Goal: Task Accomplishment & Management: Complete application form

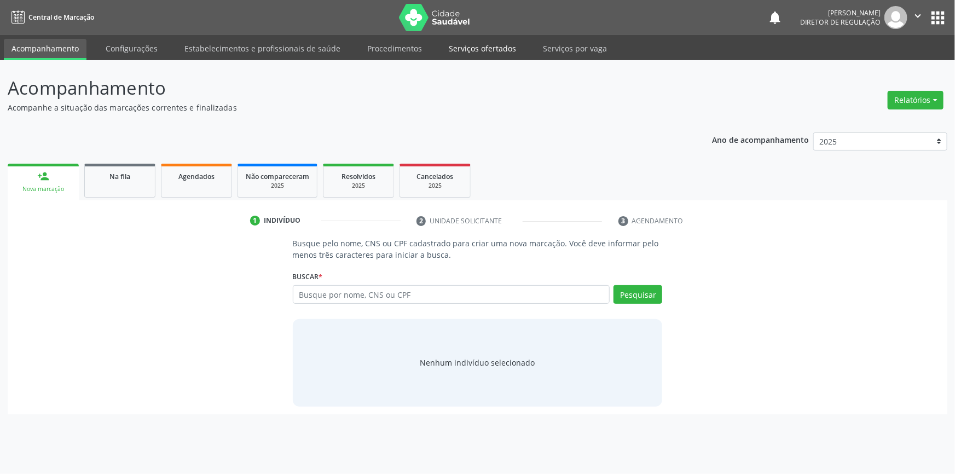
click at [508, 53] on link "Serviços ofertados" at bounding box center [482, 48] width 83 height 19
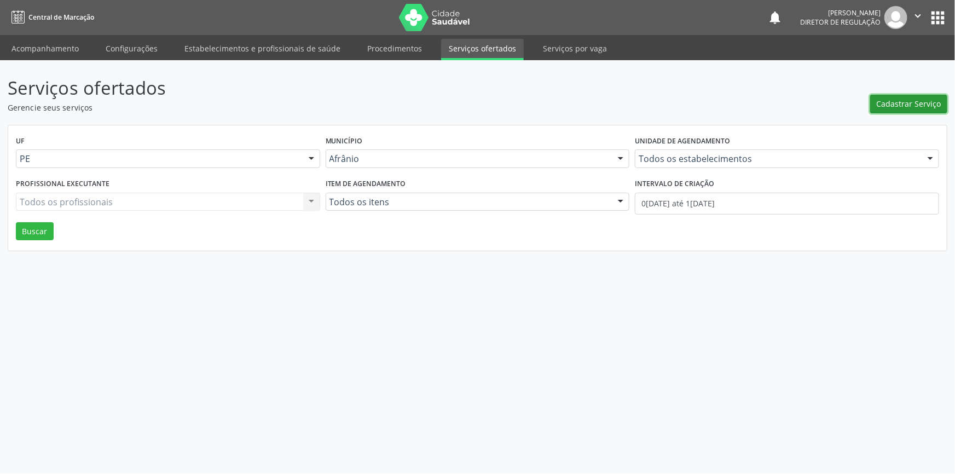
click at [938, 95] on button "Cadastrar Serviço" at bounding box center [908, 104] width 77 height 19
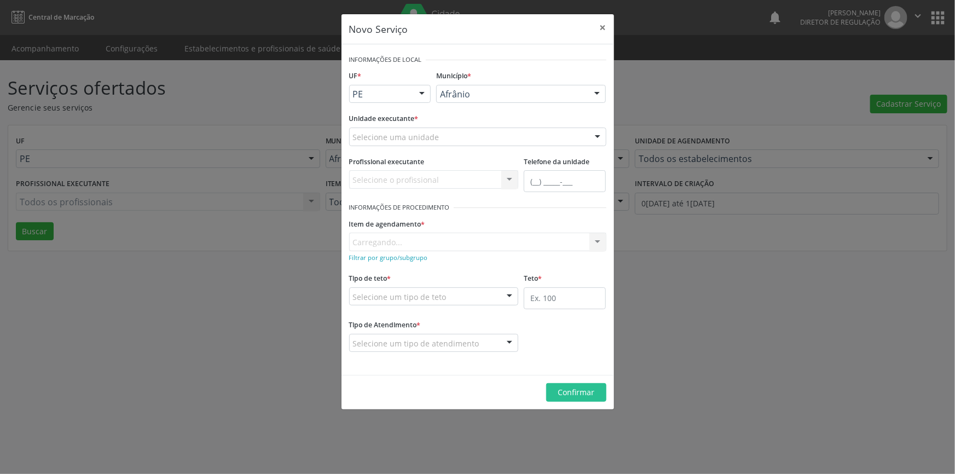
click at [492, 140] on div "Selecione uma unidade" at bounding box center [477, 136] width 257 height 19
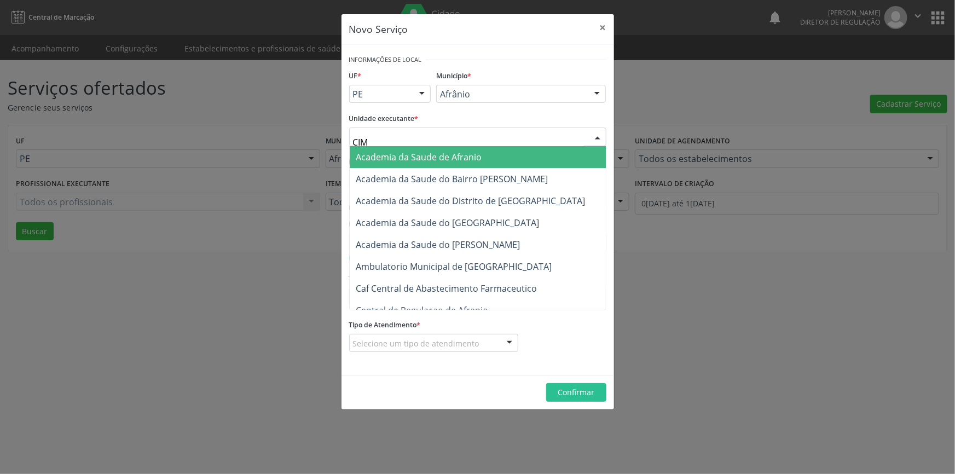
type input "CIME"
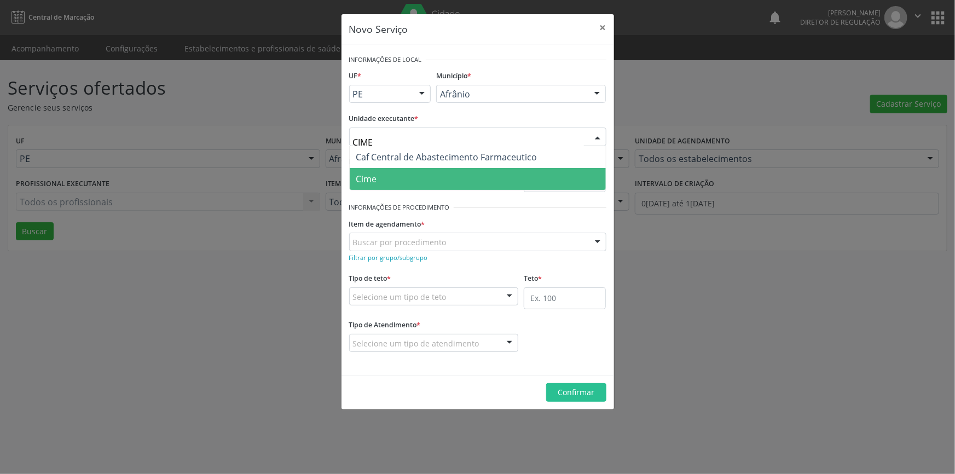
click at [437, 175] on span "Cime" at bounding box center [478, 179] width 256 height 22
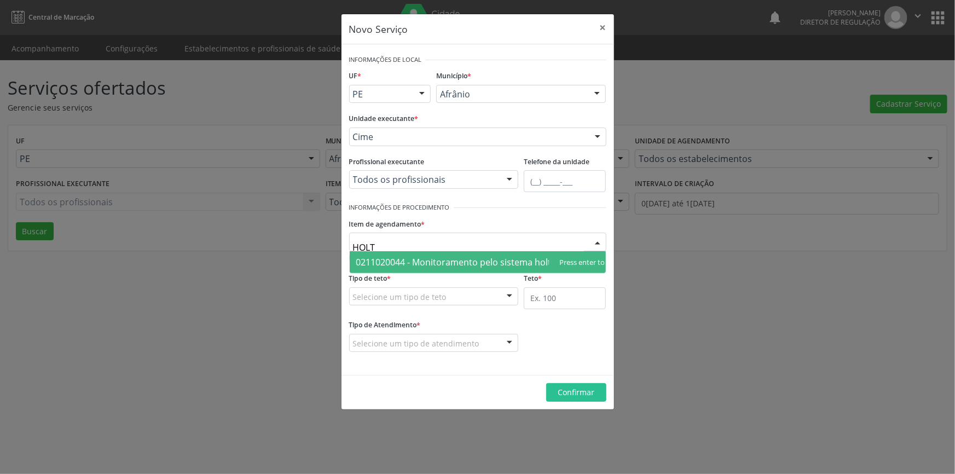
type input "HOLTE"
click at [429, 257] on span "0211020044 - Monitoramento pelo sistema holter 24 hs (3 canais)" at bounding box center [490, 262] width 269 height 12
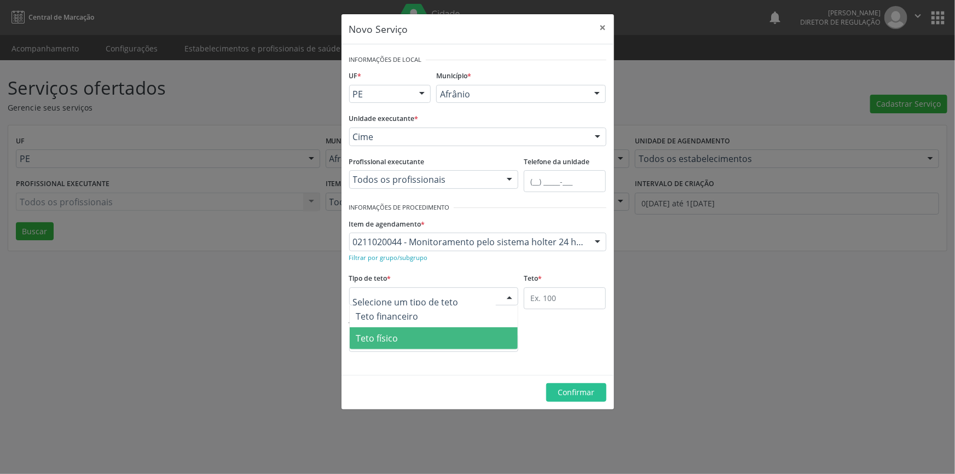
click at [408, 338] on span "Teto físico" at bounding box center [434, 338] width 169 height 22
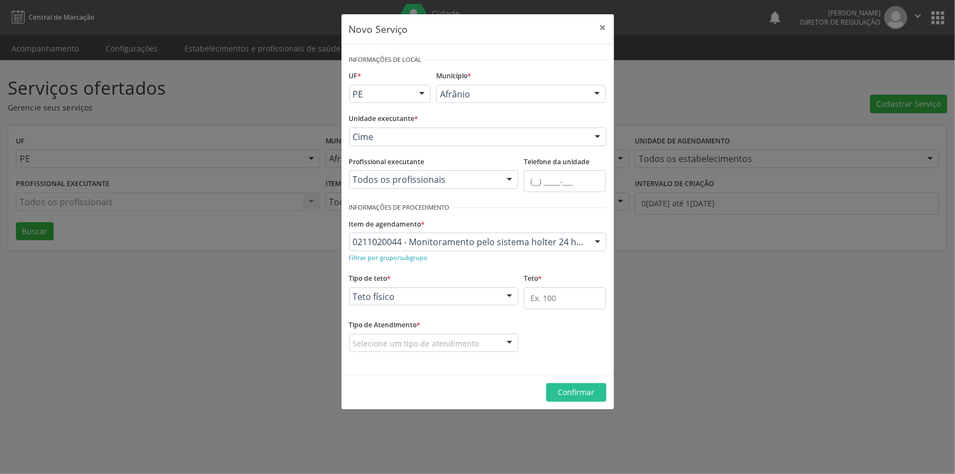
click at [566, 309] on fieldset "Teto *" at bounding box center [565, 293] width 82 height 47
click at [566, 301] on input "text" at bounding box center [565, 298] width 82 height 22
type input "1"
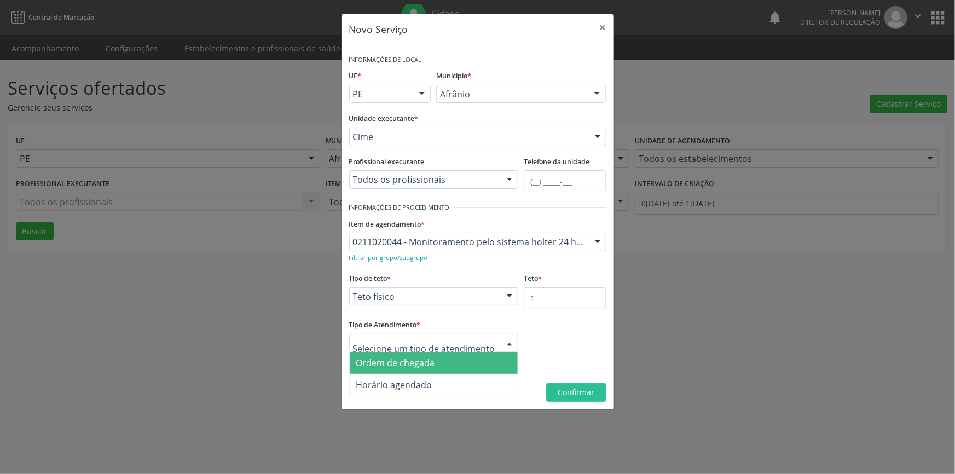
click at [446, 357] on span "Ordem de chegada" at bounding box center [434, 363] width 169 height 22
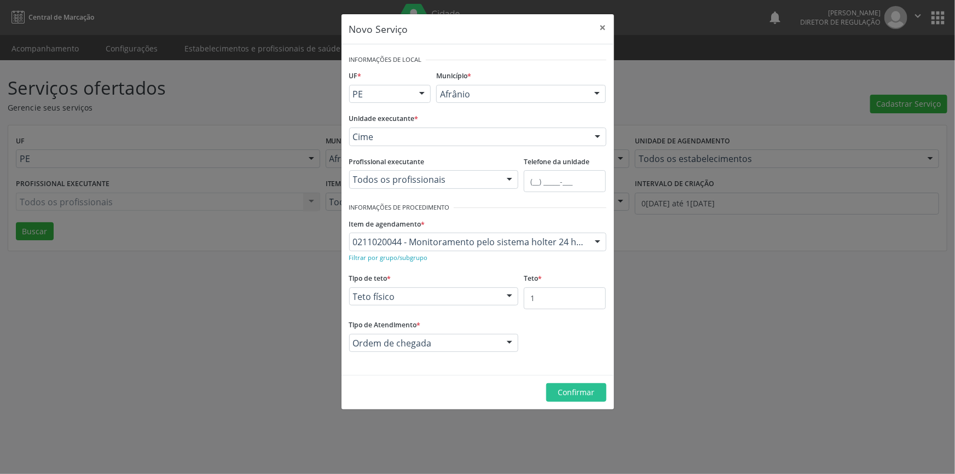
click at [574, 382] on footer "Confirmar" at bounding box center [477, 392] width 272 height 34
click at [574, 391] on span "Confirmar" at bounding box center [576, 392] width 37 height 10
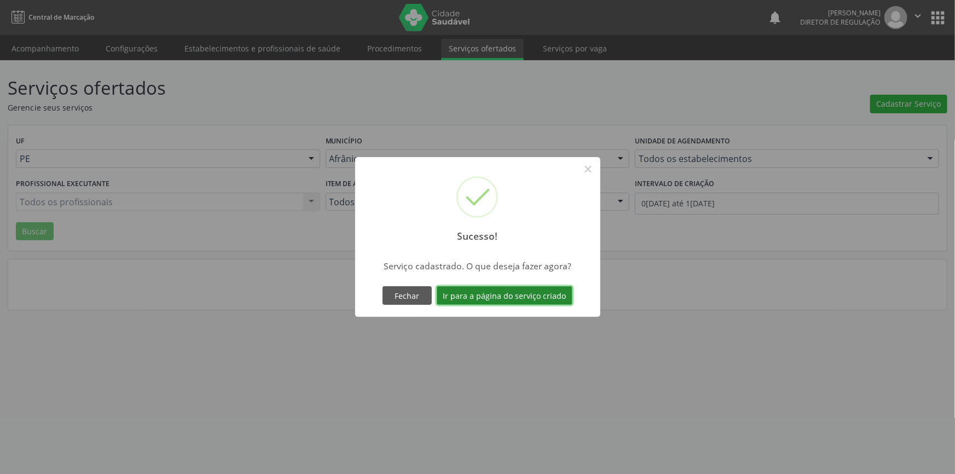
click at [538, 295] on button "Ir para a página do serviço criado" at bounding box center [505, 295] width 136 height 19
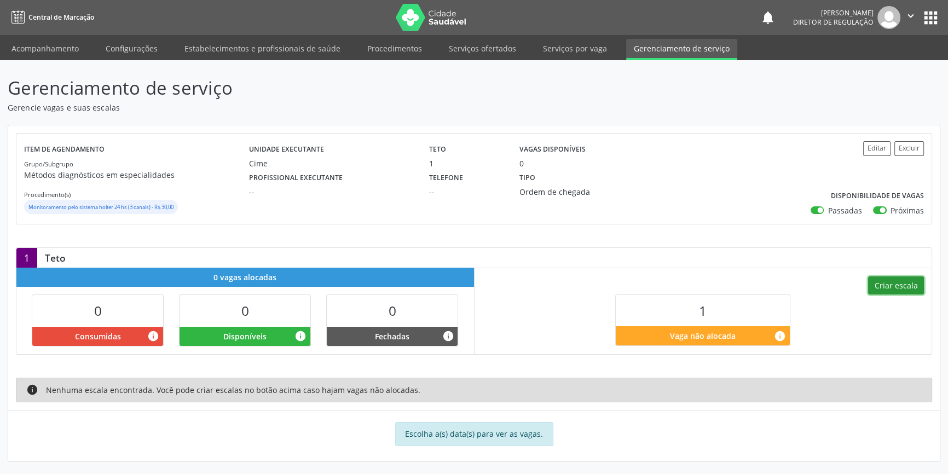
click at [883, 285] on button "Criar escala" at bounding box center [896, 285] width 56 height 19
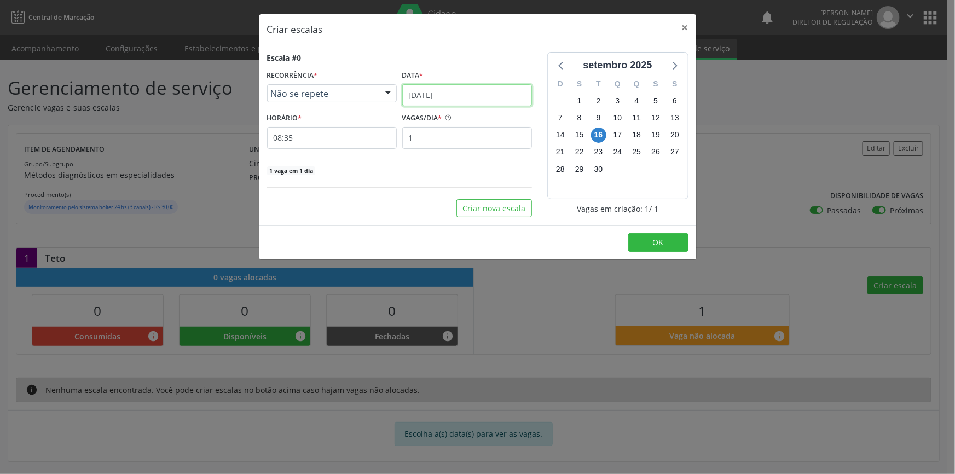
click at [495, 96] on input "[DATE]" at bounding box center [467, 95] width 130 height 22
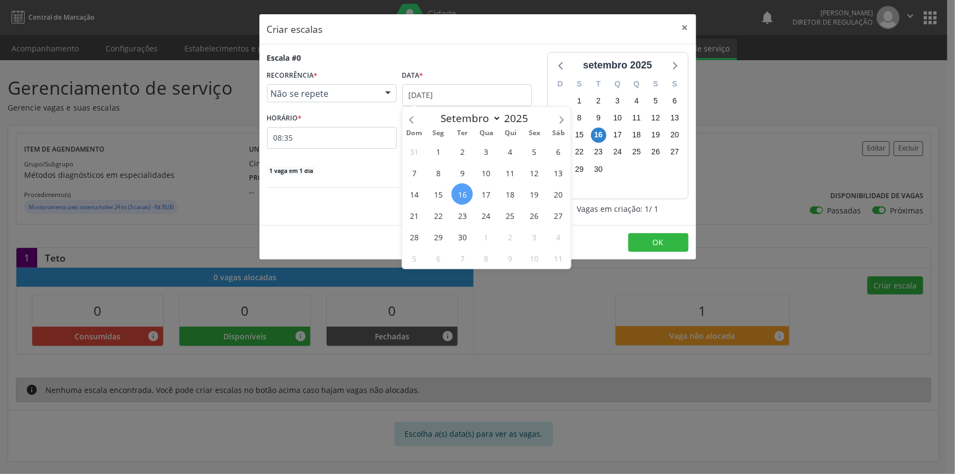
click at [359, 191] on div "Escala #0 RECORRÊNCIA * Não se repete Não se repete Diário/Semanal Mensal Nenhu…" at bounding box center [399, 134] width 280 height 165
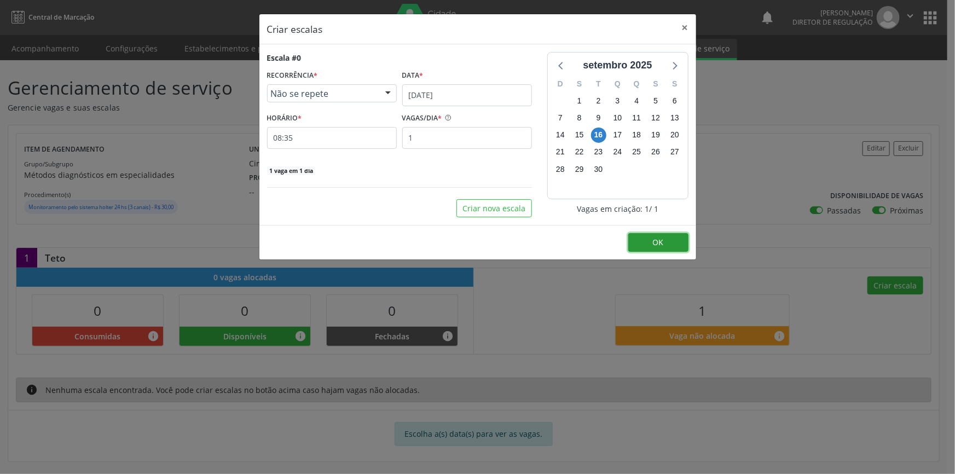
click at [646, 236] on button "OK" at bounding box center [658, 242] width 60 height 19
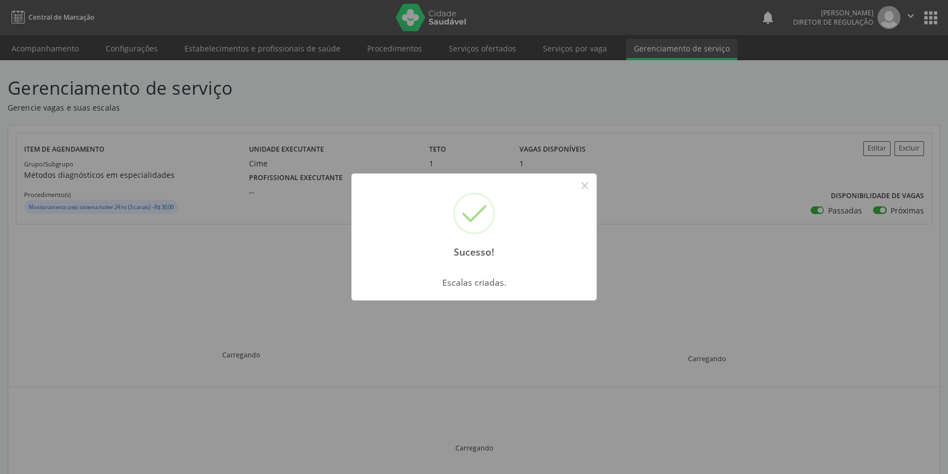
click at [65, 51] on div "Sucesso! × Escalas criadas. OK Cancel" at bounding box center [474, 237] width 948 height 474
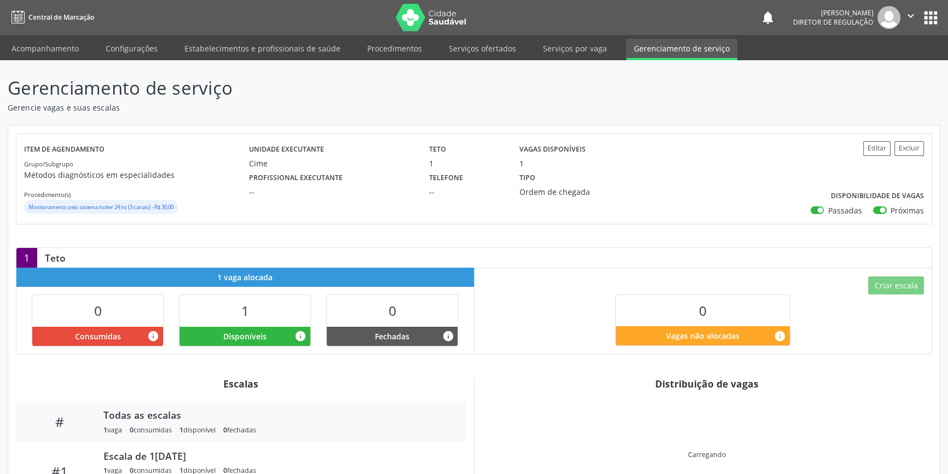
click at [65, 51] on link "Acompanhamento" at bounding box center [45, 48] width 83 height 19
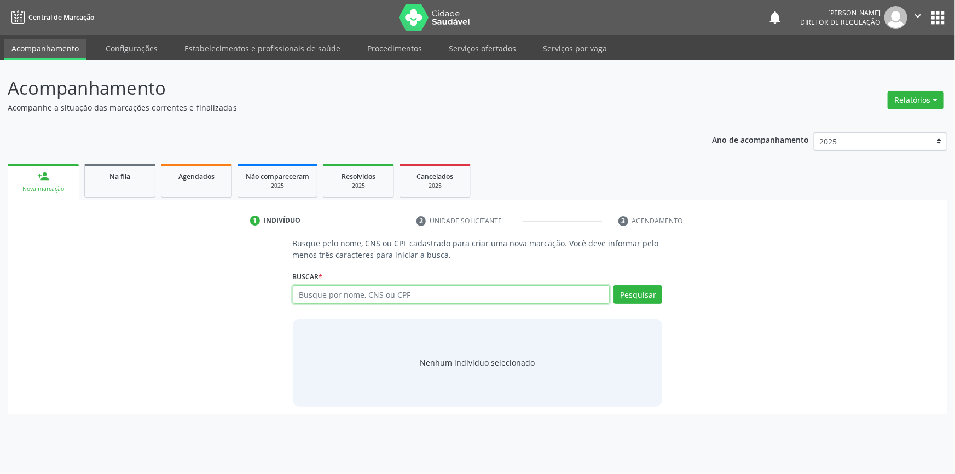
click at [383, 298] on input "text" at bounding box center [451, 294] width 317 height 19
type input "[PERSON_NAME]"
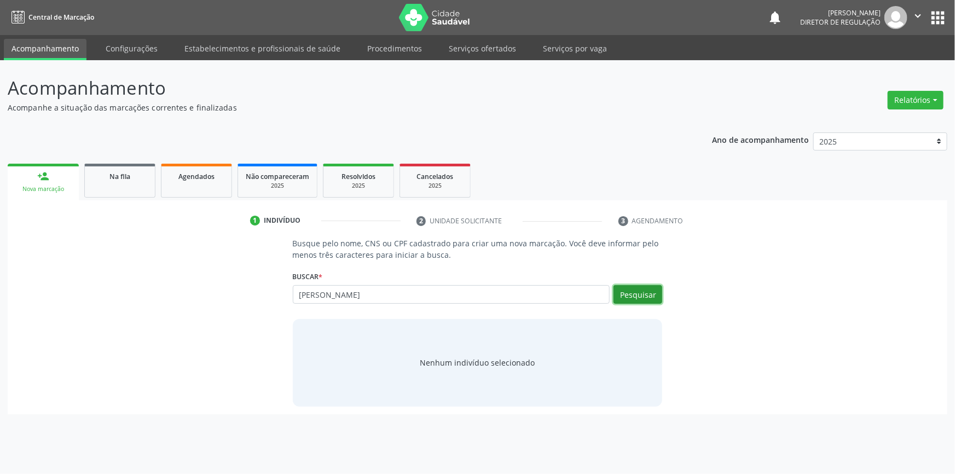
click at [631, 293] on button "Pesquisar" at bounding box center [637, 294] width 49 height 19
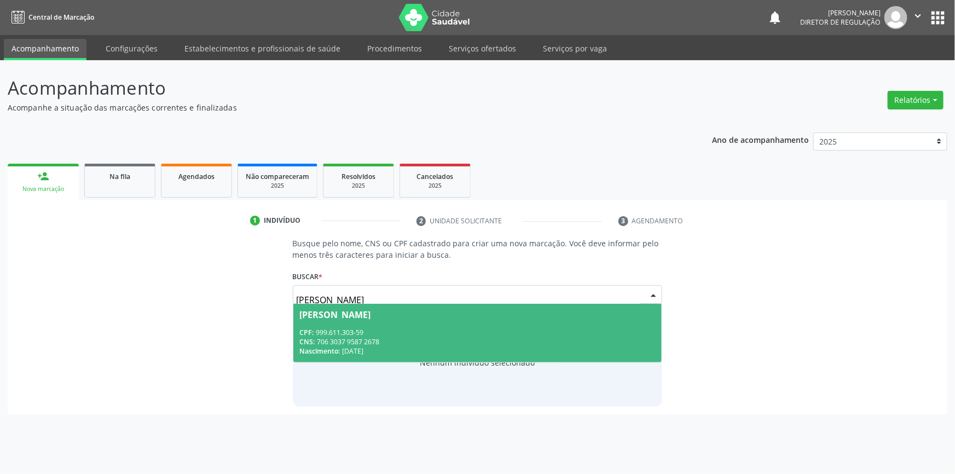
click at [392, 334] on div "CPF: 999.611.303-59" at bounding box center [478, 332] width 356 height 9
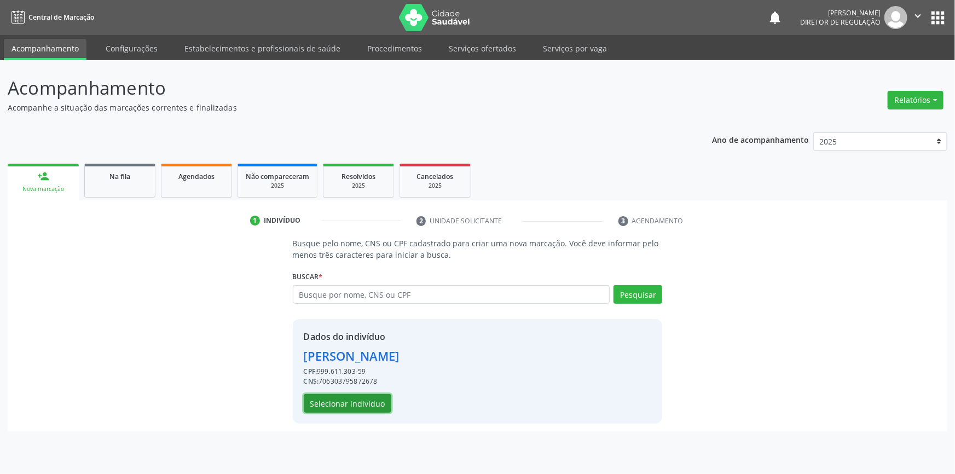
click at [355, 399] on button "Selecionar indivíduo" at bounding box center [348, 403] width 88 height 19
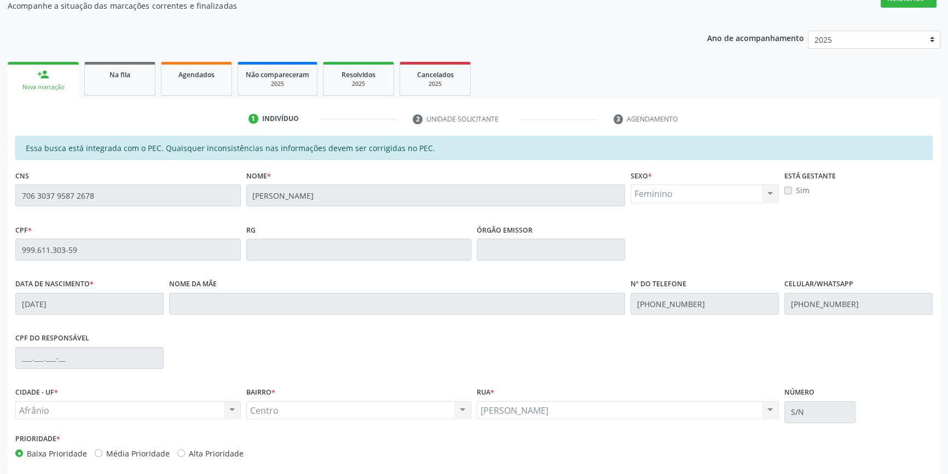
scroll to position [150, 0]
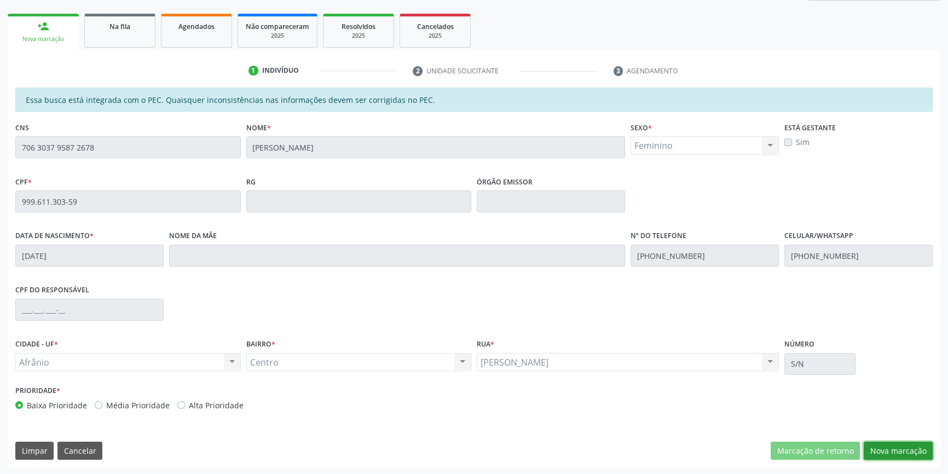
click at [924, 457] on button "Nova marcação" at bounding box center [897, 451] width 69 height 19
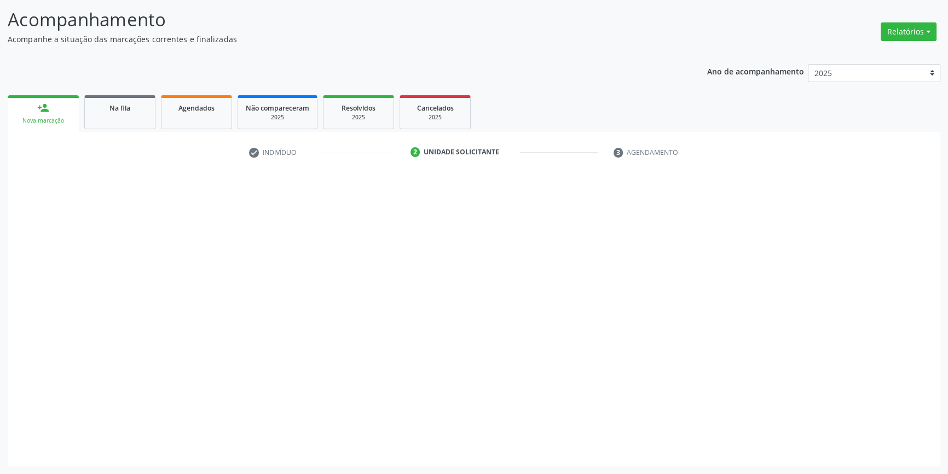
scroll to position [67, 0]
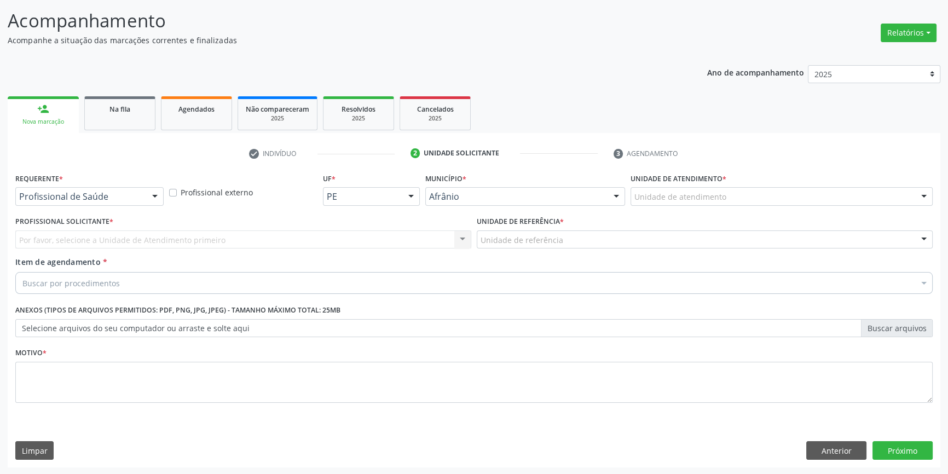
click at [723, 203] on div "Unidade de atendimento" at bounding box center [781, 196] width 302 height 19
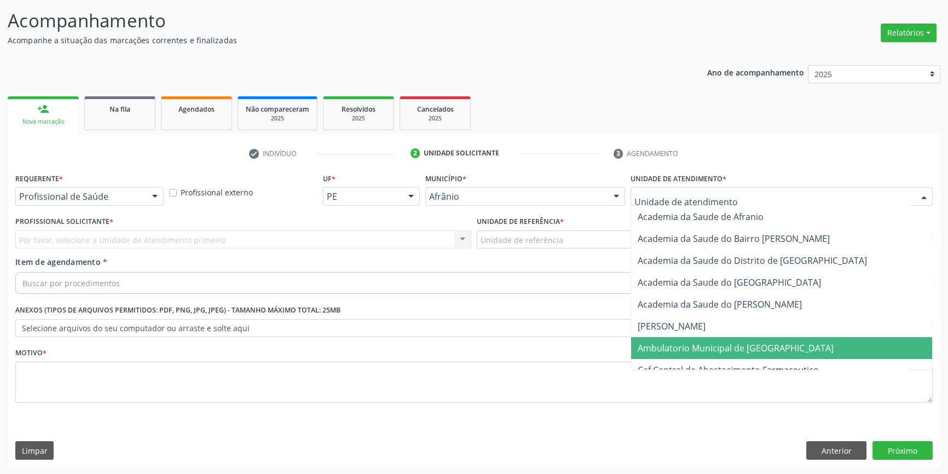
click at [692, 346] on span "Ambulatorio Municipal de [GEOGRAPHIC_DATA]" at bounding box center [735, 348] width 196 height 12
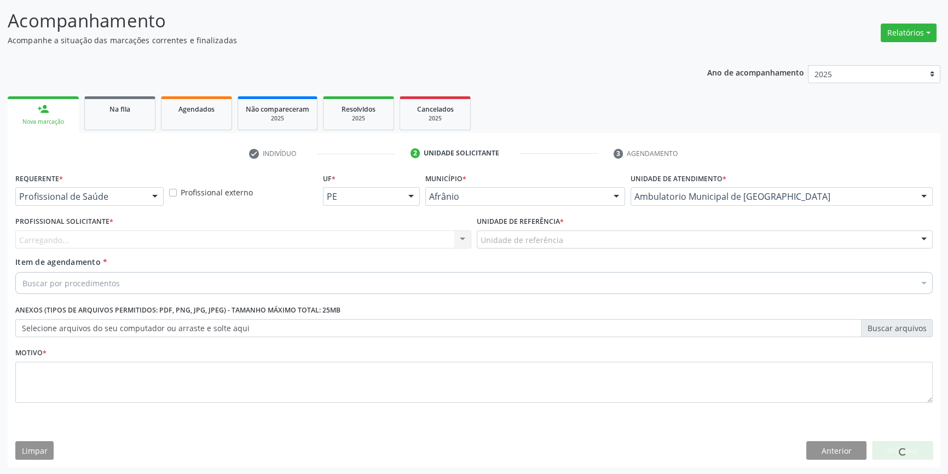
click at [572, 241] on div "Unidade de referência" at bounding box center [705, 239] width 456 height 19
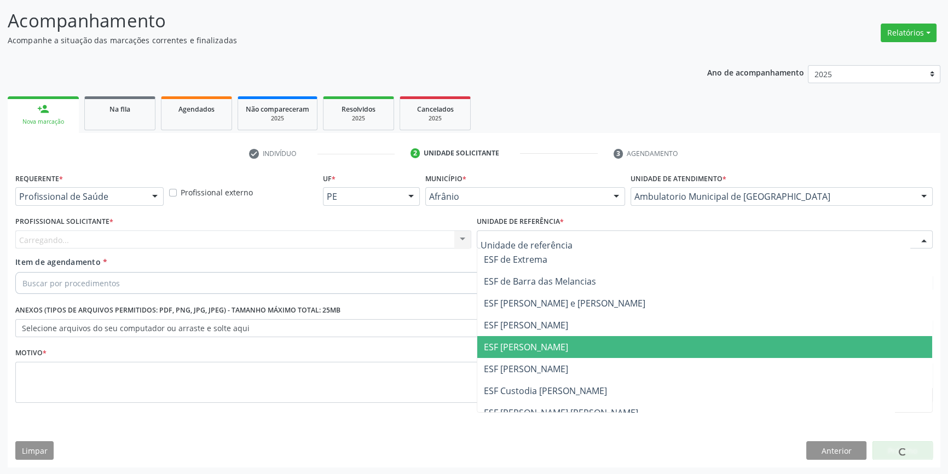
click at [537, 346] on span "ESF [PERSON_NAME]" at bounding box center [526, 347] width 84 height 12
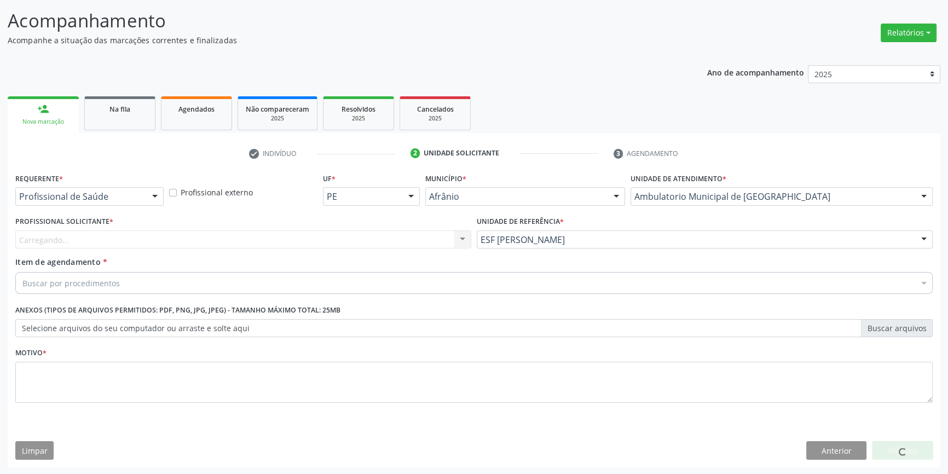
click at [343, 235] on div "Carregando... Nenhum resultado encontrado para: " " Não há nenhuma opção para s…" at bounding box center [243, 239] width 456 height 19
click at [334, 236] on div "Carregando..." at bounding box center [243, 239] width 456 height 19
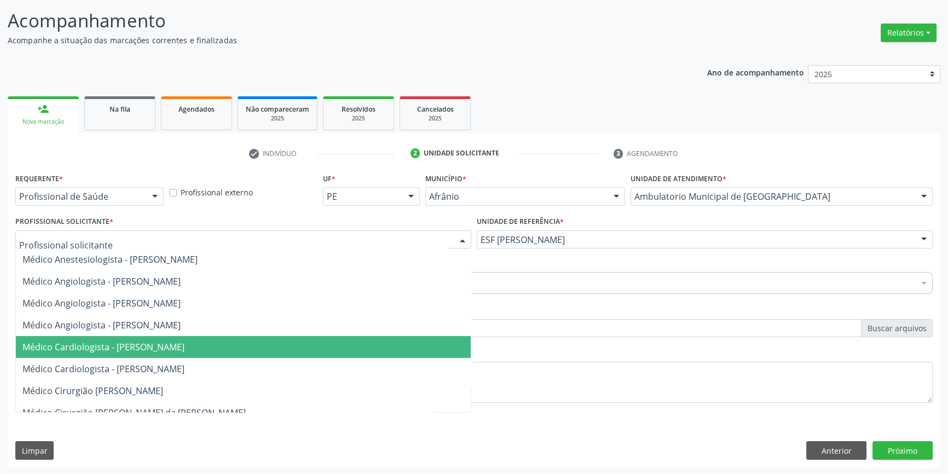
click at [171, 339] on span "Médico Cardiologista - [PERSON_NAME]" at bounding box center [243, 347] width 455 height 22
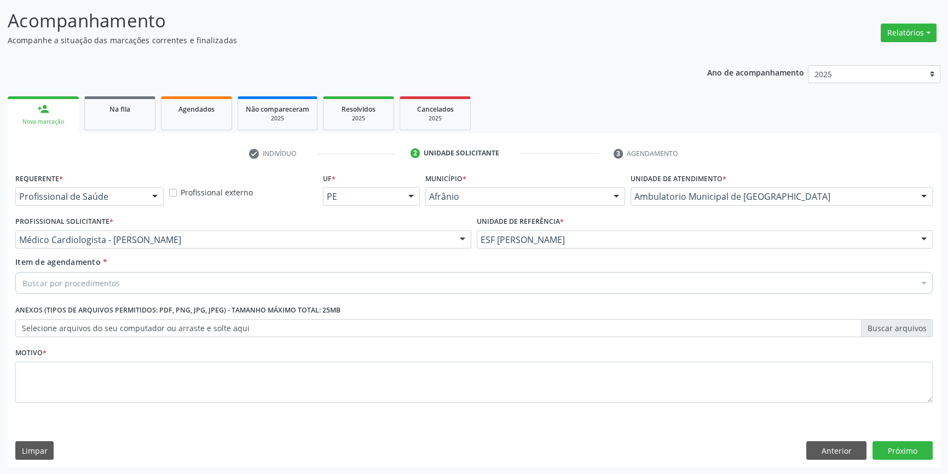
click at [160, 280] on div "Buscar por procedimentos" at bounding box center [473, 283] width 917 height 22
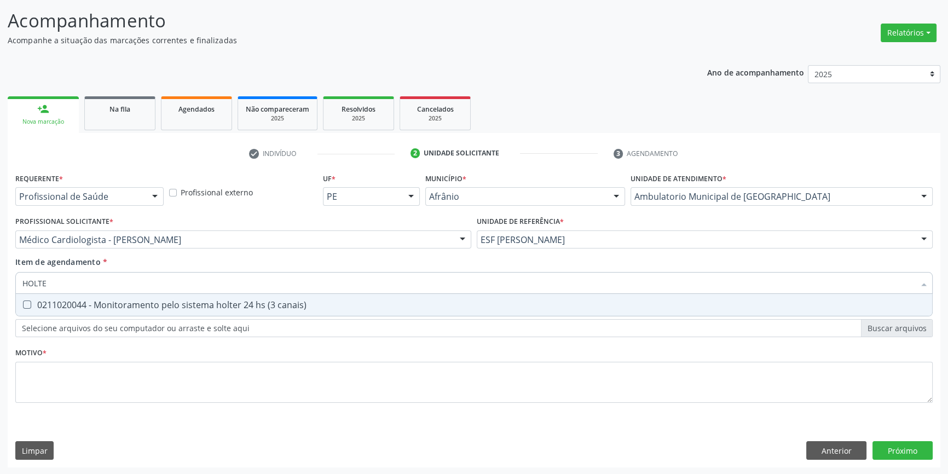
type input "HOLTER"
click at [152, 297] on span "0211020044 - Monitoramento pelo sistema holter 24 hs (3 canais)" at bounding box center [474, 305] width 916 height 22
checkbox canais\) "true"
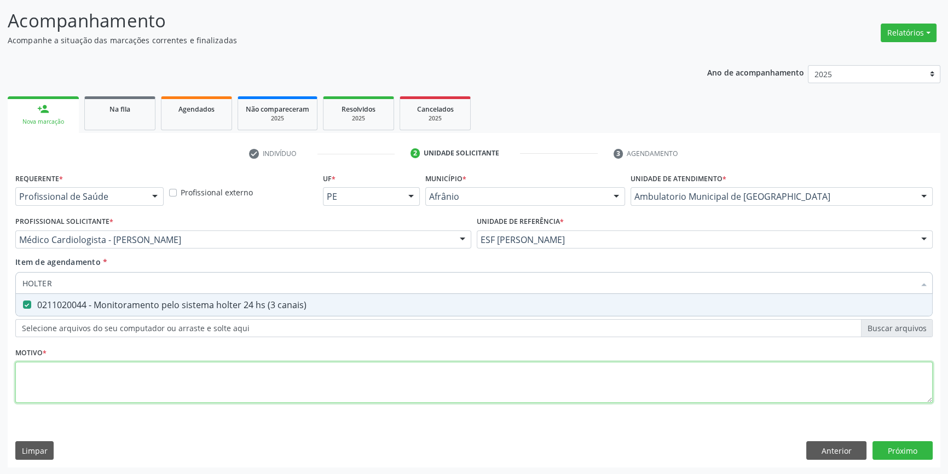
click at [135, 364] on div "Requerente * Profissional de Saúde Profissional de Saúde Paciente Nenhum result…" at bounding box center [473, 294] width 917 height 248
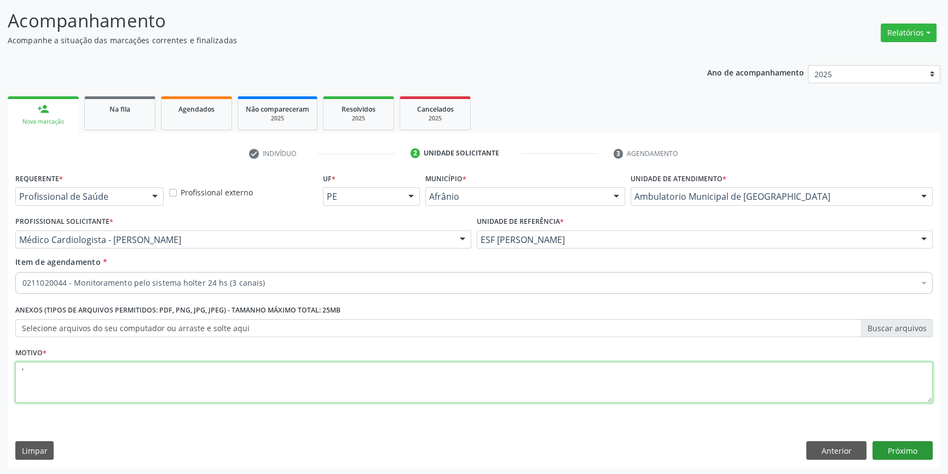
type textarea "'"
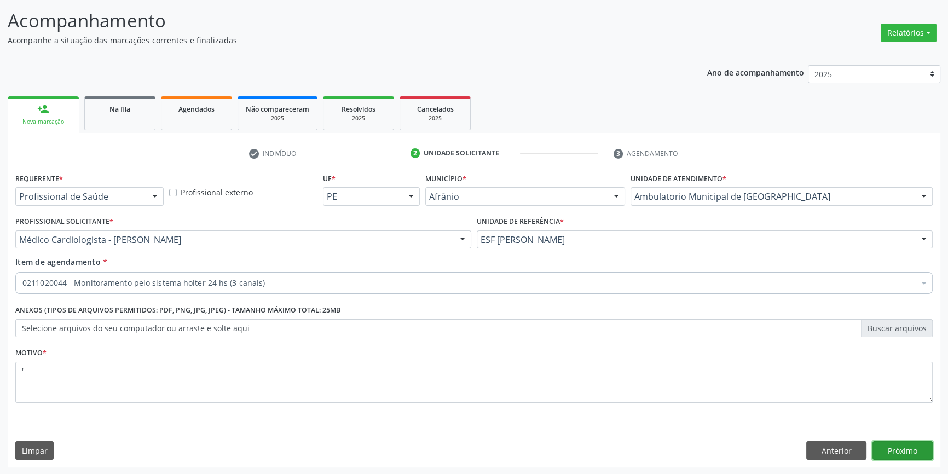
click at [885, 453] on button "Próximo" at bounding box center [902, 450] width 60 height 19
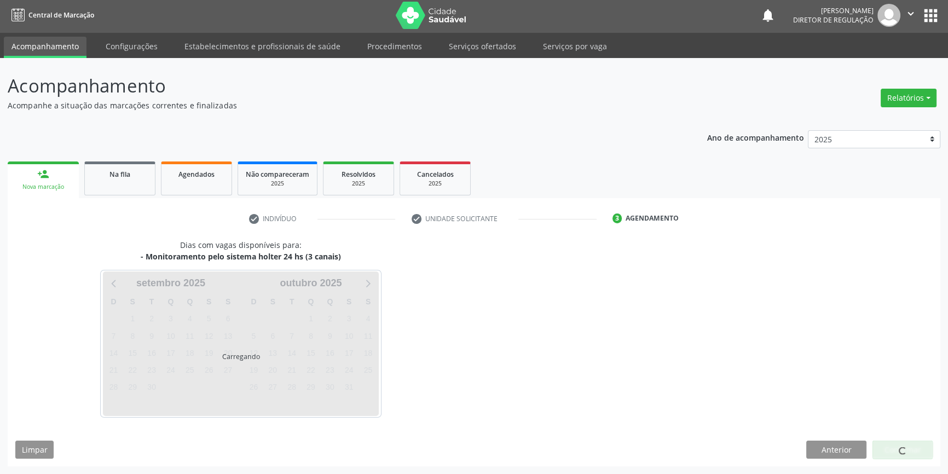
scroll to position [1, 0]
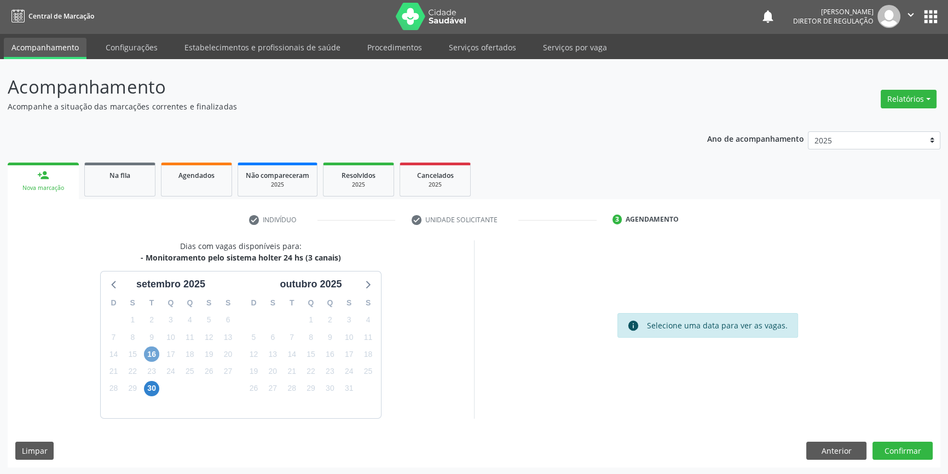
click at [150, 347] on span "16" at bounding box center [151, 353] width 15 height 15
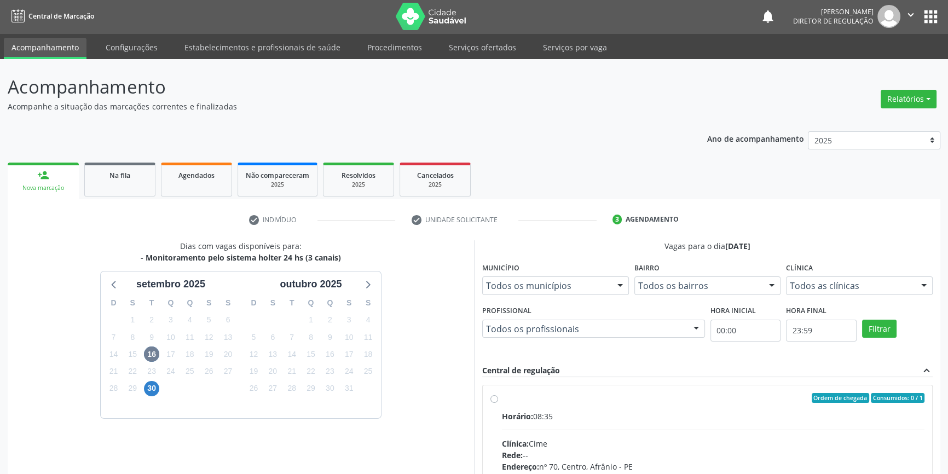
click at [508, 402] on label "Ordem de chegada Consumidos: 0 / 1 Horário: 08:35 Clínica: Cime Rede: -- Endere…" at bounding box center [713, 477] width 422 height 168
click at [498, 402] on input "Ordem de chegada Consumidos: 0 / 1 Horário: 08:35 Clínica: Cime Rede: -- Endere…" at bounding box center [494, 398] width 8 height 10
radio input "true"
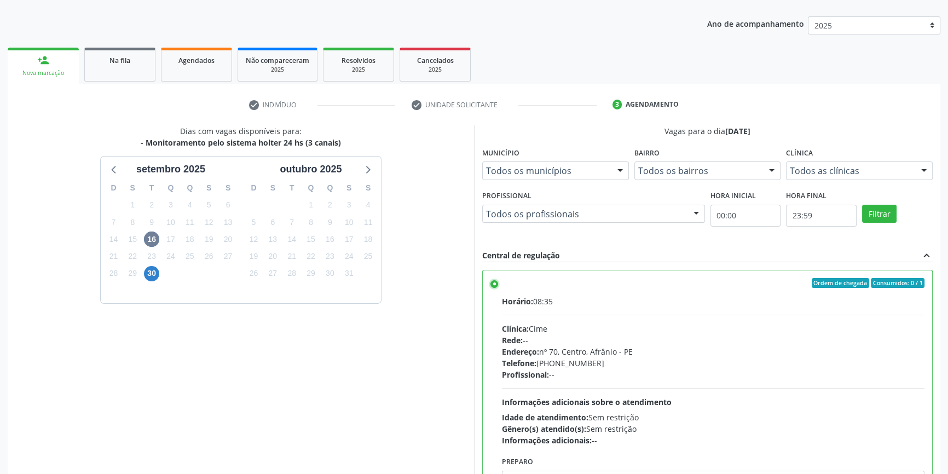
scroll to position [179, 0]
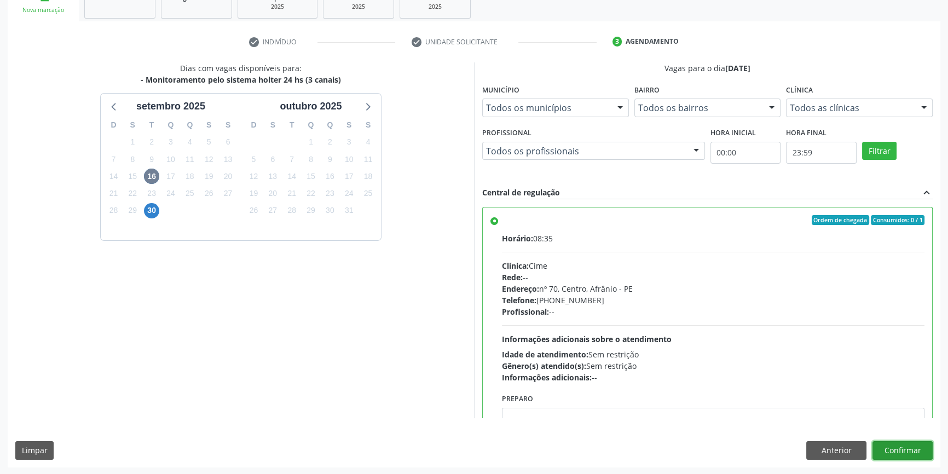
click at [903, 449] on button "Confirmar" at bounding box center [902, 450] width 60 height 19
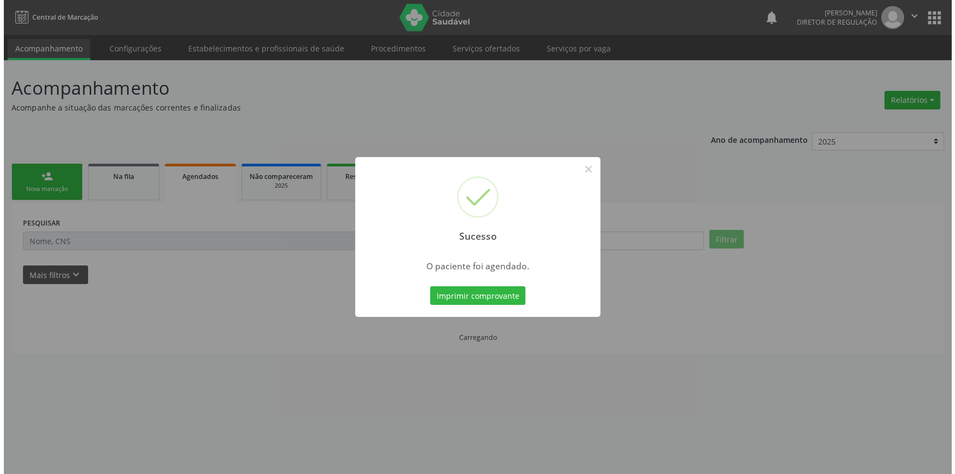
scroll to position [0, 0]
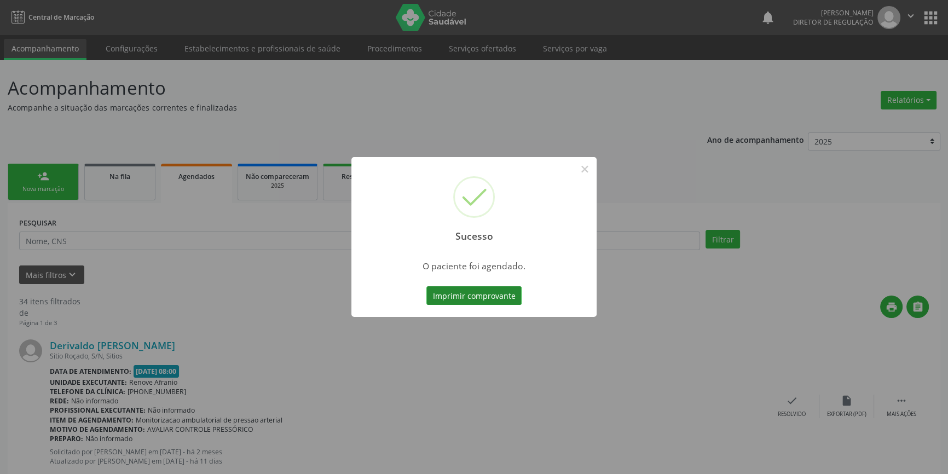
click at [462, 288] on button "Imprimir comprovante" at bounding box center [473, 295] width 95 height 19
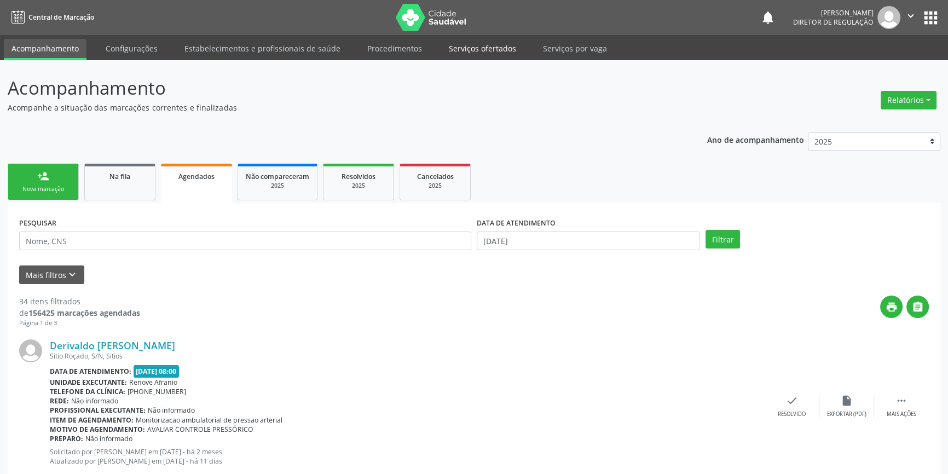
click at [485, 48] on link "Serviços ofertados" at bounding box center [482, 48] width 83 height 19
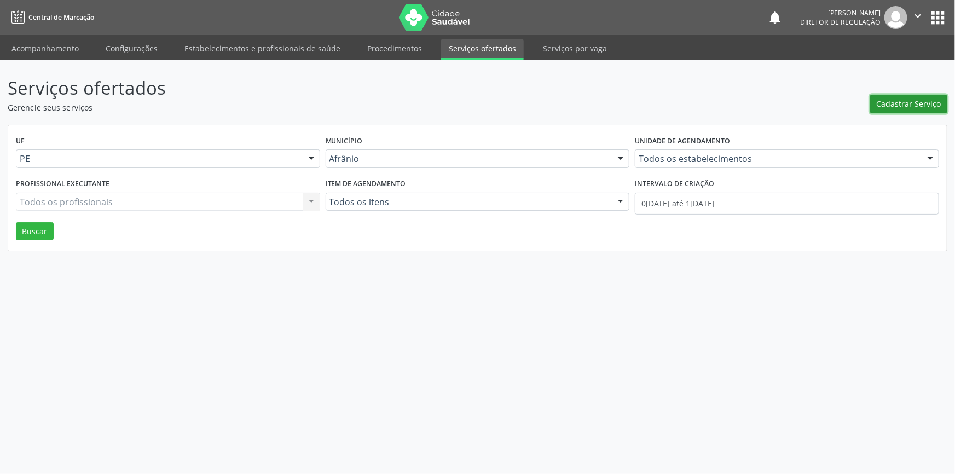
click at [907, 103] on span "Cadastrar Serviço" at bounding box center [909, 103] width 65 height 11
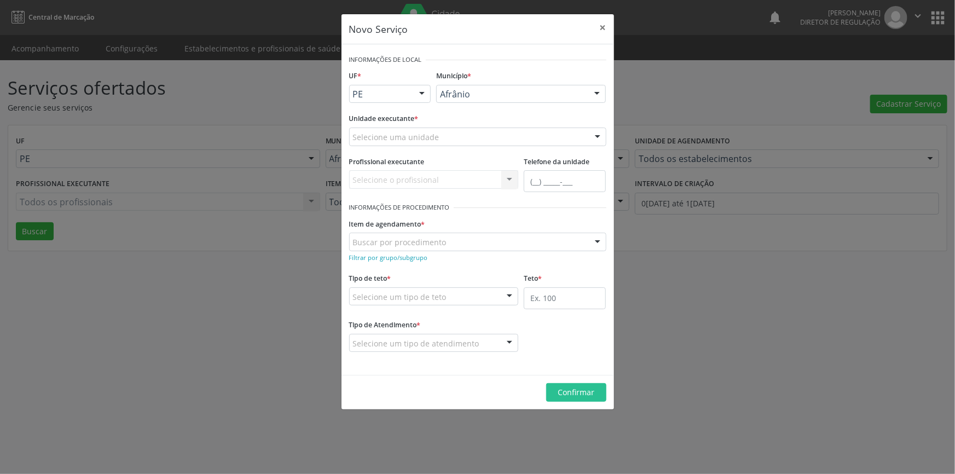
click at [401, 146] on div "Unidade executante * Selecione uma unidade Academia da Saude de Afranio Academi…" at bounding box center [477, 132] width 263 height 43
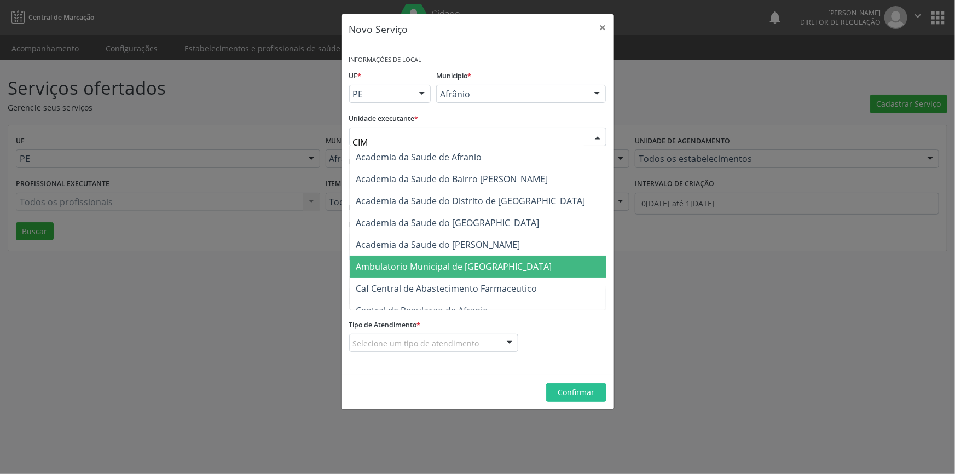
type input "CIME"
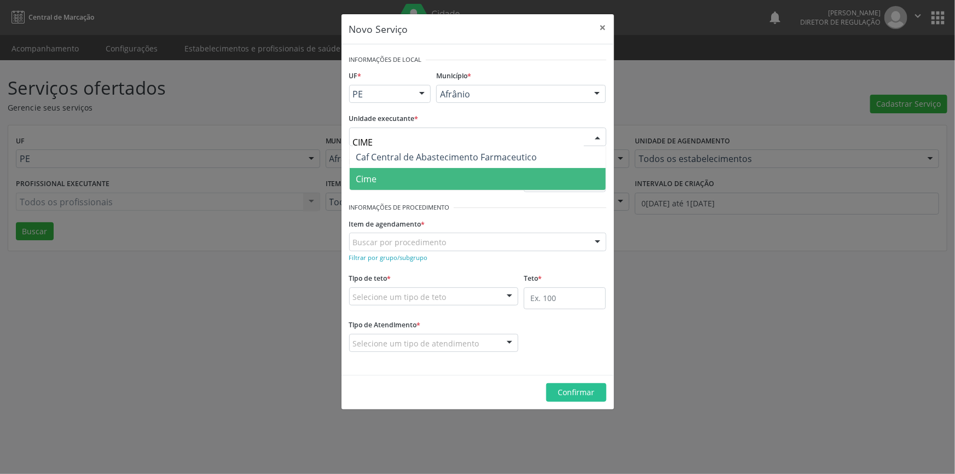
drag, startPoint x: 410, startPoint y: 171, endPoint x: 404, endPoint y: 181, distance: 12.0
click at [409, 172] on span "Cime" at bounding box center [478, 179] width 256 height 22
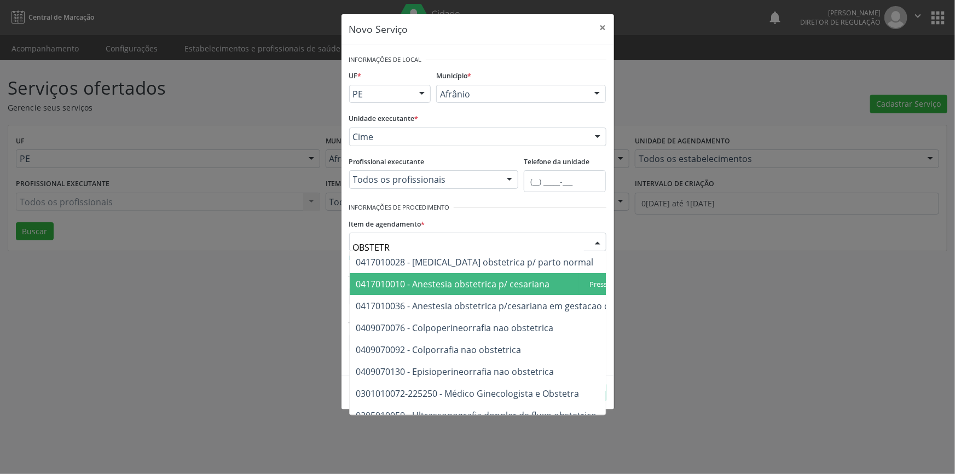
type input "OBSTET"
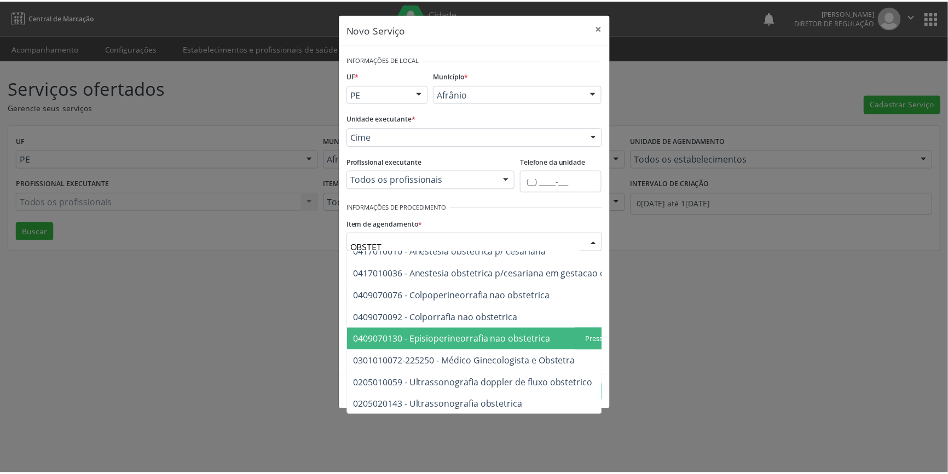
scroll to position [62, 0]
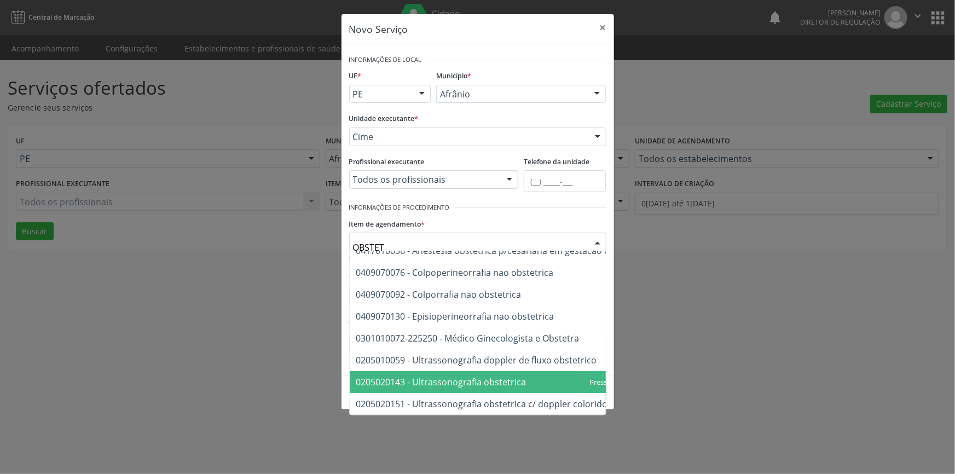
click at [481, 376] on span "0205020143 - Ultrassonografia obstetrica" at bounding box center [441, 382] width 170 height 12
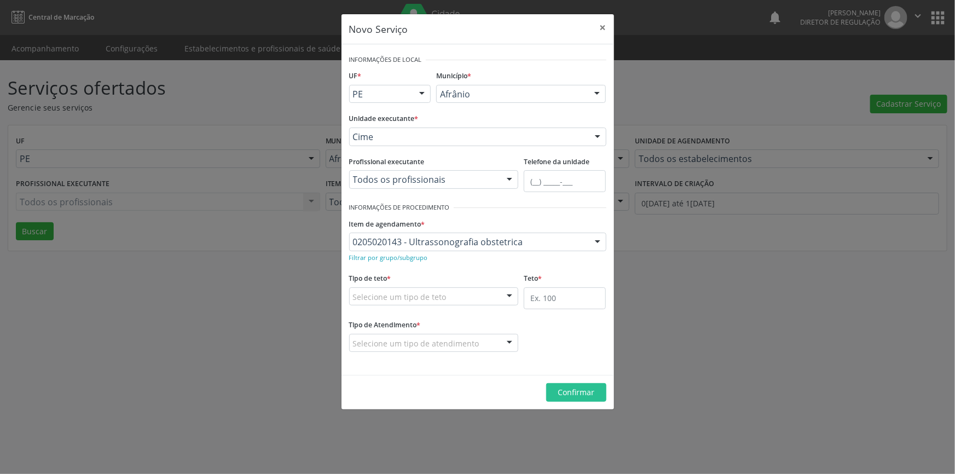
click at [453, 301] on div "Selecione um tipo de teto" at bounding box center [434, 296] width 170 height 19
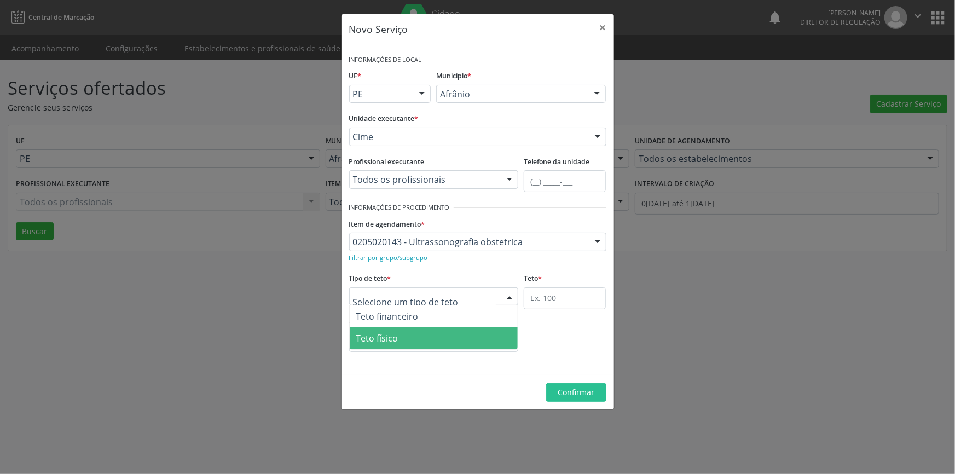
click at [426, 334] on span "Teto físico" at bounding box center [434, 338] width 169 height 22
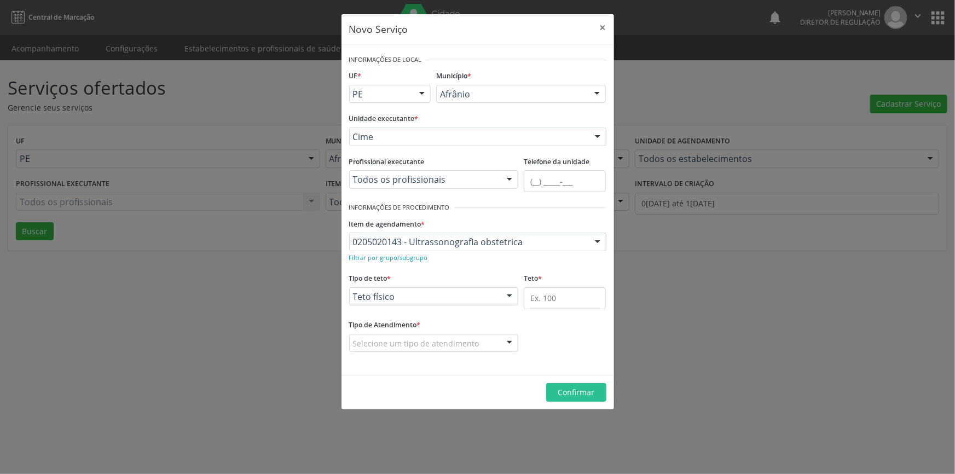
click at [525, 295] on div "Teto *" at bounding box center [565, 293] width 88 height 47
click at [535, 298] on input "text" at bounding box center [565, 298] width 82 height 22
type input "2"
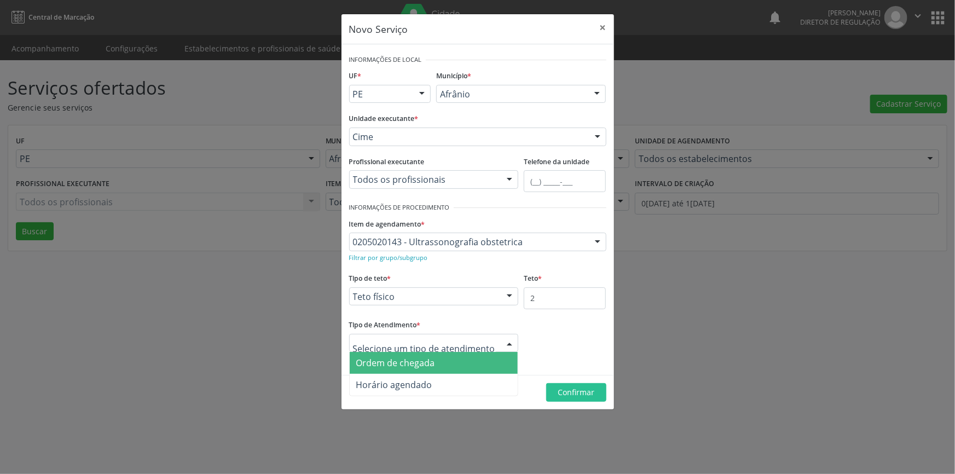
drag, startPoint x: 489, startPoint y: 336, endPoint x: 477, endPoint y: 346, distance: 15.2
click at [487, 336] on div at bounding box center [434, 343] width 170 height 19
click at [457, 357] on span "Ordem de chegada" at bounding box center [434, 363] width 169 height 22
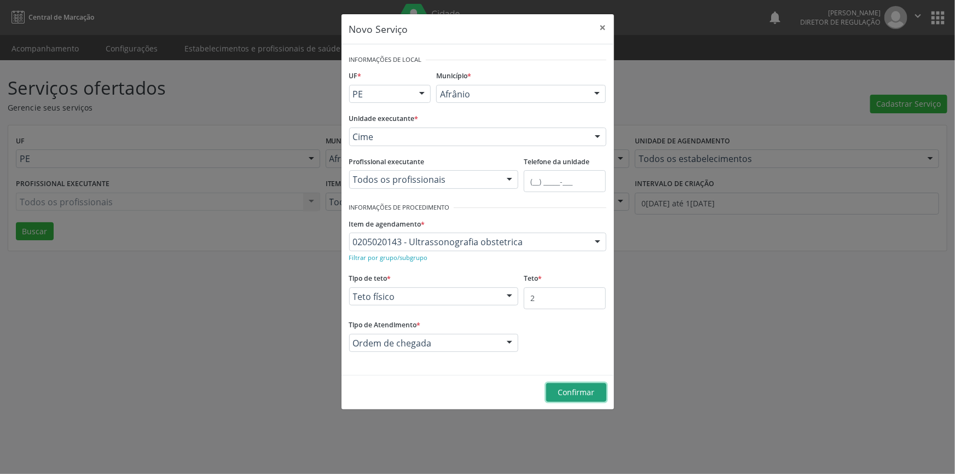
click at [580, 384] on button "Confirmar" at bounding box center [576, 392] width 60 height 19
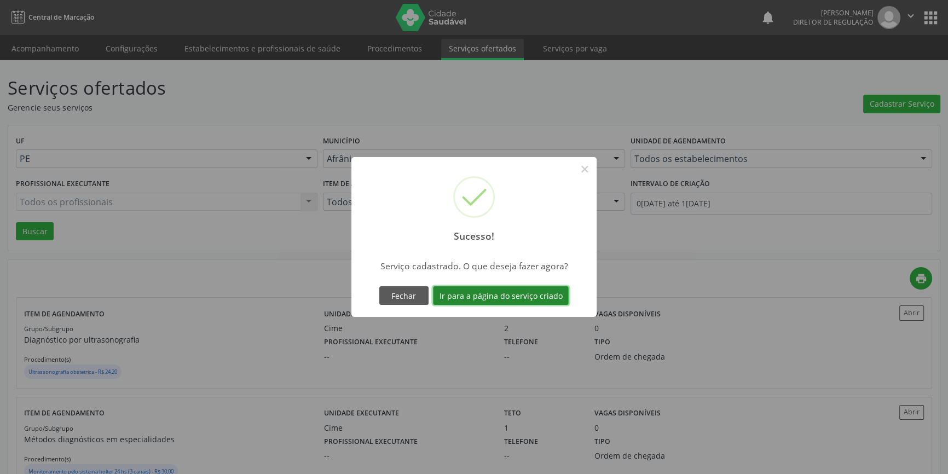
click at [508, 291] on button "Ir para a página do serviço criado" at bounding box center [501, 295] width 136 height 19
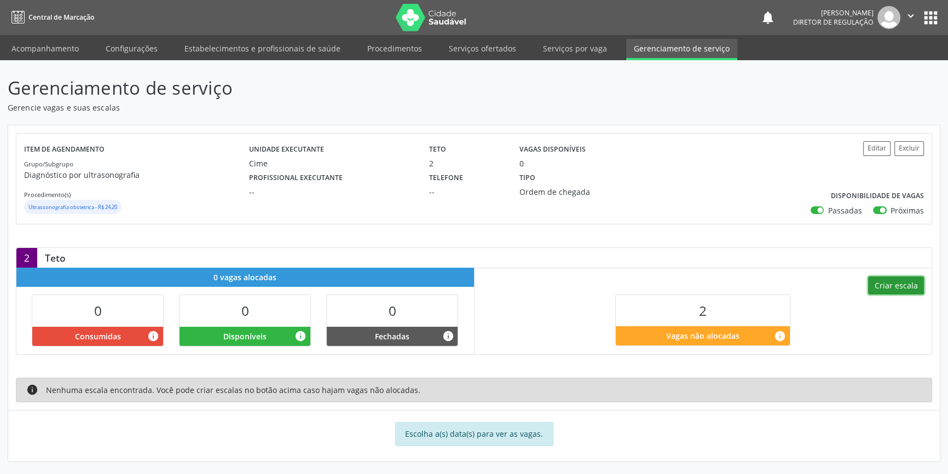
click at [908, 278] on button "Criar escala" at bounding box center [896, 285] width 56 height 19
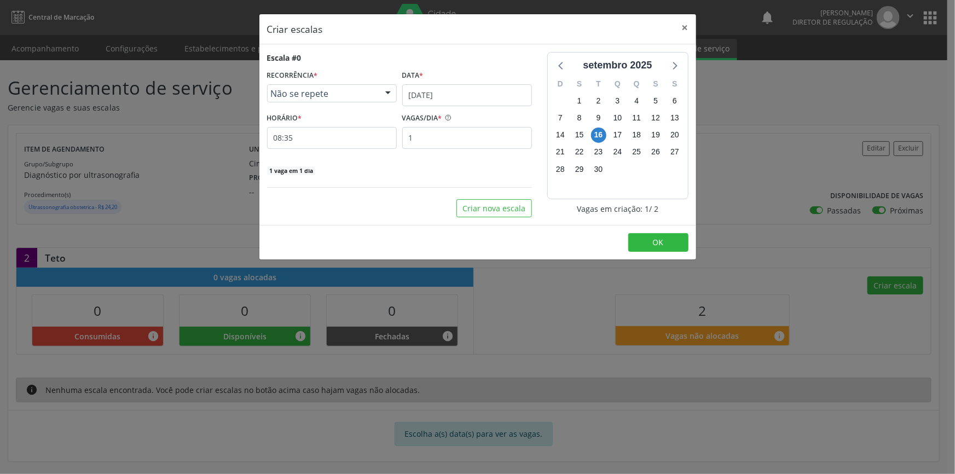
click at [656, 231] on footer "OK" at bounding box center [477, 242] width 437 height 34
click at [653, 239] on span "OK" at bounding box center [658, 242] width 11 height 10
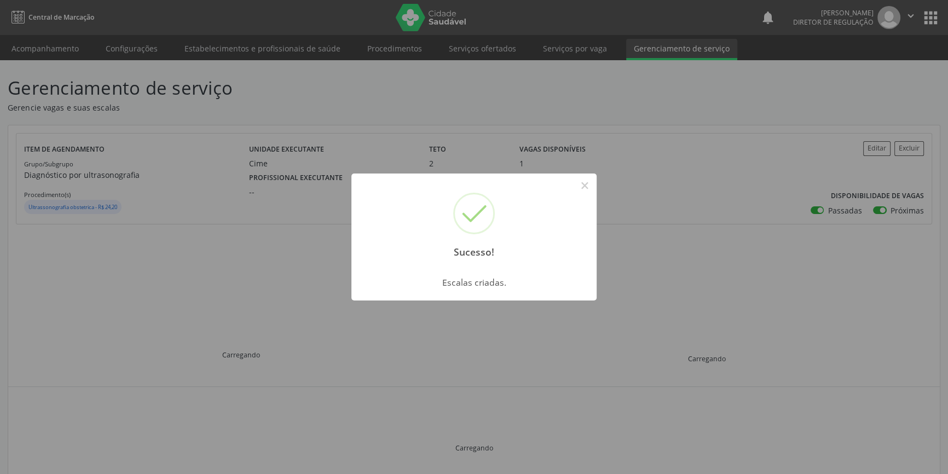
click at [73, 128] on div "Sucesso! × Escalas criadas. OK Cancel" at bounding box center [474, 237] width 948 height 474
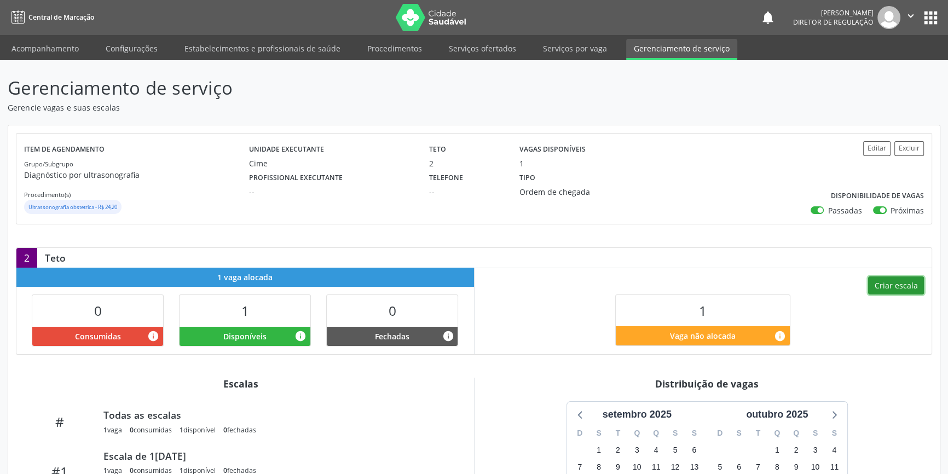
click at [879, 288] on button "Criar escala" at bounding box center [896, 285] width 56 height 19
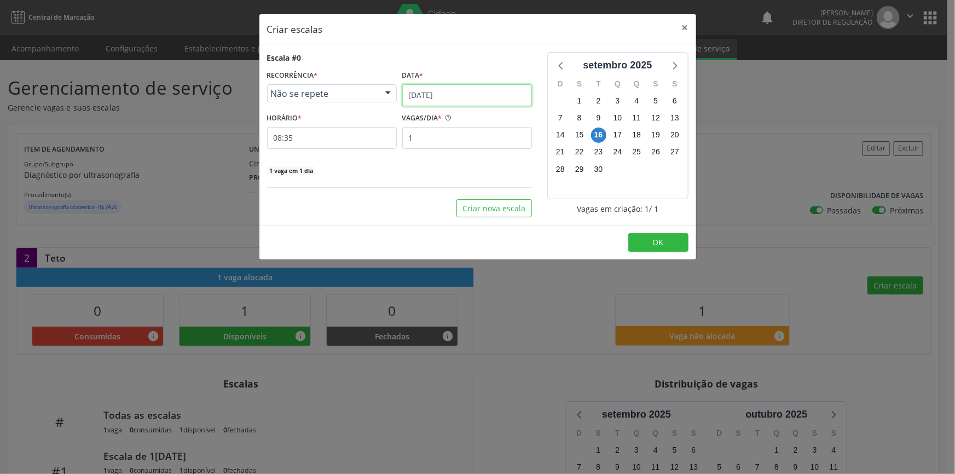
click at [449, 85] on input "[DATE]" at bounding box center [467, 95] width 130 height 22
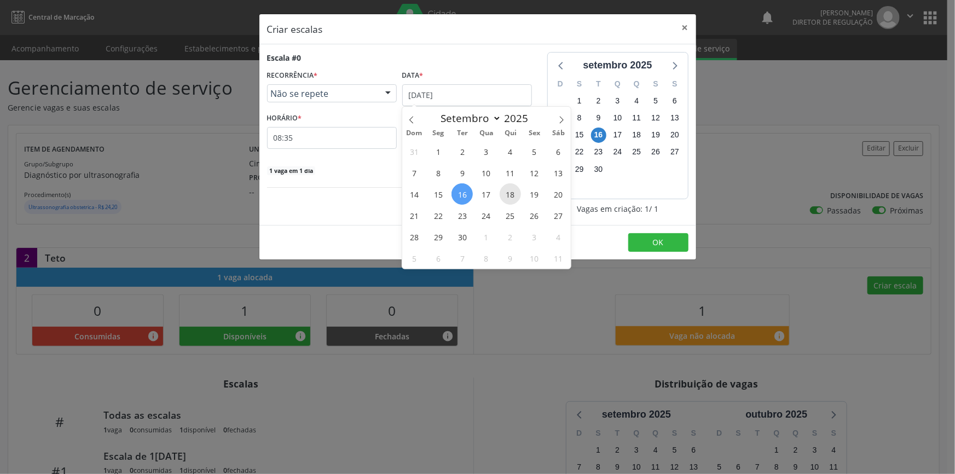
click at [518, 190] on span "18" at bounding box center [510, 193] width 21 height 21
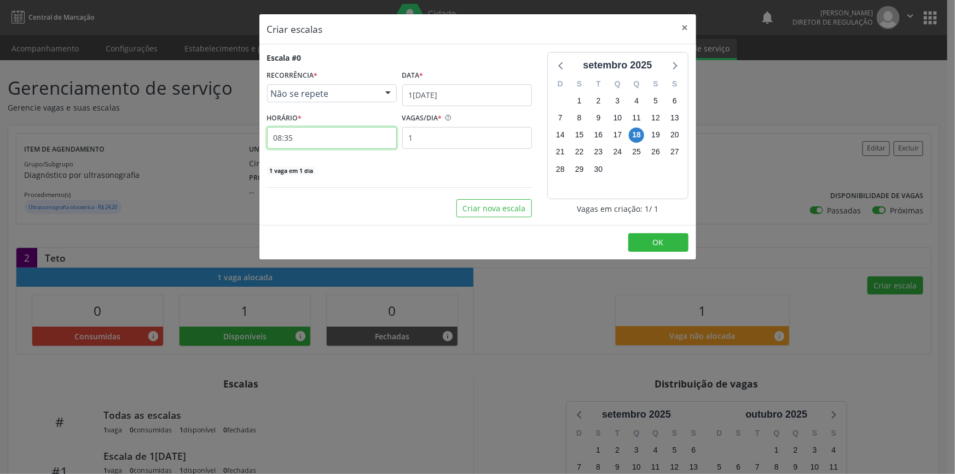
click at [361, 146] on input "08:35" at bounding box center [332, 138] width 130 height 22
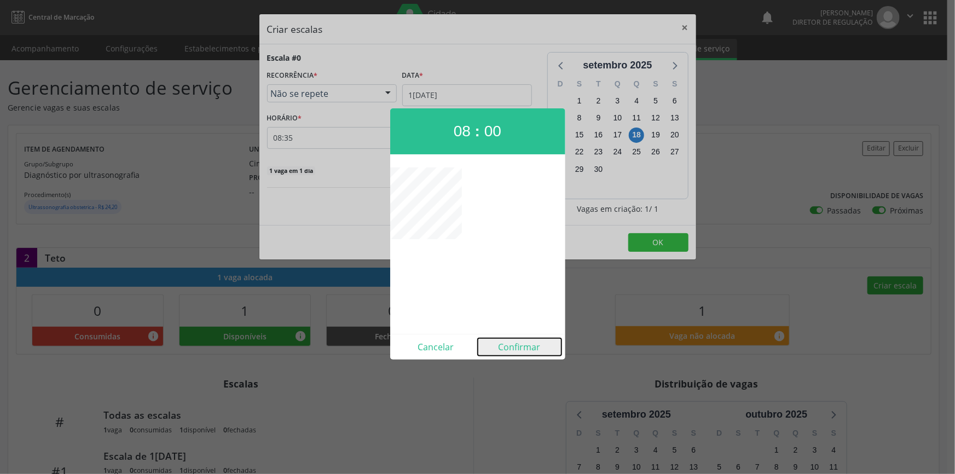
click at [515, 347] on button "Confirmar" at bounding box center [520, 347] width 84 height 18
type input "08:00"
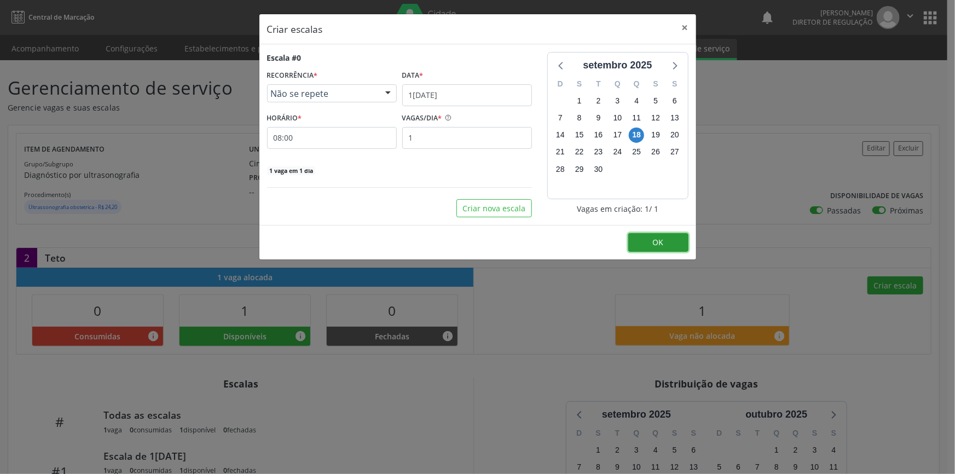
click at [651, 234] on button "OK" at bounding box center [658, 242] width 60 height 19
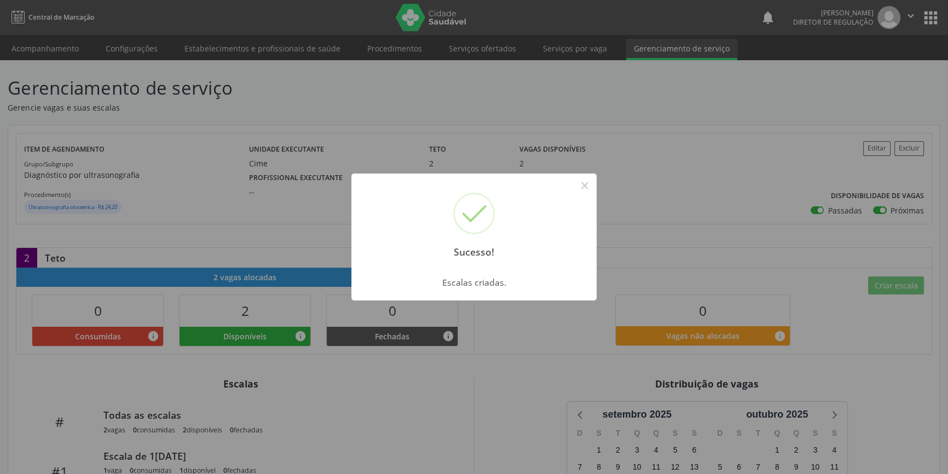
click at [596, 179] on div "Sucesso! × Escalas criadas. OK Cancel" at bounding box center [474, 237] width 948 height 474
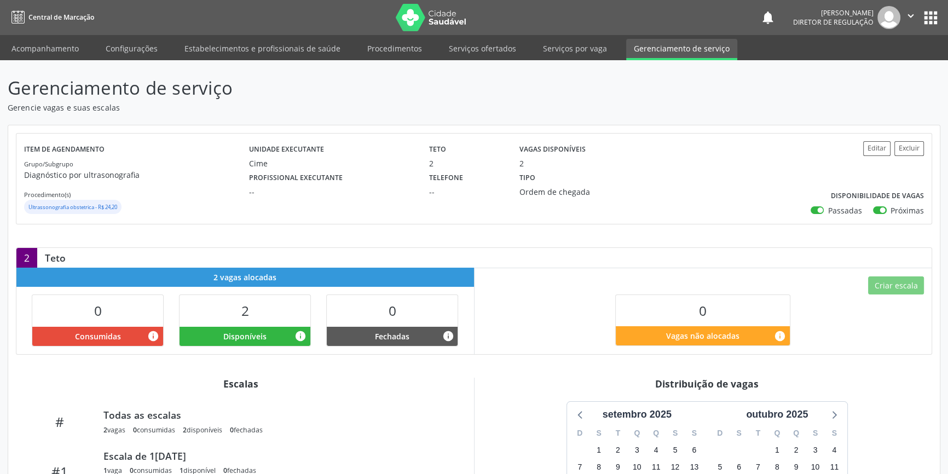
click at [588, 184] on div "Tipo Ordem de chegada" at bounding box center [579, 183] width 135 height 28
click at [65, 66] on div "Gerenciamento de serviço Gerencie vagas e suas escalas Item de agendamento Grup…" at bounding box center [474, 414] width 948 height 708
click at [57, 45] on link "Acompanhamento" at bounding box center [45, 48] width 83 height 19
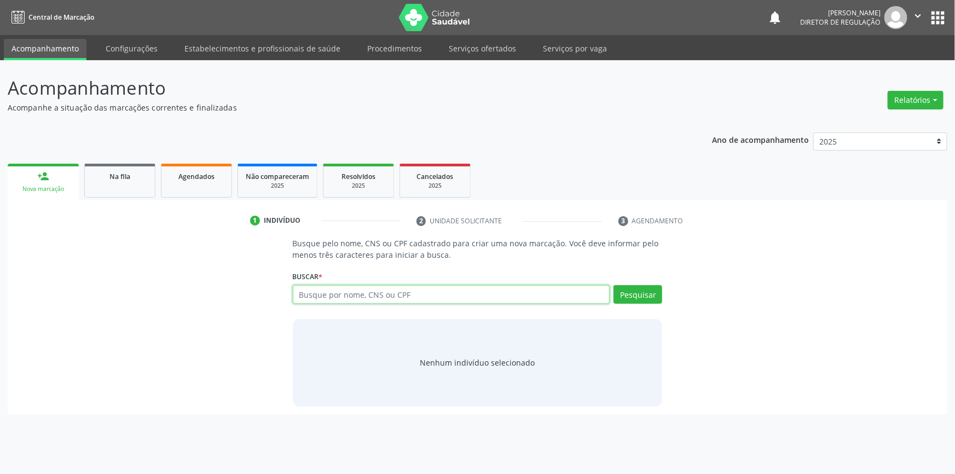
click at [353, 295] on input "text" at bounding box center [451, 294] width 317 height 19
type input "706405332638890"
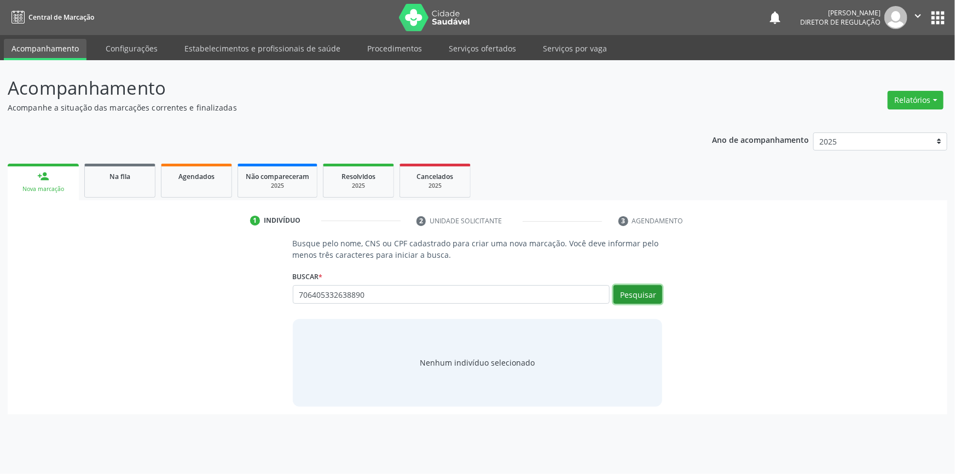
click at [646, 295] on button "Pesquisar" at bounding box center [637, 294] width 49 height 19
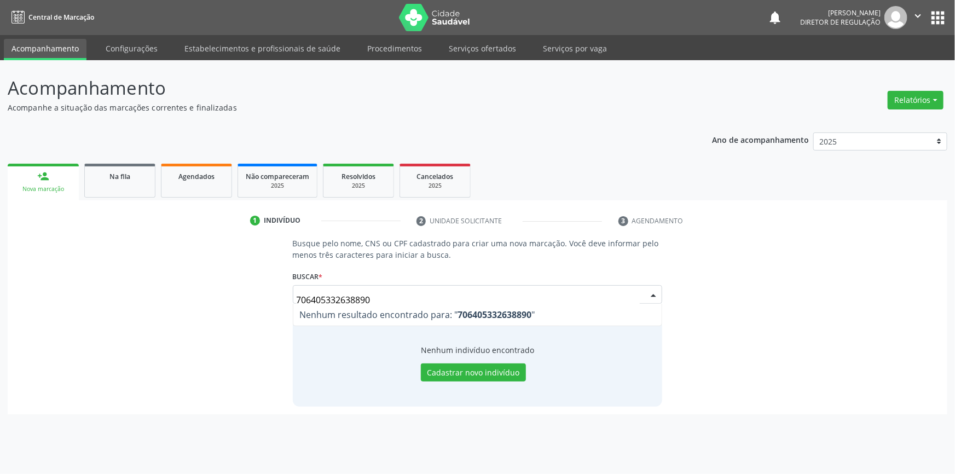
drag, startPoint x: 396, startPoint y: 302, endPoint x: 198, endPoint y: 304, distance: 198.1
click at [199, 304] on div "Busque pelo nome, CNS ou CPF cadastrado para criar uma nova marcação. Você deve…" at bounding box center [477, 321] width 924 height 169
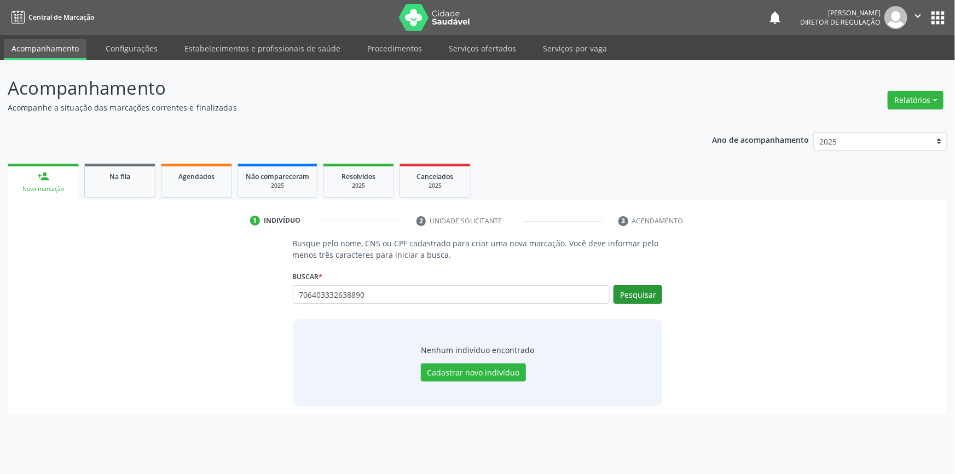
type input "706403332638890"
click at [641, 295] on button "Pesquisar" at bounding box center [637, 294] width 49 height 19
type input "706403332638890"
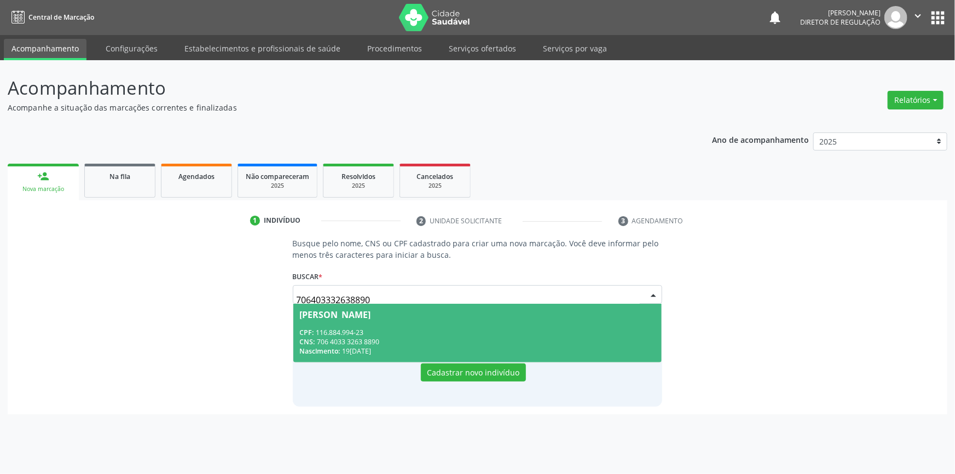
click at [328, 322] on span "[PERSON_NAME] CPF: 116.884.994-23 CNS: 706 4033 3263 8890 Nascimento: 1[DATE]" at bounding box center [477, 333] width 369 height 59
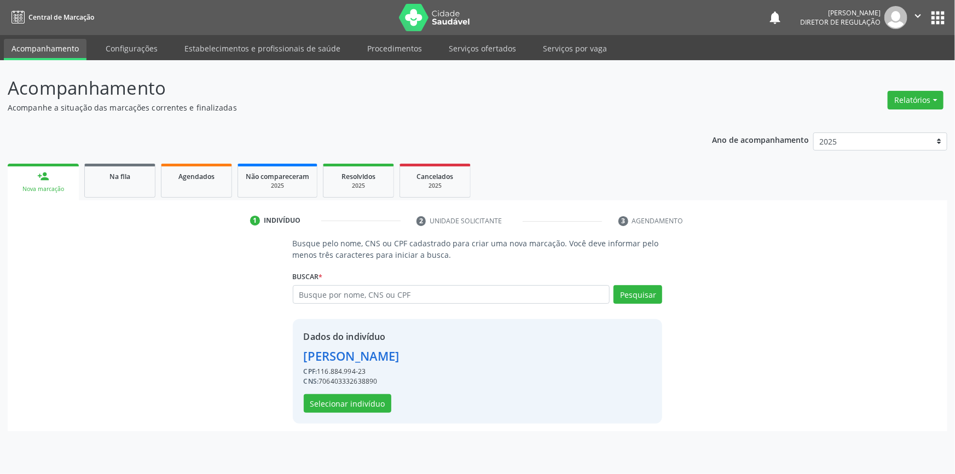
click at [350, 413] on div "Dados do indivíduo [PERSON_NAME] CPF: 116.884.994-23 CNS: 706403332638890 Selec…" at bounding box center [478, 371] width 370 height 105
click at [351, 408] on button "Selecionar indivíduo" at bounding box center [348, 403] width 88 height 19
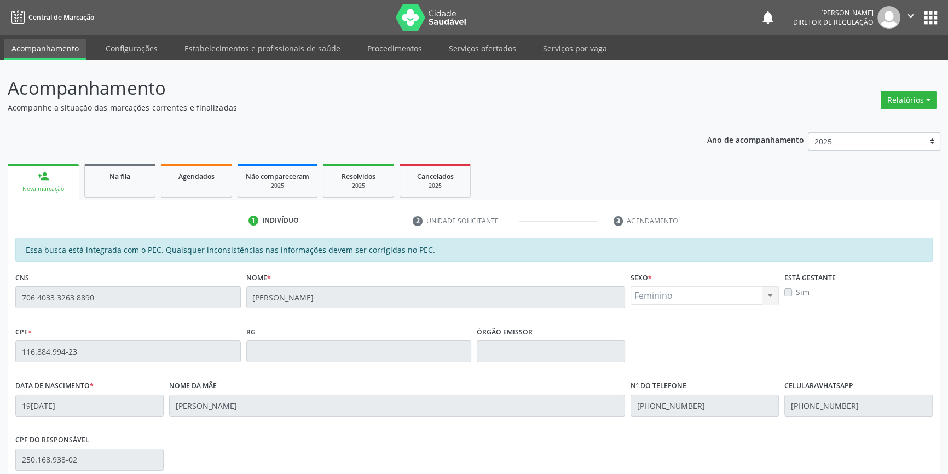
scroll to position [150, 0]
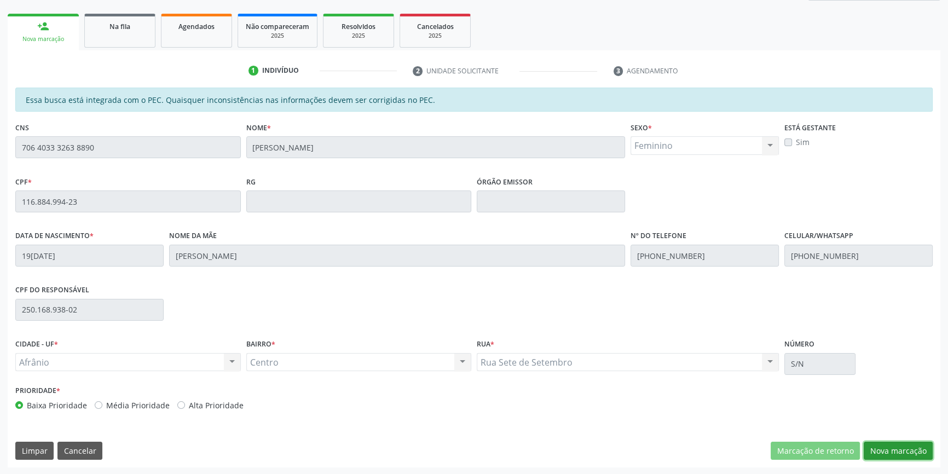
click at [892, 454] on button "Nova marcação" at bounding box center [897, 451] width 69 height 19
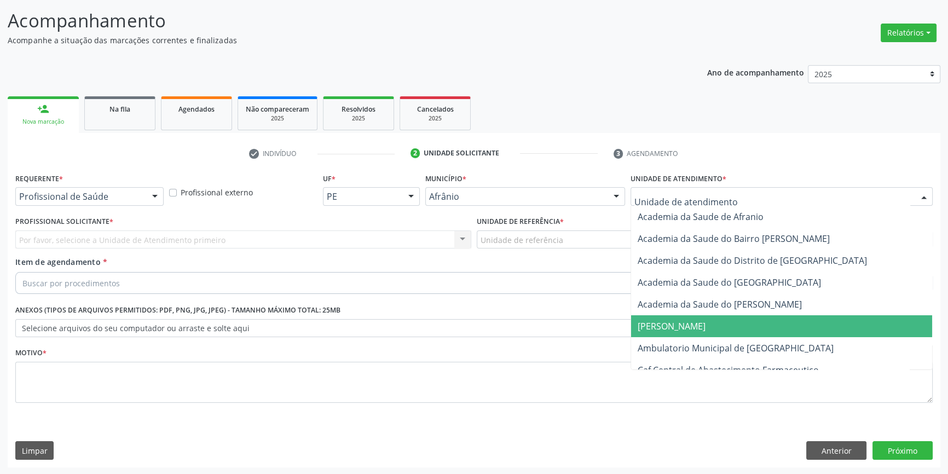
click at [675, 343] on span "Ambulatorio Municipal de [GEOGRAPHIC_DATA]" at bounding box center [735, 348] width 196 height 12
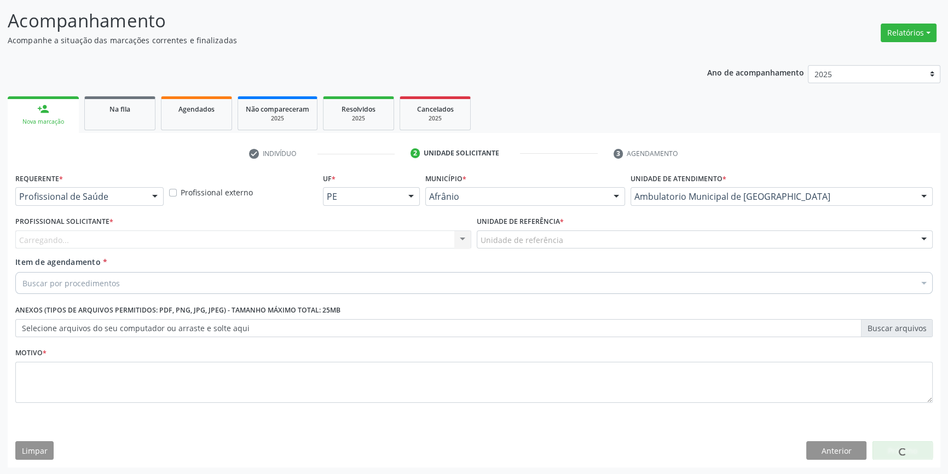
click at [578, 245] on div "Unidade de referência" at bounding box center [705, 239] width 456 height 19
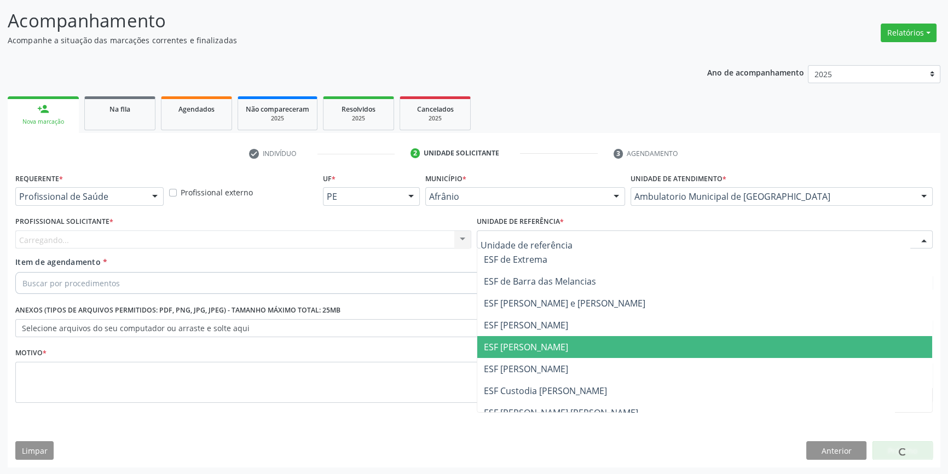
click at [549, 342] on span "ESF [PERSON_NAME]" at bounding box center [704, 347] width 455 height 22
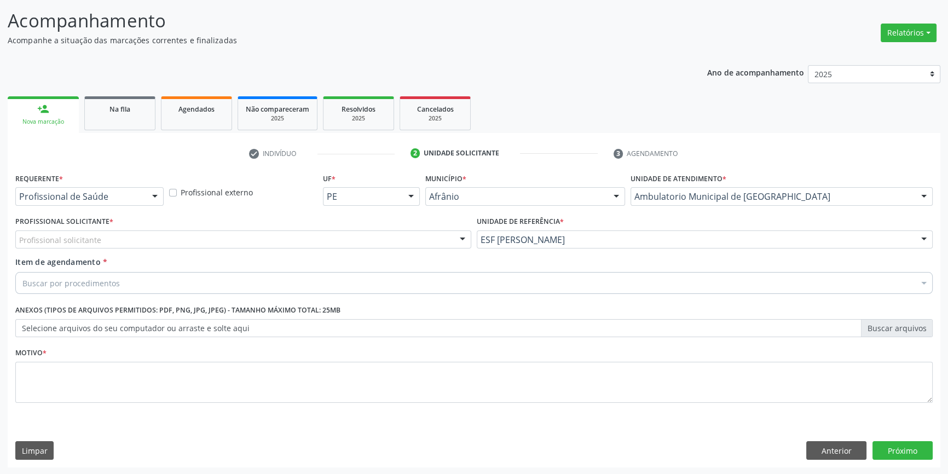
click at [361, 242] on div "Profissional solicitante" at bounding box center [243, 239] width 456 height 19
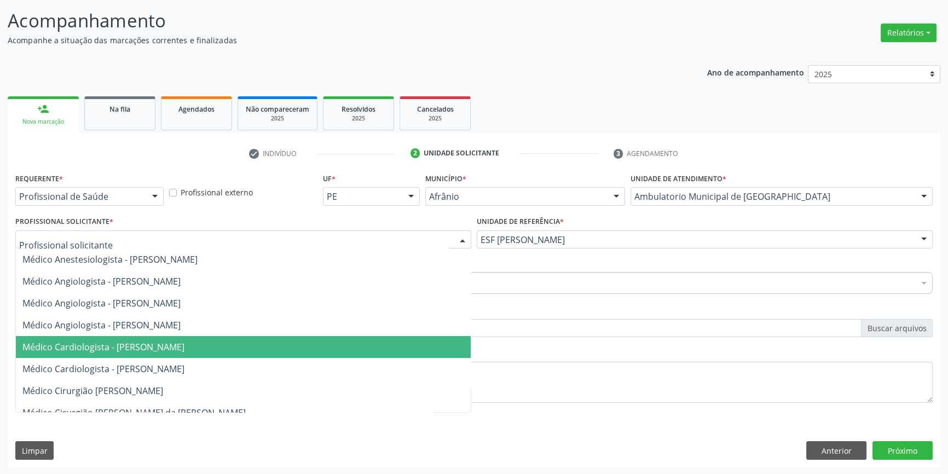
click at [177, 349] on span "Médico Cardiologista - [PERSON_NAME]" at bounding box center [103, 347] width 162 height 12
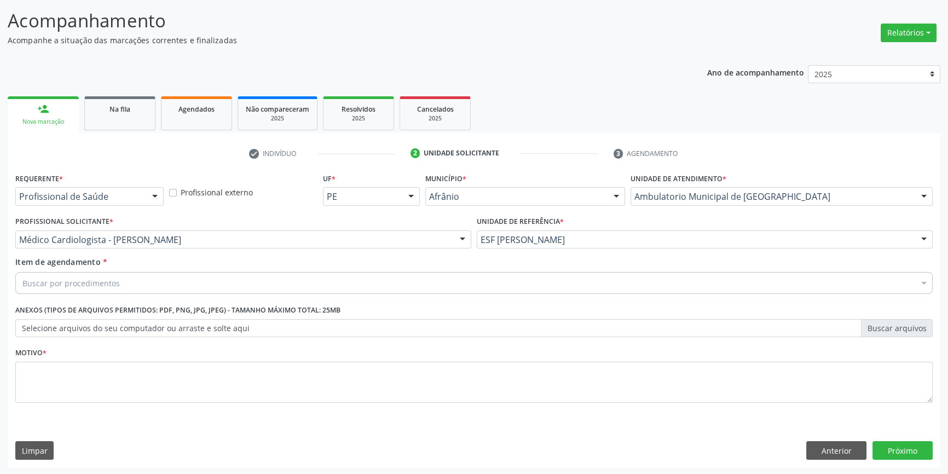
click at [165, 293] on div "Item de agendamento * Buscar por procedimentos Selecionar todos 0604320140 - Ab…" at bounding box center [474, 277] width 922 height 42
click at [164, 283] on div "Buscar por procedimentos" at bounding box center [473, 283] width 917 height 22
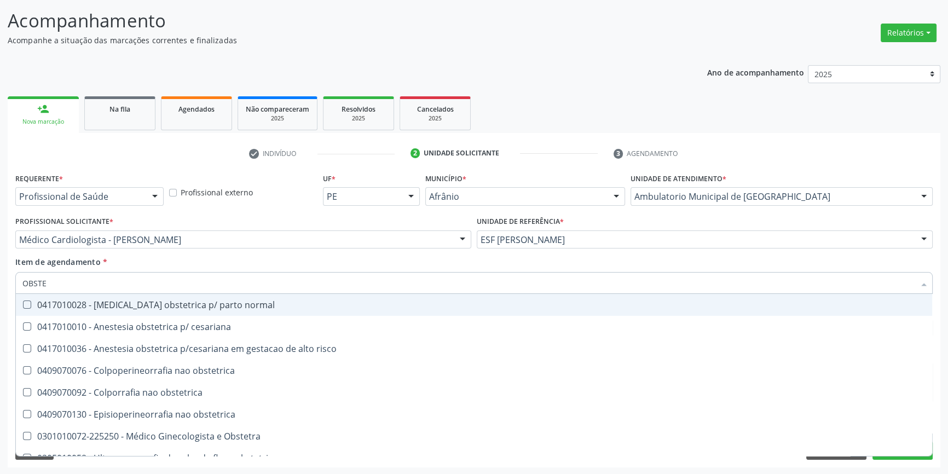
type input "OBSTET"
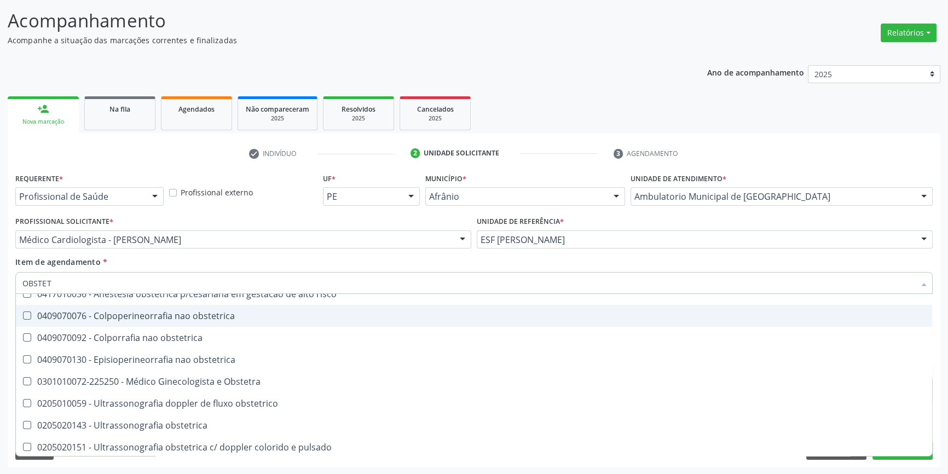
scroll to position [56, 0]
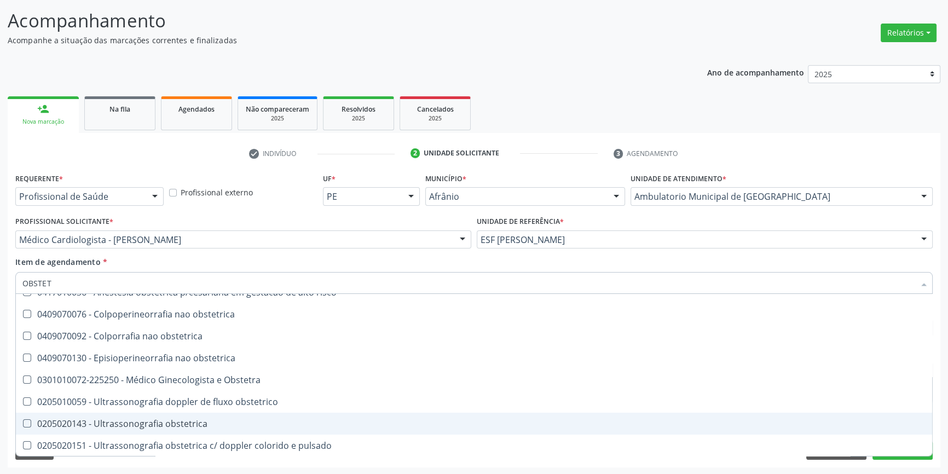
click at [176, 419] on div "0205020143 - Ultrassonografia obstetrica" at bounding box center [473, 423] width 903 height 9
checkbox obstetrica "true"
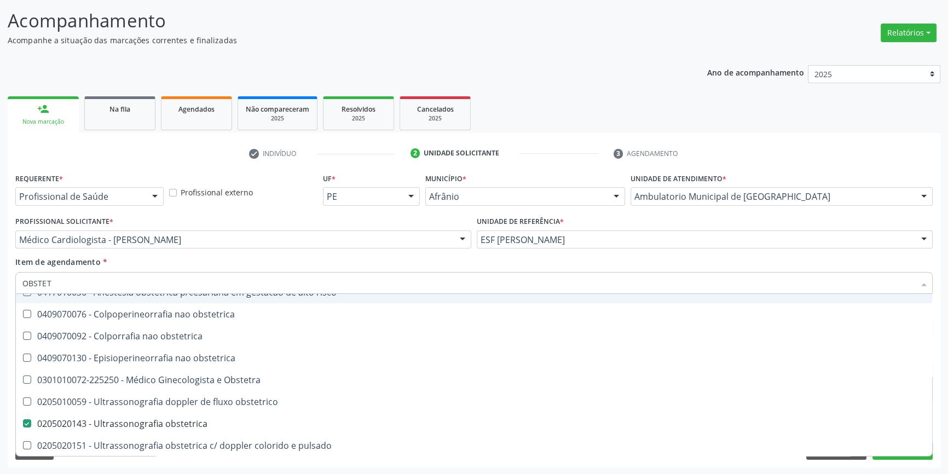
click at [238, 260] on div "Item de agendamento * OBSTET Desfazer seleção 0417010028 - [MEDICAL_DATA] obste…" at bounding box center [473, 273] width 917 height 34
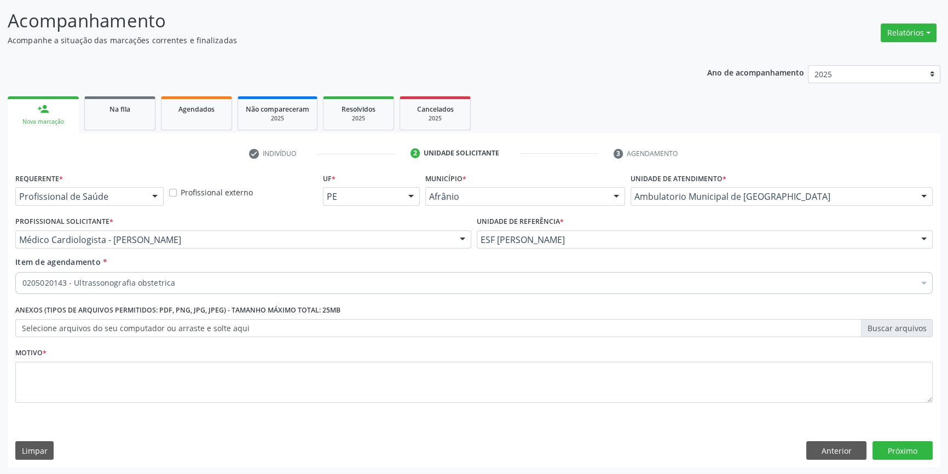
scroll to position [0, 0]
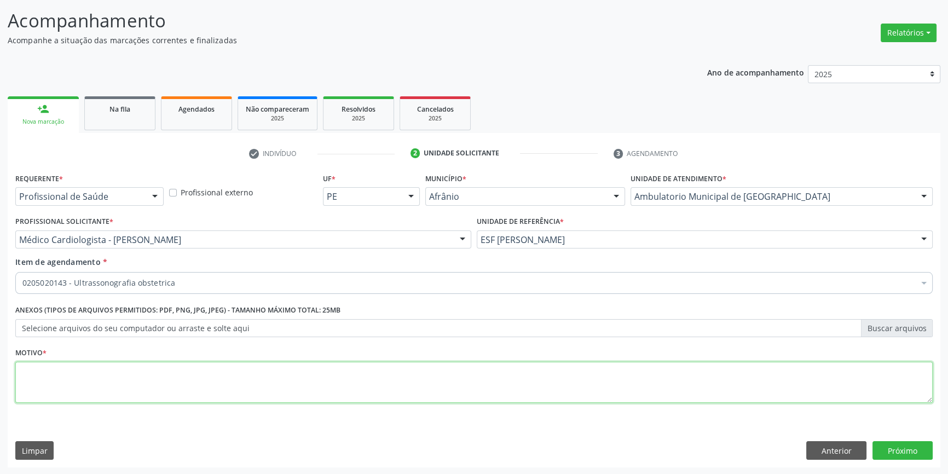
click at [171, 390] on textarea at bounding box center [473, 383] width 917 height 42
type textarea "'"
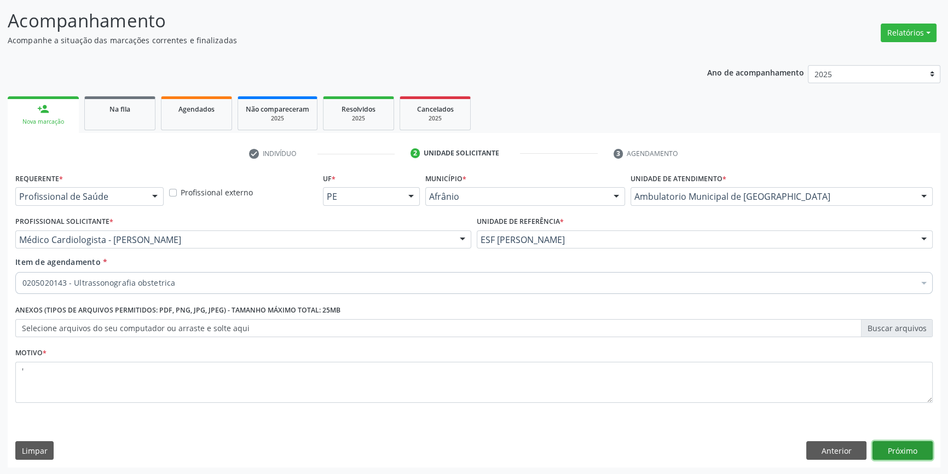
click at [895, 445] on button "Próximo" at bounding box center [902, 450] width 60 height 19
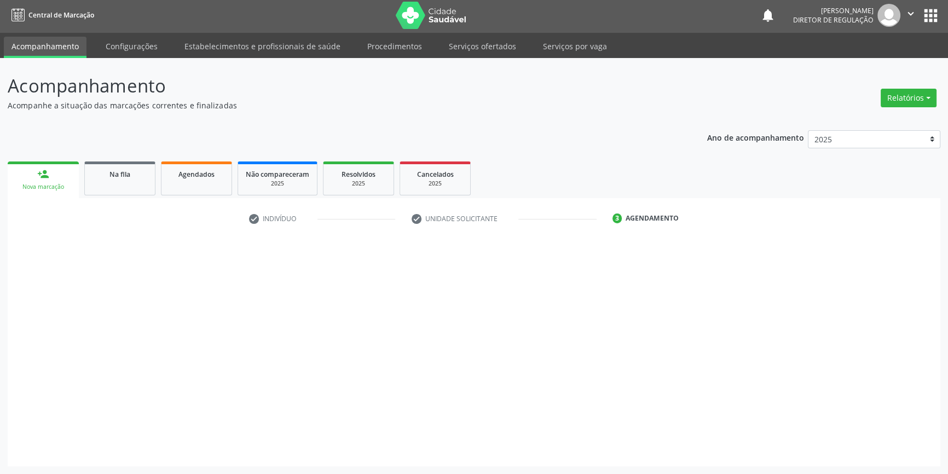
scroll to position [1, 0]
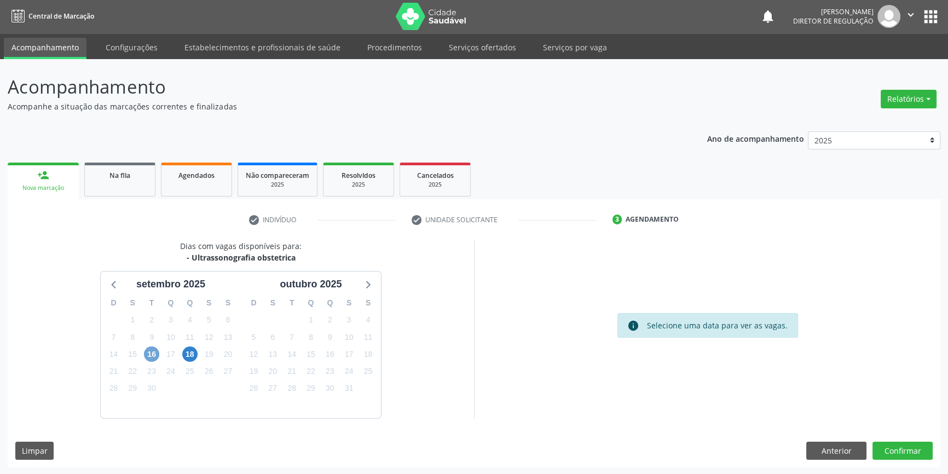
click at [149, 351] on span "16" at bounding box center [151, 353] width 15 height 15
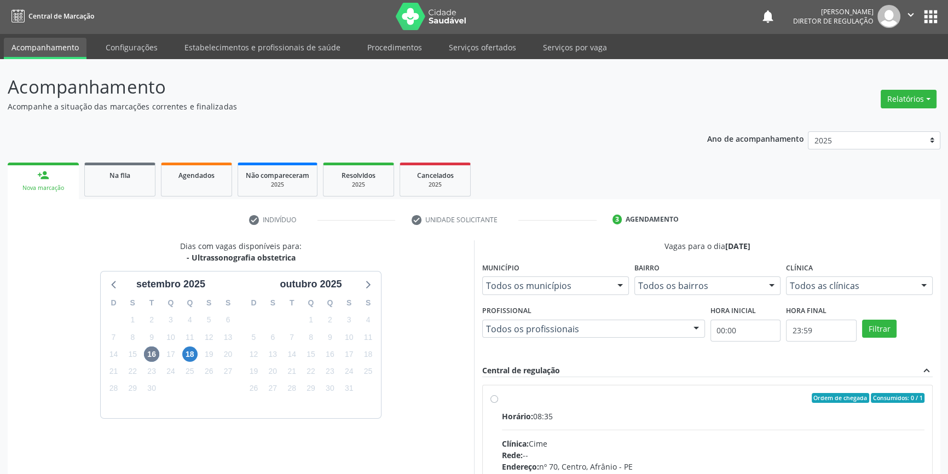
click at [501, 399] on div "Ordem de chegada Consumidos: 0 / 1 Horário: 08:35 Clínica: Cime Rede: -- Endere…" at bounding box center [707, 477] width 434 height 168
radio input "true"
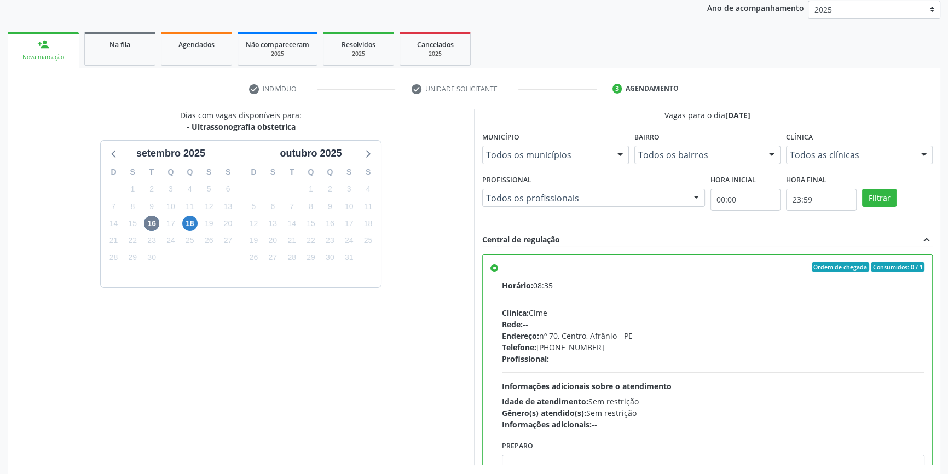
scroll to position [179, 0]
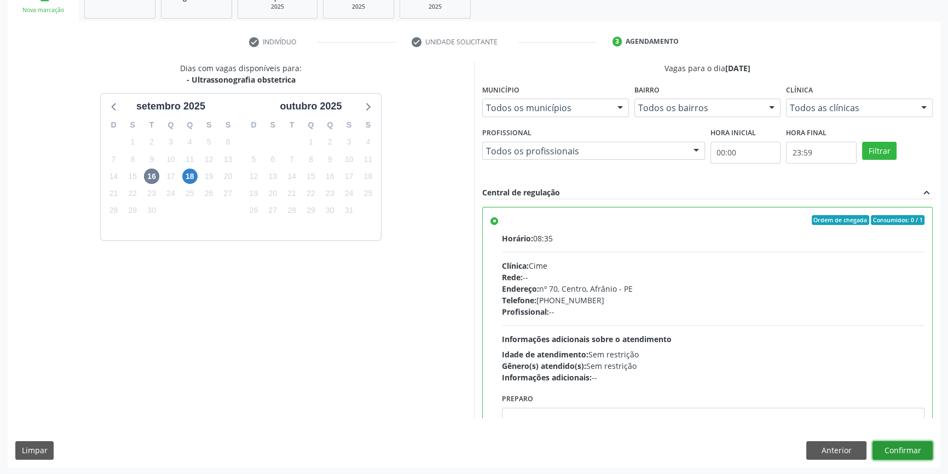
click at [908, 446] on button "Confirmar" at bounding box center [902, 450] width 60 height 19
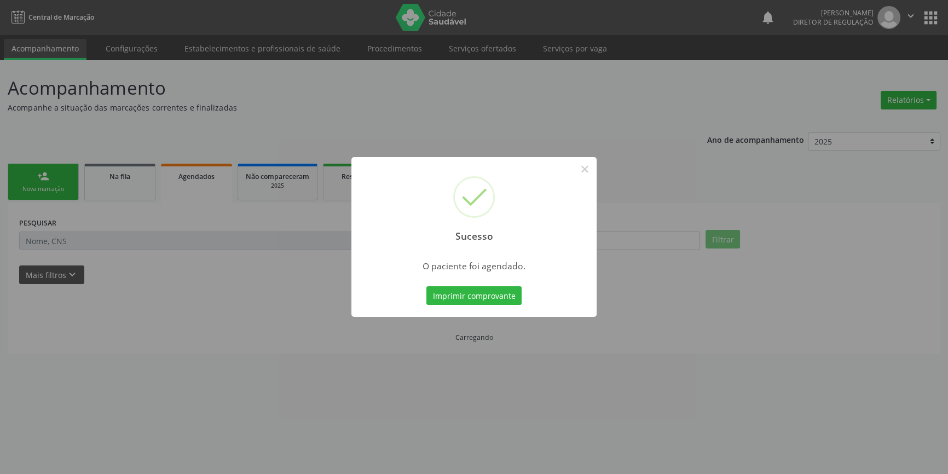
scroll to position [0, 0]
click at [514, 289] on button "Imprimir comprovante" at bounding box center [477, 295] width 95 height 19
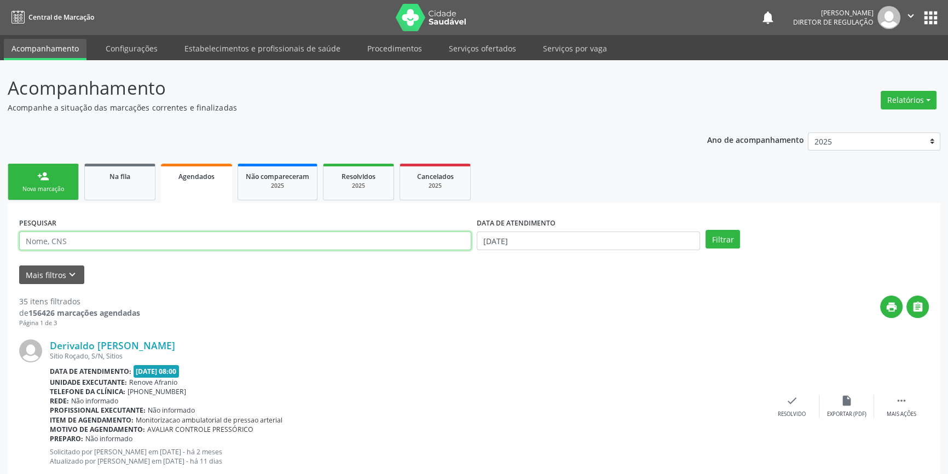
click at [145, 244] on input "text" at bounding box center [245, 240] width 452 height 19
type input "704105460373650"
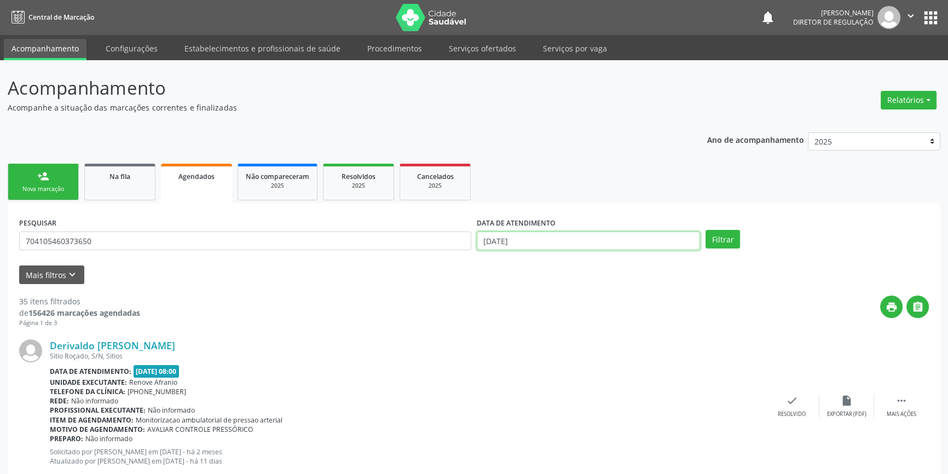
click at [530, 240] on input "[DATE]" at bounding box center [588, 240] width 223 height 19
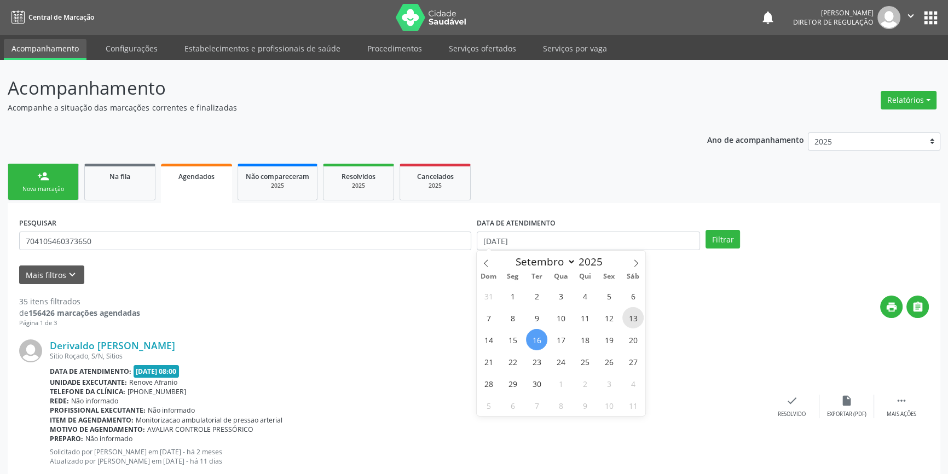
click at [639, 320] on span "13" at bounding box center [632, 317] width 21 height 21
type input "[DATE]"
click at [639, 320] on span "13" at bounding box center [632, 317] width 21 height 21
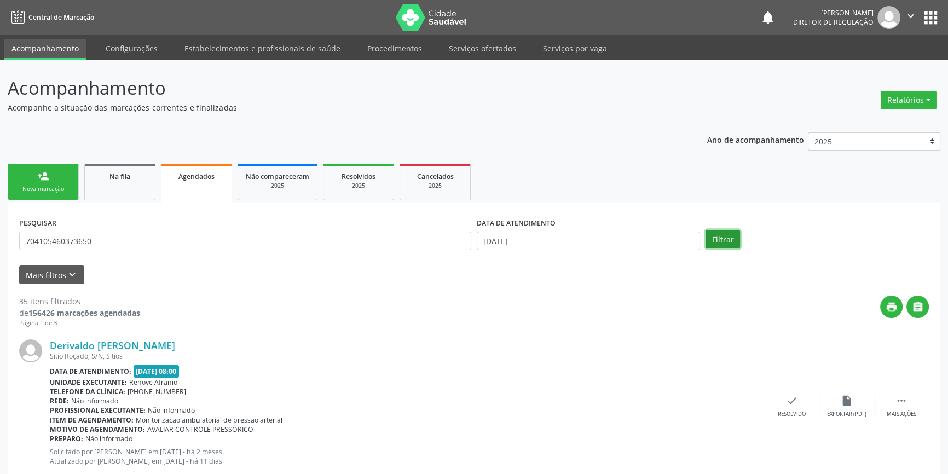
click at [725, 233] on button "Filtrar" at bounding box center [722, 239] width 34 height 19
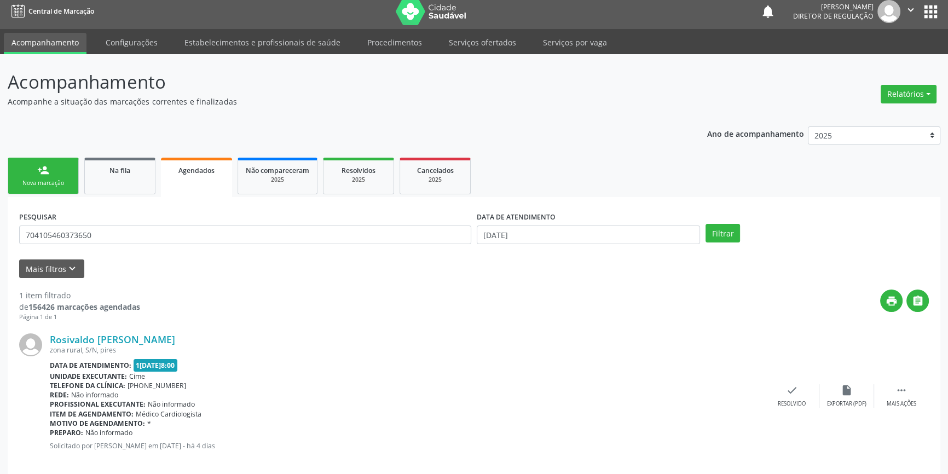
scroll to position [20, 0]
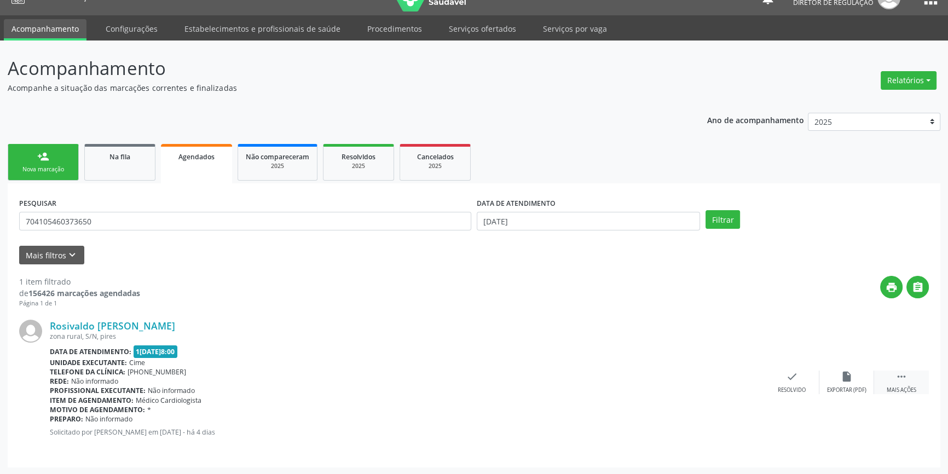
click at [900, 383] on div " Mais ações" at bounding box center [901, 382] width 55 height 24
click at [286, 321] on div "Rosivaldo [PERSON_NAME]" at bounding box center [298, 326] width 496 height 12
click at [680, 375] on icon "print" at bounding box center [682, 376] width 12 height 12
click at [455, 30] on link "Serviços ofertados" at bounding box center [482, 28] width 83 height 19
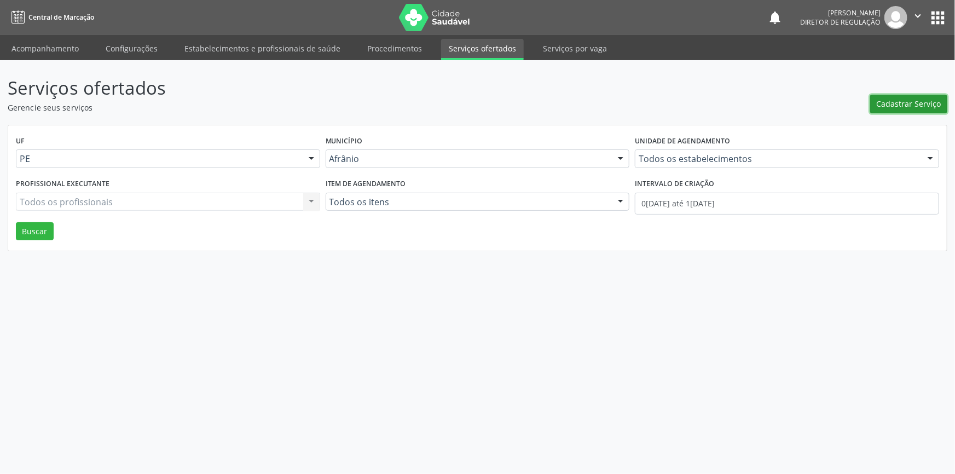
click at [875, 103] on button "Cadastrar Serviço" at bounding box center [908, 104] width 77 height 19
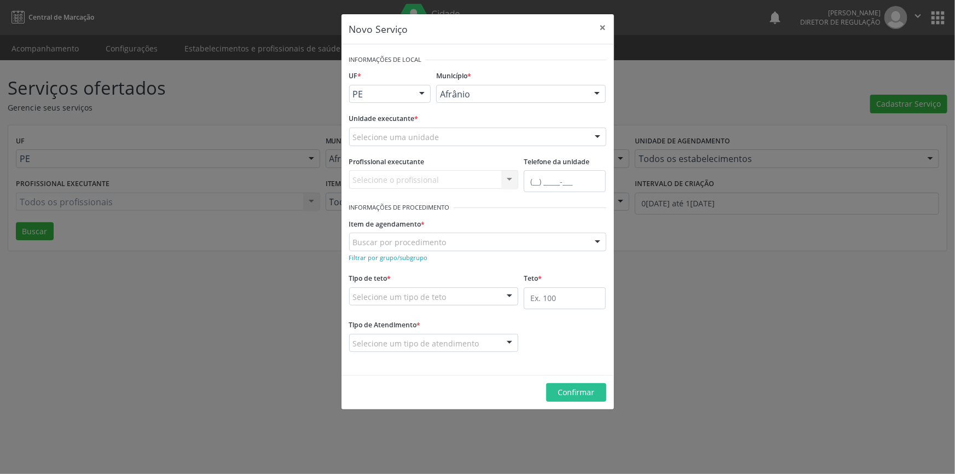
click at [479, 135] on div "Selecione uma unidade" at bounding box center [477, 136] width 257 height 19
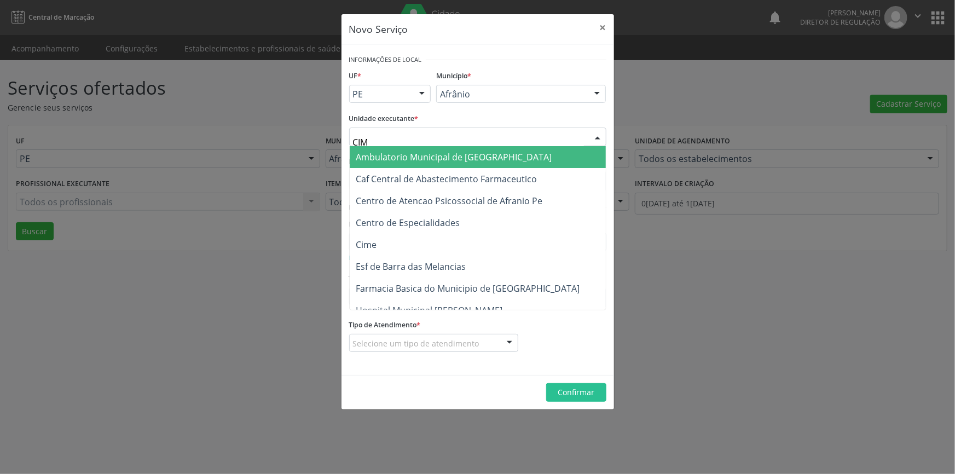
type input "CIME"
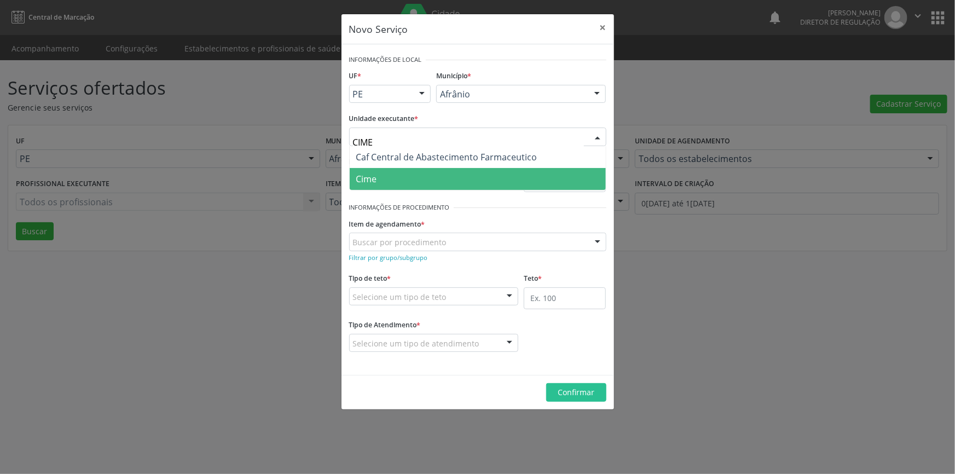
click at [450, 176] on span "Cime" at bounding box center [478, 179] width 256 height 22
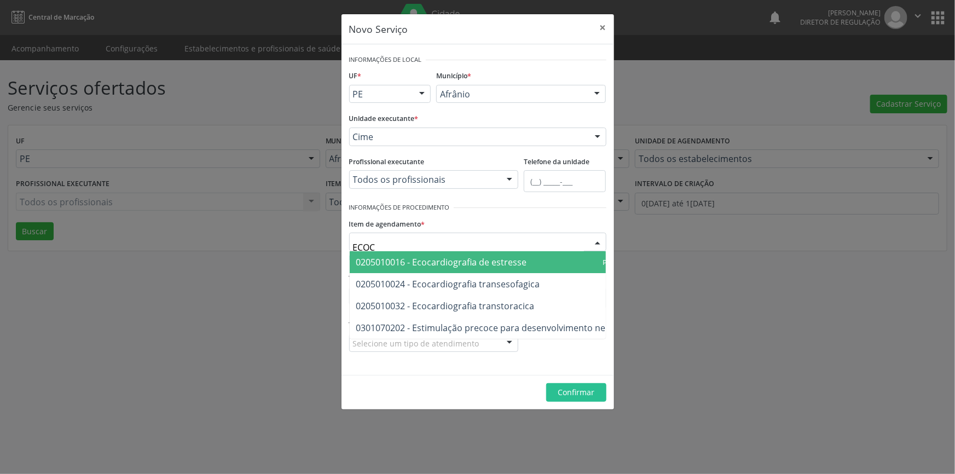
type input "ECOCA"
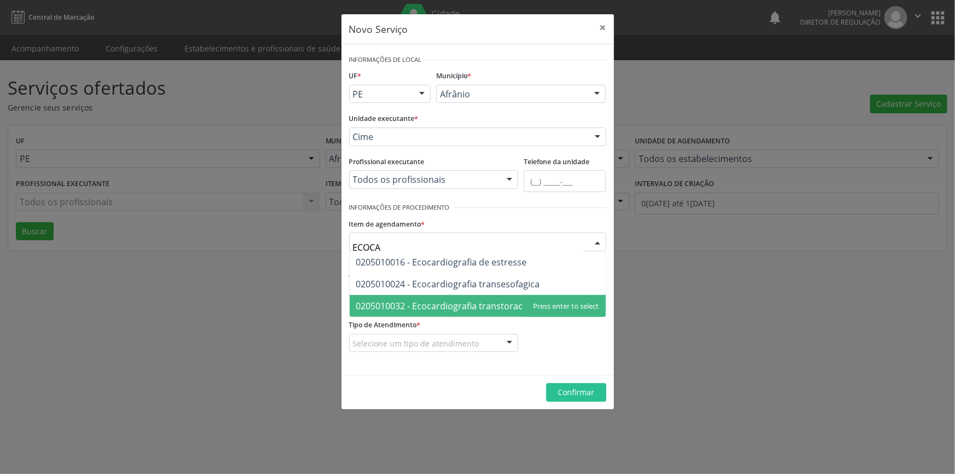
click at [496, 305] on span "0205010032 - Ecocardiografia transtoracica" at bounding box center [445, 306] width 178 height 12
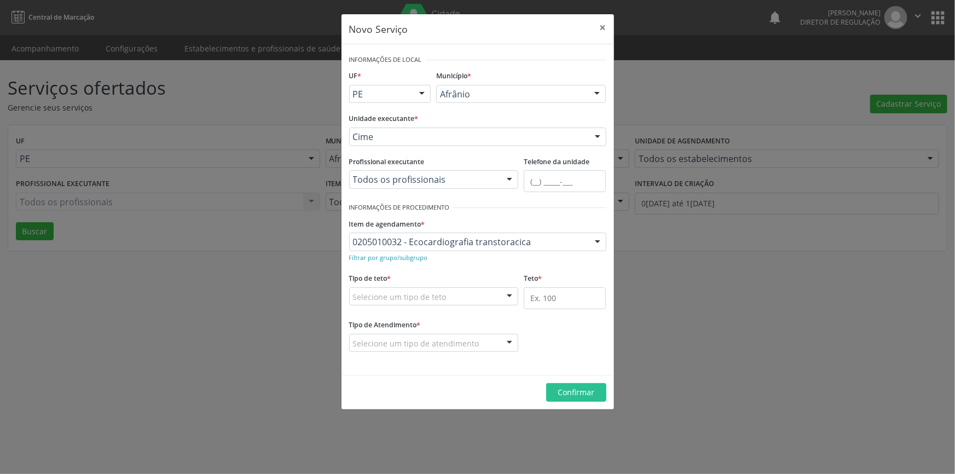
click at [482, 288] on div "Selecione um tipo de teto" at bounding box center [434, 296] width 170 height 19
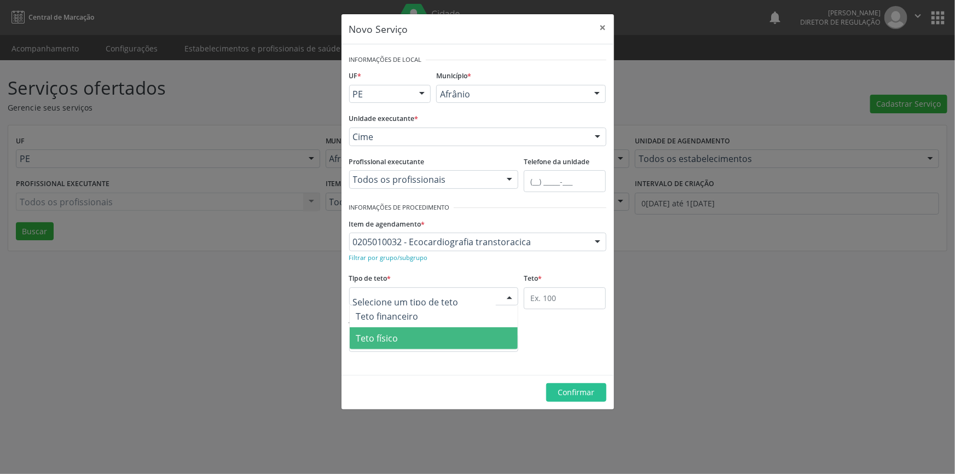
click at [413, 335] on span "Teto físico" at bounding box center [434, 338] width 169 height 22
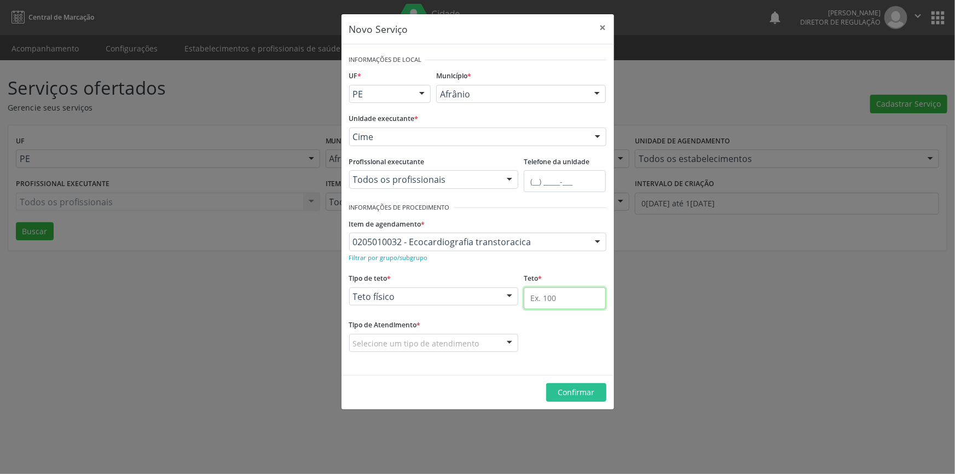
click at [536, 301] on input "text" at bounding box center [565, 298] width 82 height 22
type input "1"
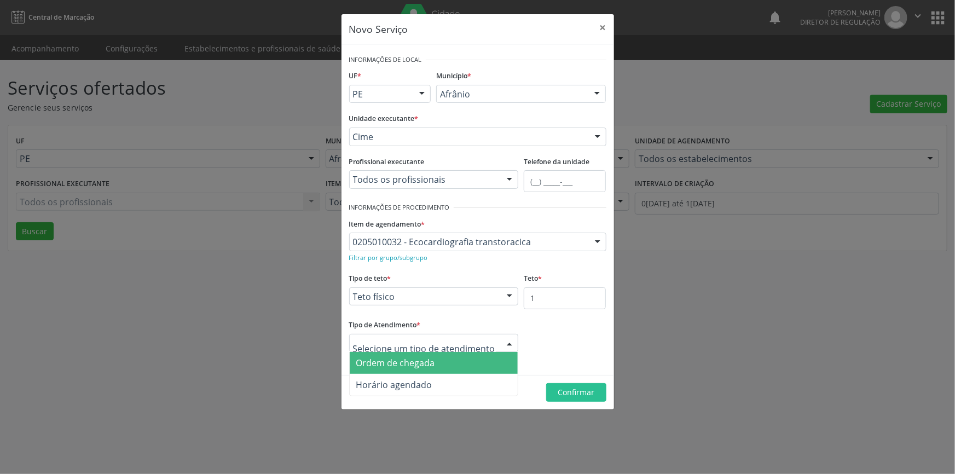
click at [435, 363] on span "Ordem de chegada" at bounding box center [434, 363] width 169 height 22
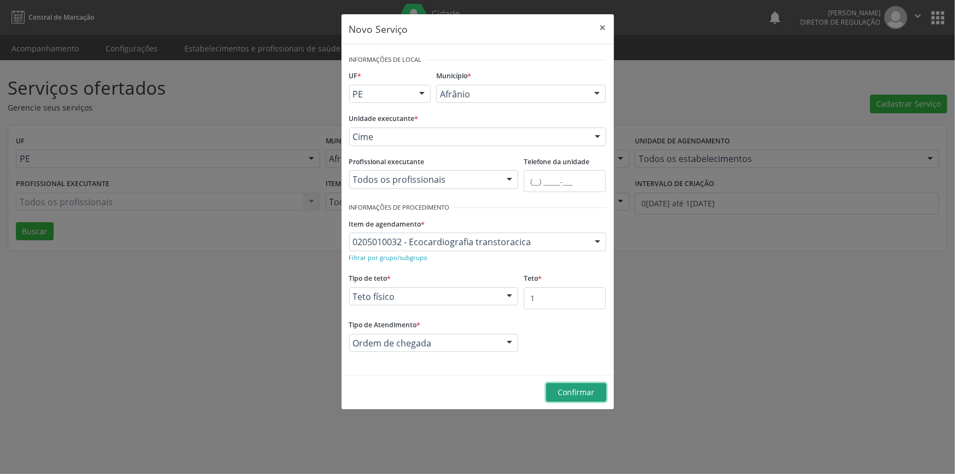
click at [564, 399] on button "Confirmar" at bounding box center [576, 392] width 60 height 19
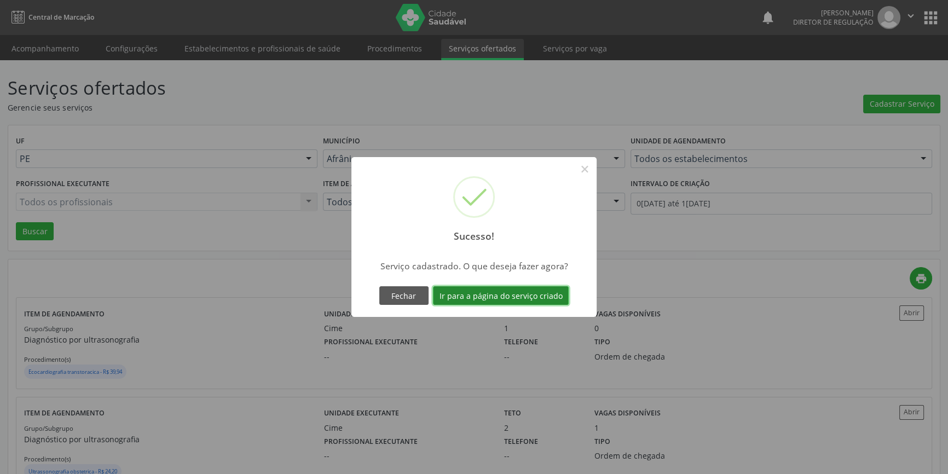
click at [478, 299] on button "Ir para a página do serviço criado" at bounding box center [501, 295] width 136 height 19
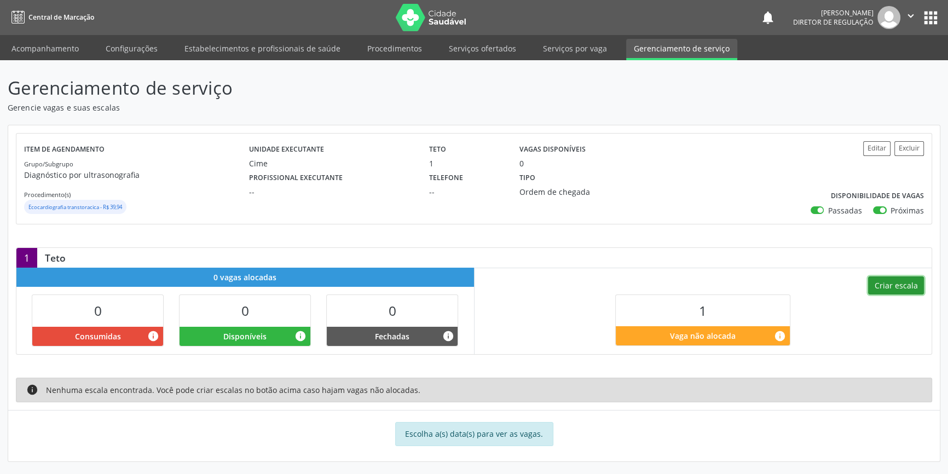
click at [886, 286] on button "Criar escala" at bounding box center [896, 285] width 56 height 19
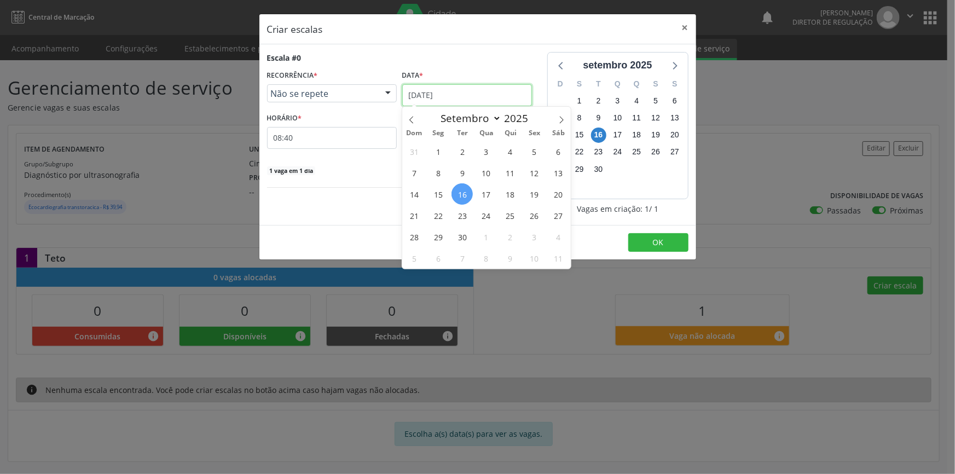
click at [475, 93] on input "[DATE]" at bounding box center [467, 95] width 130 height 22
click at [567, 175] on span "13" at bounding box center [558, 172] width 21 height 21
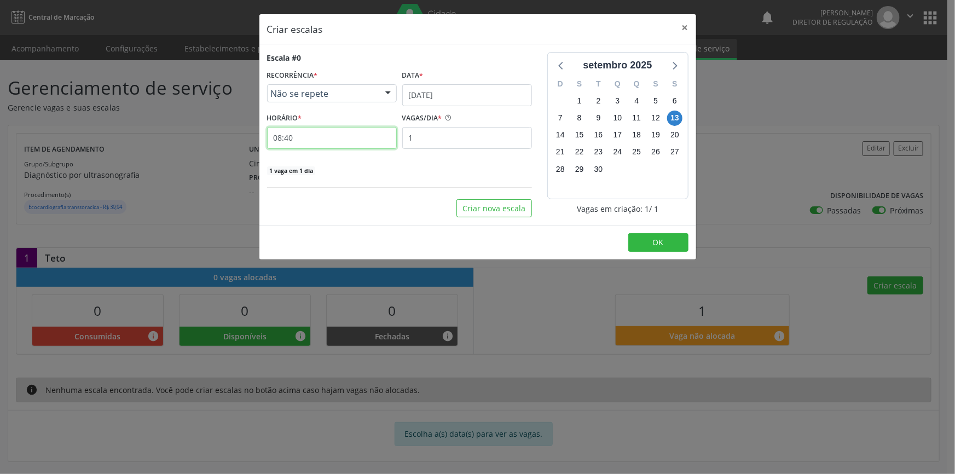
click at [327, 138] on input "08:40" at bounding box center [332, 138] width 130 height 22
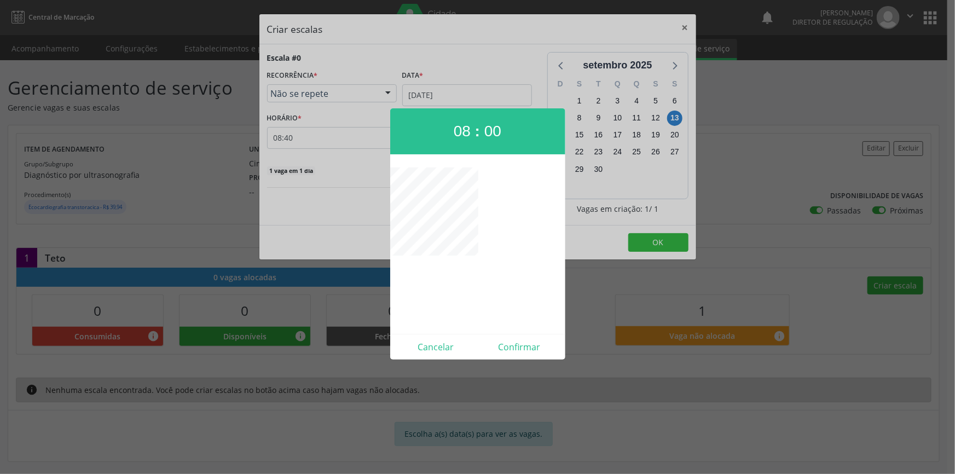
click at [525, 357] on div "Cancelar Confirmar" at bounding box center [477, 347] width 175 height 26
click at [526, 351] on button "Confirmar" at bounding box center [520, 347] width 84 height 18
type input "08:00"
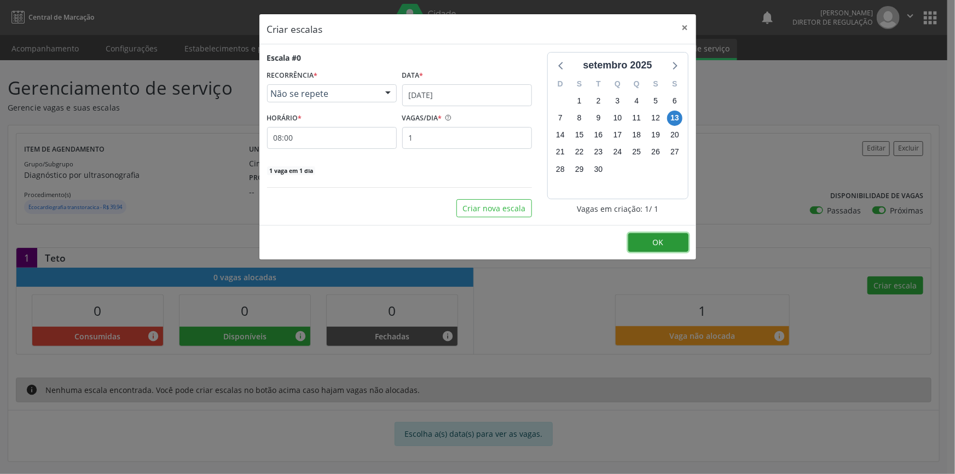
click at [649, 249] on button "OK" at bounding box center [658, 242] width 60 height 19
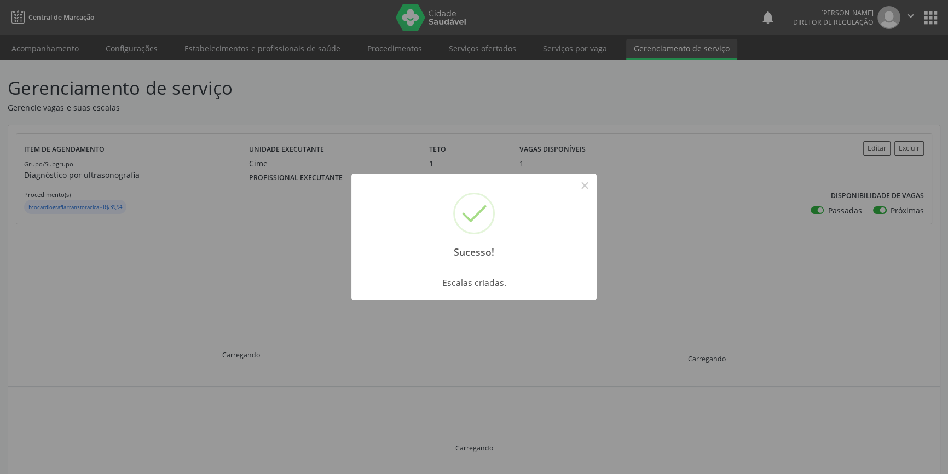
click at [282, 191] on div "Sucesso! × Escalas criadas. OK Cancel" at bounding box center [474, 237] width 948 height 474
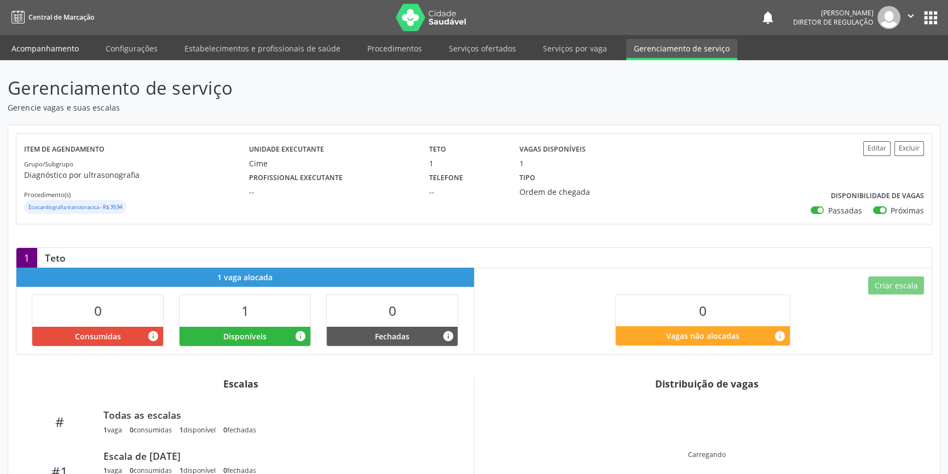
click at [71, 52] on link "Acompanhamento" at bounding box center [45, 48] width 83 height 19
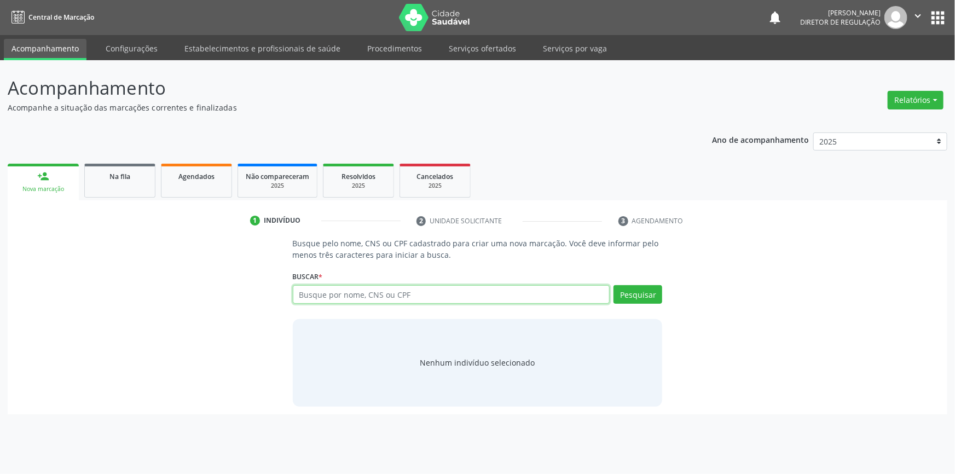
click at [329, 303] on input "text" at bounding box center [451, 294] width 317 height 19
type input "704105460373650"
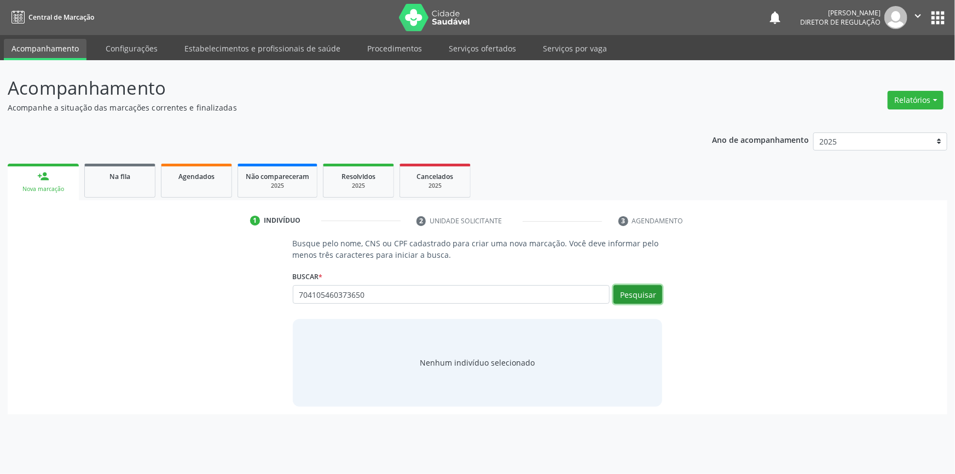
click at [641, 293] on button "Pesquisar" at bounding box center [637, 294] width 49 height 19
type input "704105460373650"
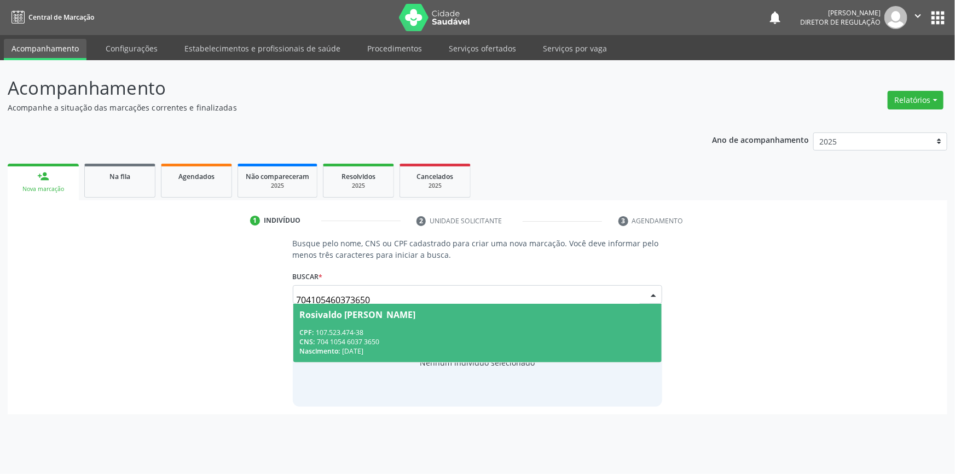
click at [353, 325] on span "Rosivaldo [PERSON_NAME] CPF: 107.523.474-38 CNS: 704 1054 6037 3650 Nascimento:…" at bounding box center [477, 333] width 369 height 59
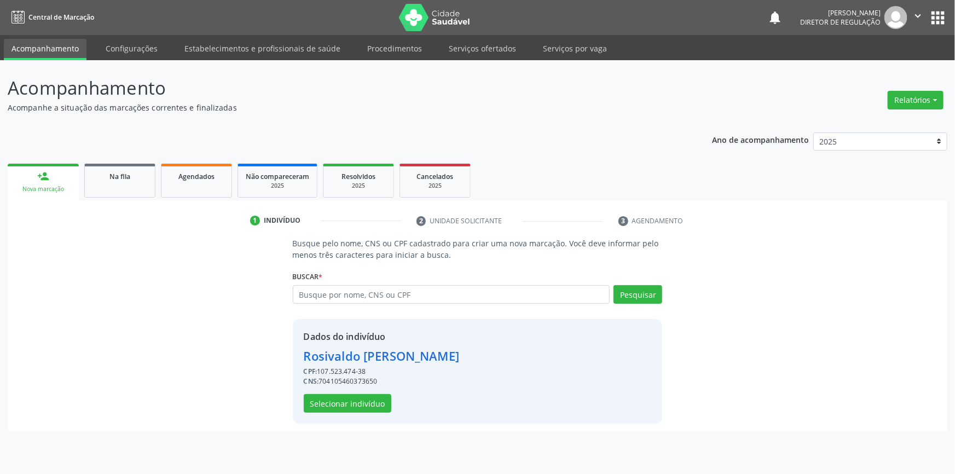
click at [356, 392] on div "Dados do indivíduo [PERSON_NAME] CPF: 107.523.474-38 CNS: 704105460373650 Selec…" at bounding box center [381, 371] width 155 height 83
click at [352, 402] on button "Selecionar indivíduo" at bounding box center [348, 403] width 88 height 19
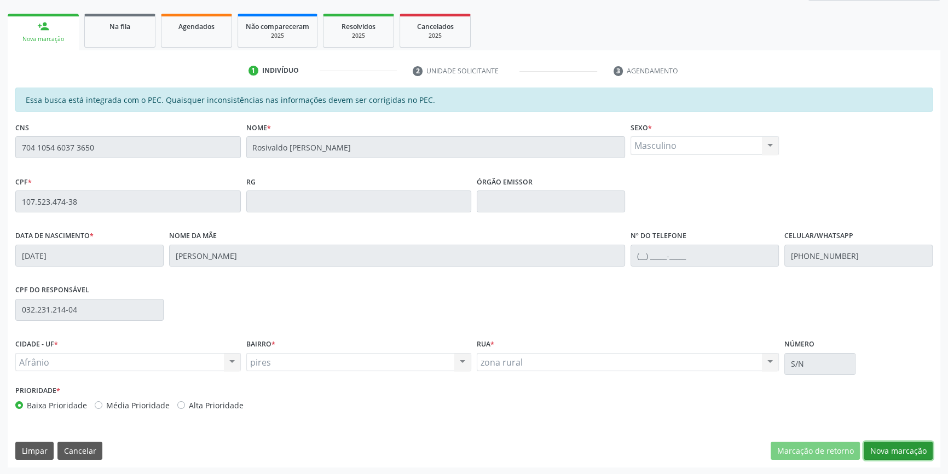
click at [895, 451] on button "Nova marcação" at bounding box center [897, 451] width 69 height 19
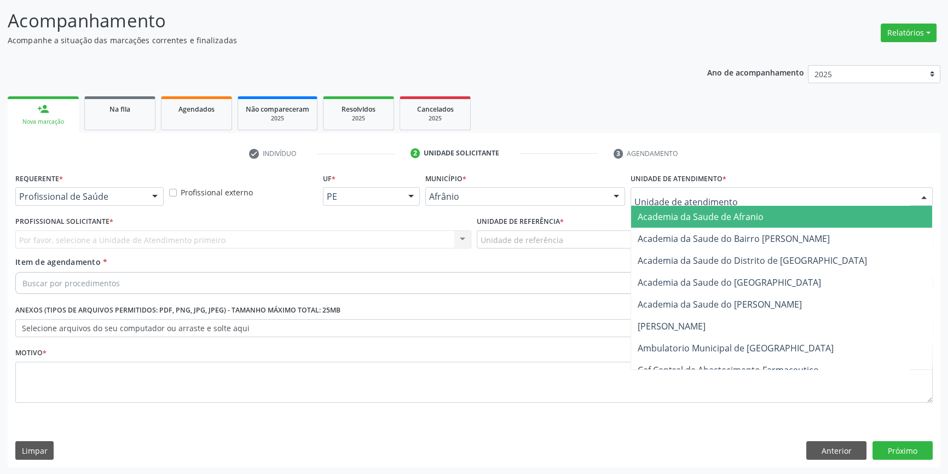
click at [728, 204] on div at bounding box center [781, 196] width 302 height 19
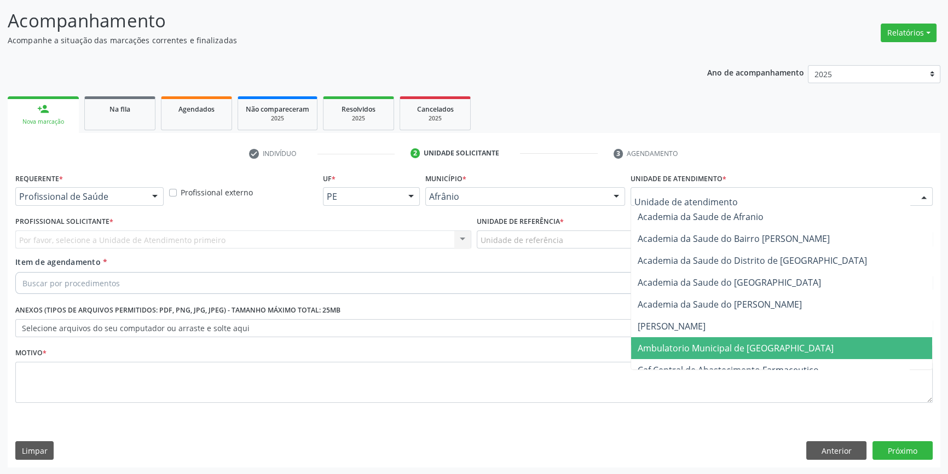
click at [723, 348] on span "Ambulatorio Municipal de [GEOGRAPHIC_DATA]" at bounding box center [735, 348] width 196 height 12
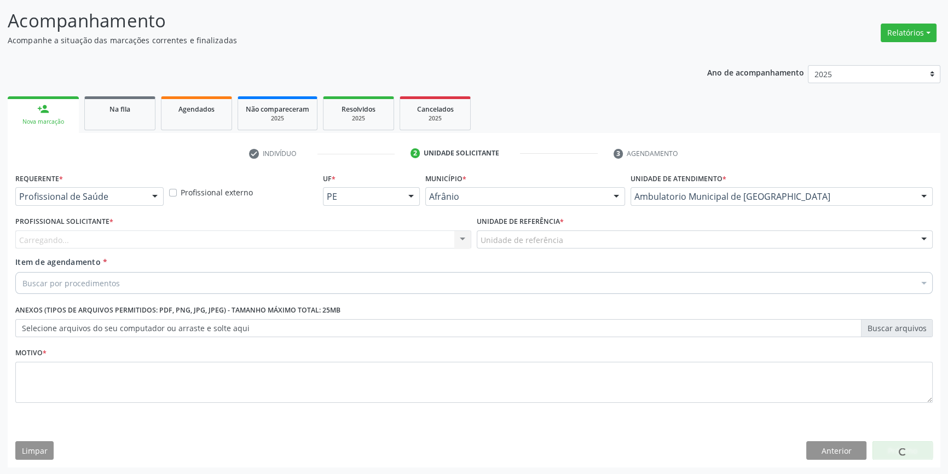
click at [574, 239] on div "Unidade de referência" at bounding box center [705, 239] width 456 height 19
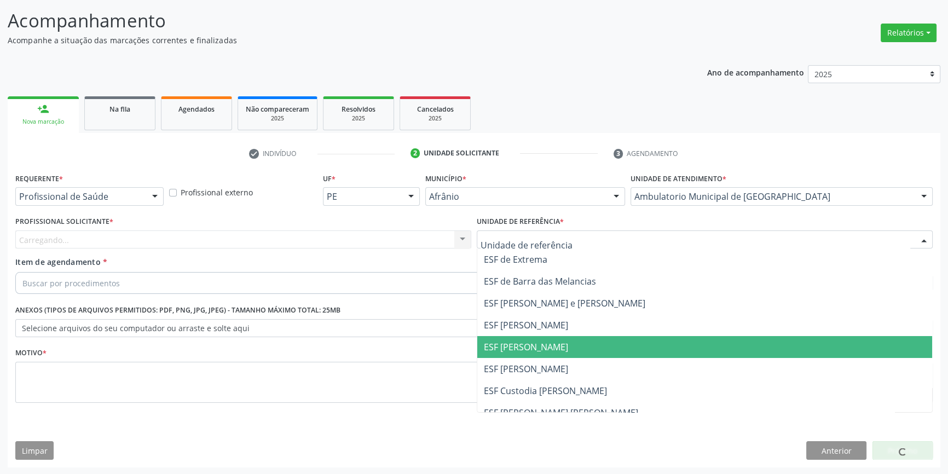
drag, startPoint x: 547, startPoint y: 345, endPoint x: 526, endPoint y: 328, distance: 26.1
click at [546, 345] on span "ESF [PERSON_NAME]" at bounding box center [526, 347] width 84 height 12
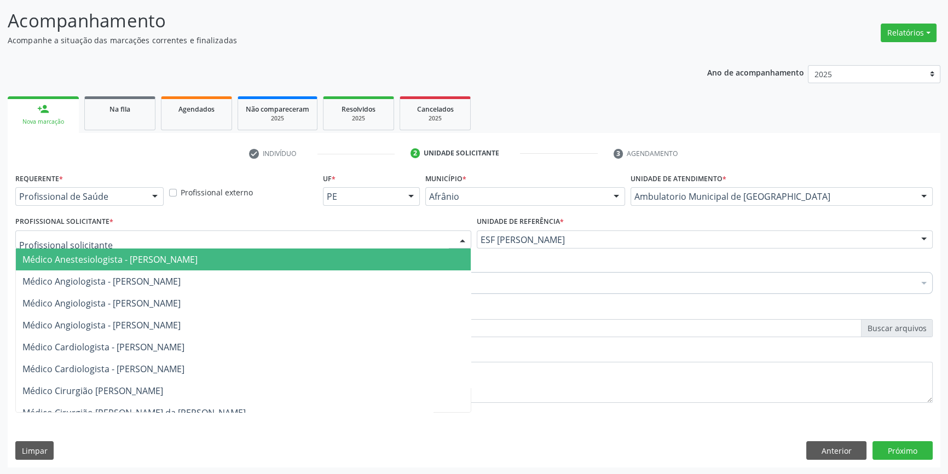
drag, startPoint x: 307, startPoint y: 241, endPoint x: 253, endPoint y: 265, distance: 59.5
click at [306, 241] on div at bounding box center [243, 239] width 456 height 19
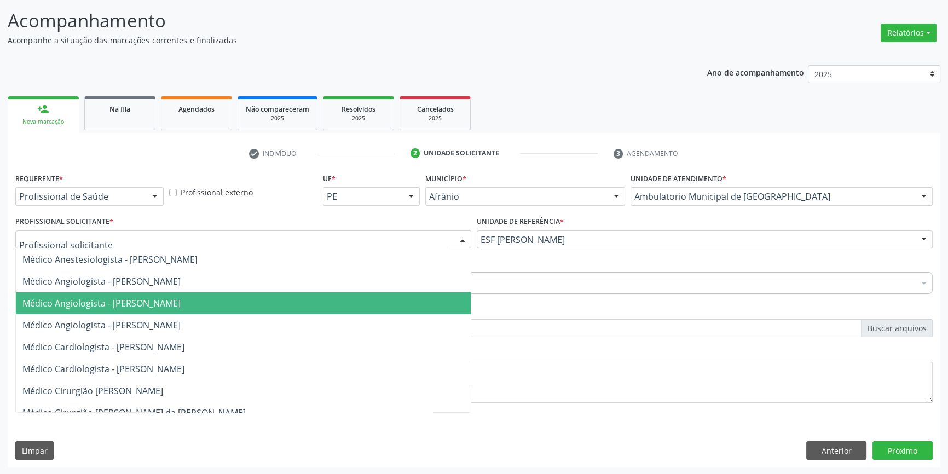
click at [176, 310] on span "Médico Angiologista - [PERSON_NAME]" at bounding box center [243, 303] width 455 height 22
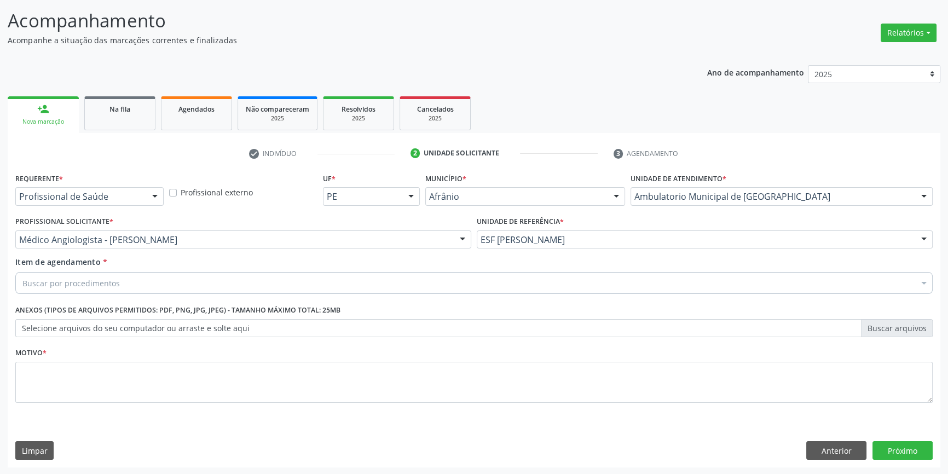
click at [172, 268] on div "Item de agendamento * Buscar por procedimentos Selecionar todos 0604320140 - Ab…" at bounding box center [473, 273] width 917 height 34
click at [170, 272] on div "Buscar por procedimentos" at bounding box center [473, 283] width 917 height 22
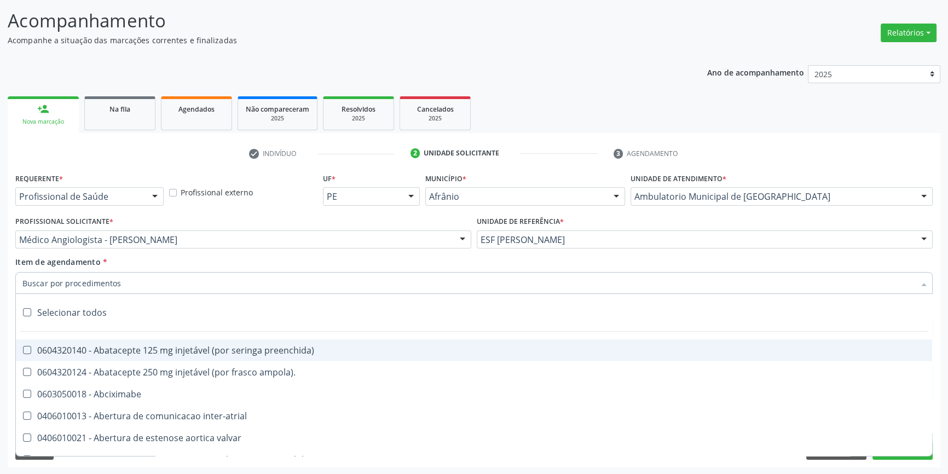
click at [159, 280] on input "Item de agendamento *" at bounding box center [468, 283] width 892 height 22
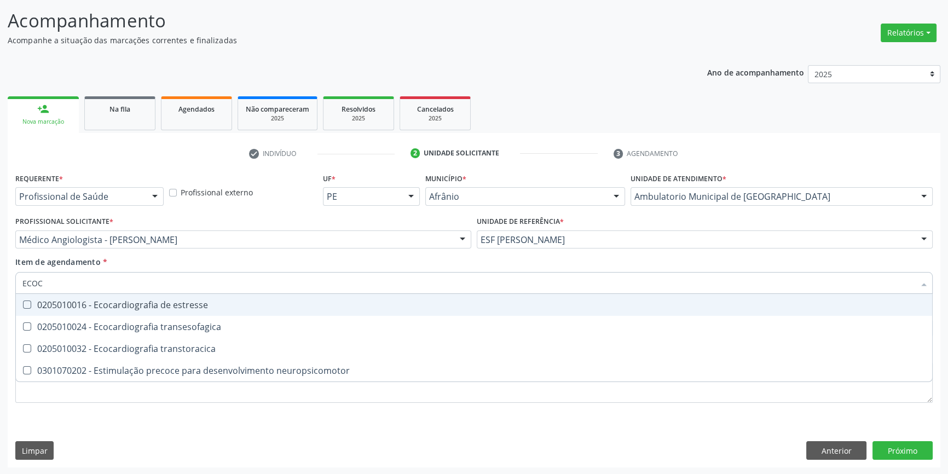
type input "ECOCA"
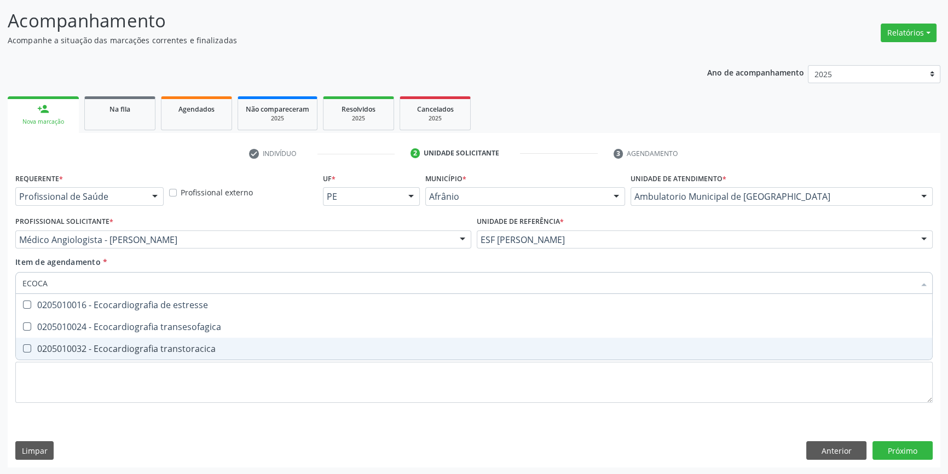
click at [174, 339] on span "0205010032 - Ecocardiografia transtoracica" at bounding box center [474, 349] width 916 height 22
checkbox transtoracica "true"
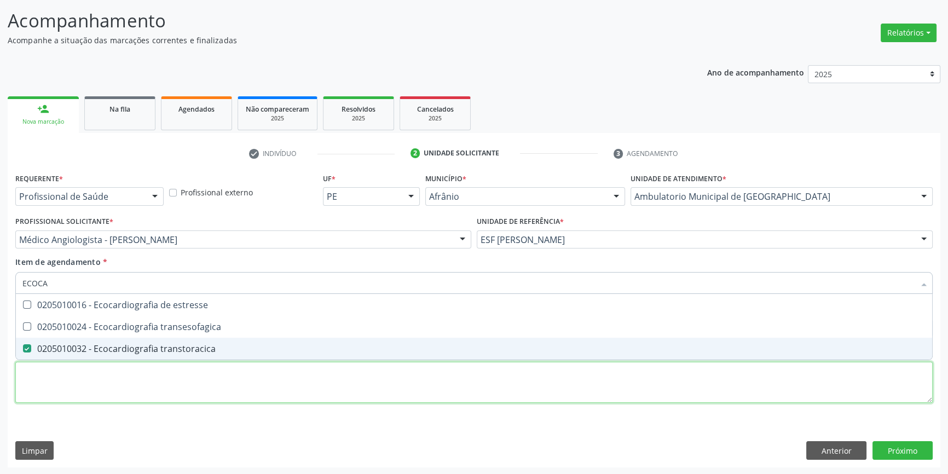
click at [149, 374] on div "Requerente * Profissional de Saúde Profissional de Saúde Paciente Nenhum result…" at bounding box center [473, 294] width 917 height 248
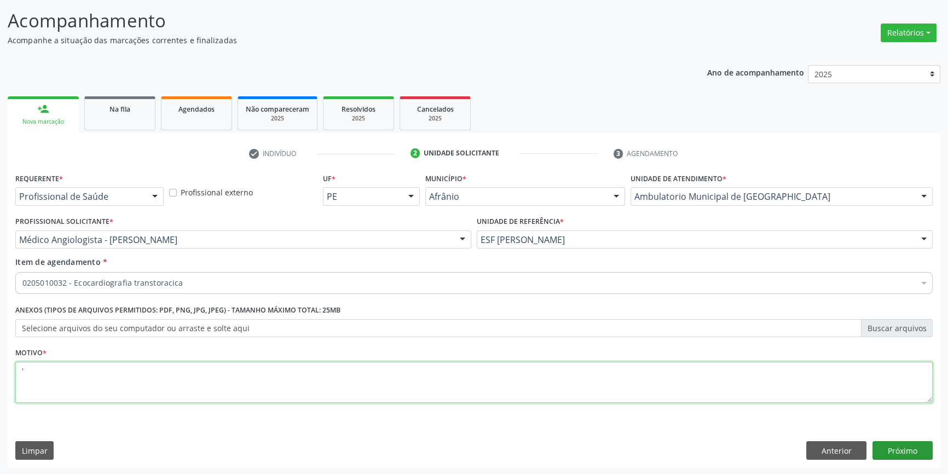
type textarea "'"
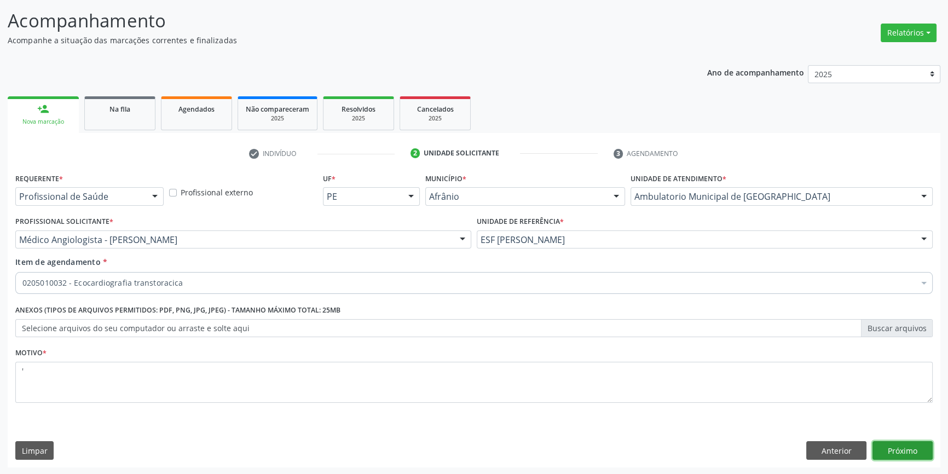
click at [916, 452] on button "Próximo" at bounding box center [902, 450] width 60 height 19
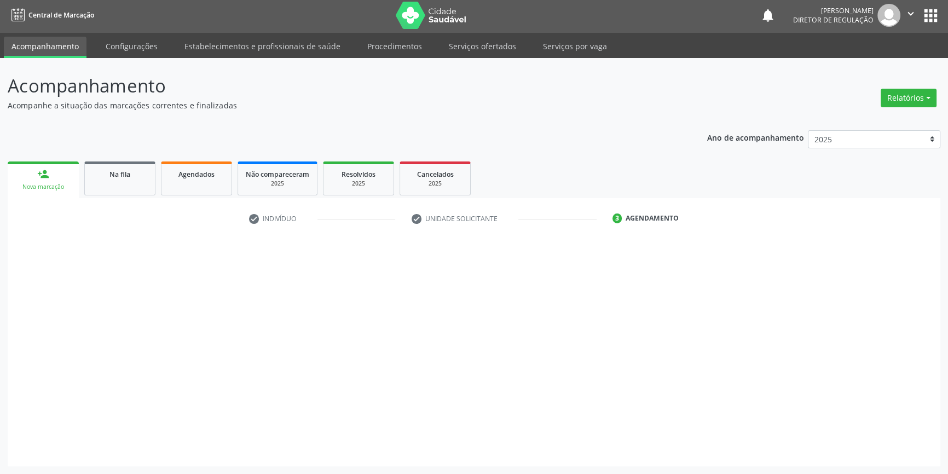
scroll to position [1, 0]
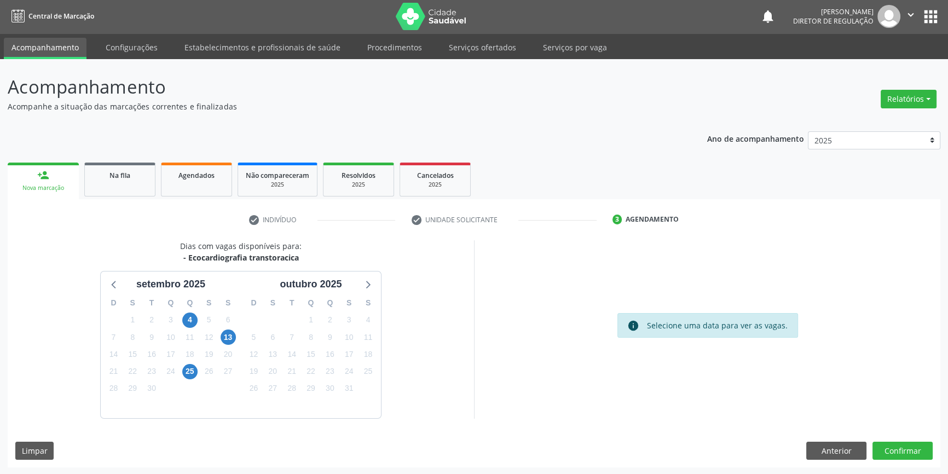
click at [217, 336] on div "12" at bounding box center [208, 337] width 19 height 17
click at [225, 333] on span "13" at bounding box center [227, 336] width 15 height 15
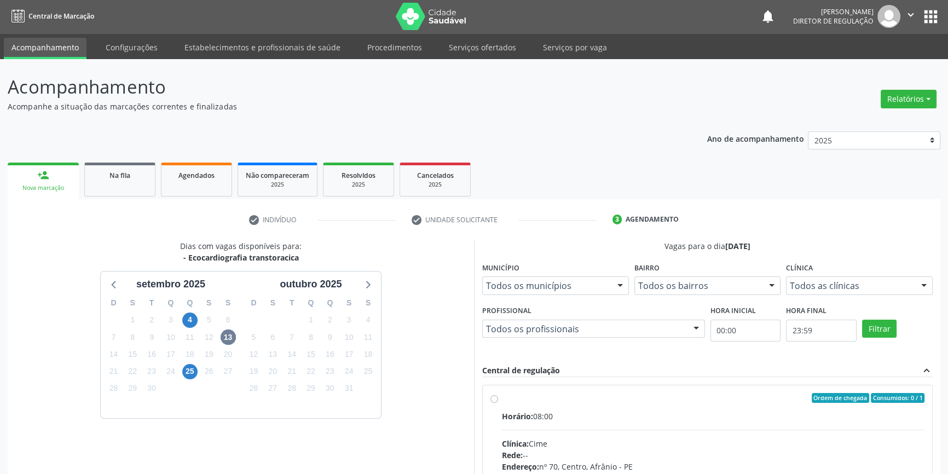
click at [578, 394] on div "Ordem de chegada Consumidos: 0 / 1" at bounding box center [713, 398] width 422 height 10
click at [498, 394] on input "Ordem de chegada Consumidos: 0 / 1 Horário: 08:00 Clínica: Cime Rede: -- Endere…" at bounding box center [494, 398] width 8 height 10
radio input "true"
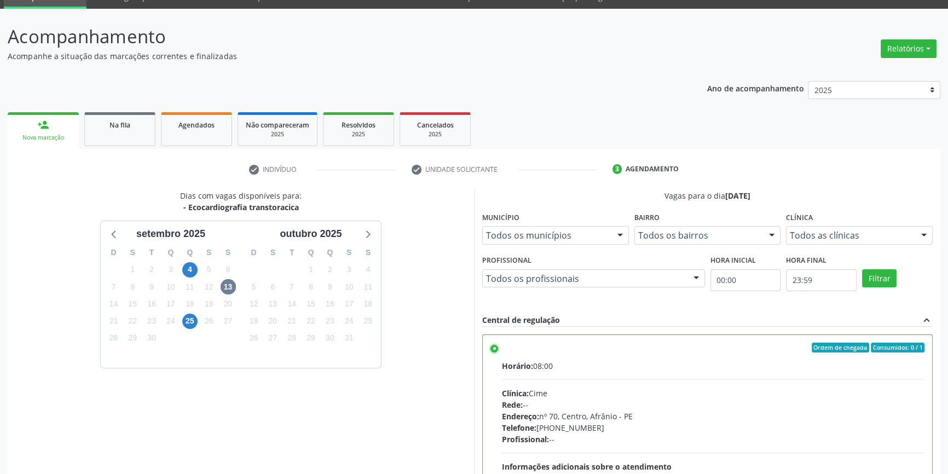
scroll to position [179, 0]
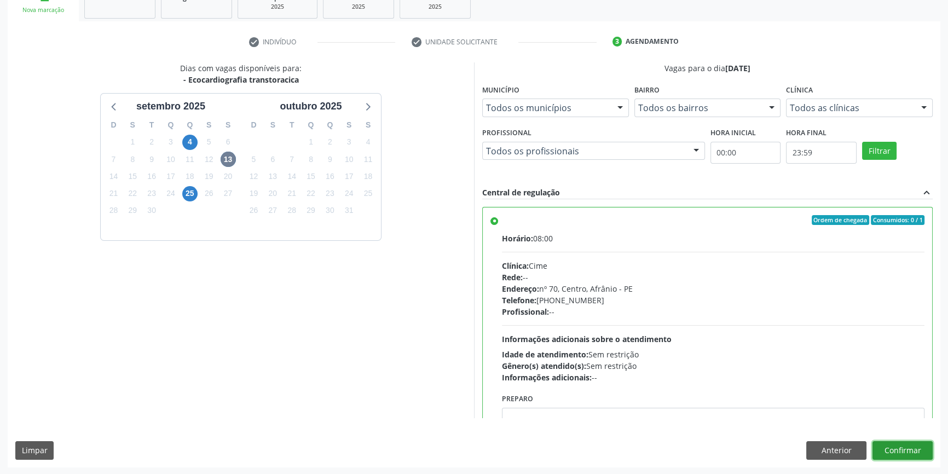
click at [910, 446] on button "Confirmar" at bounding box center [902, 450] width 60 height 19
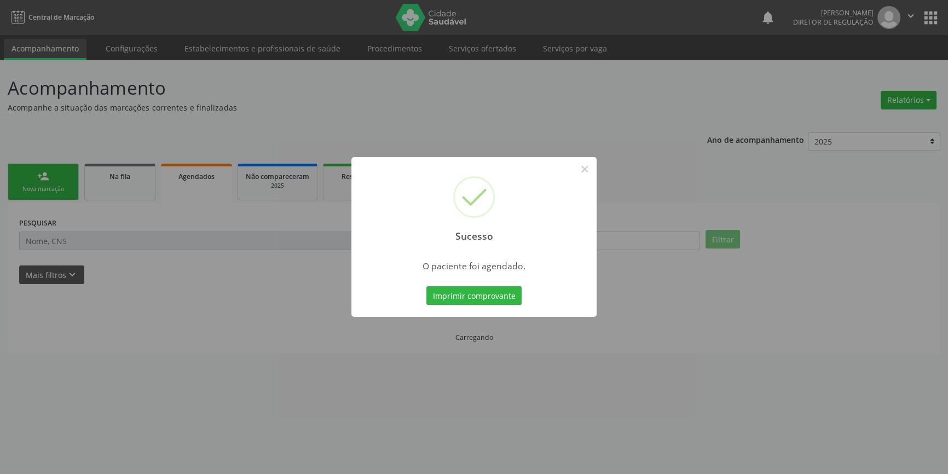
scroll to position [0, 0]
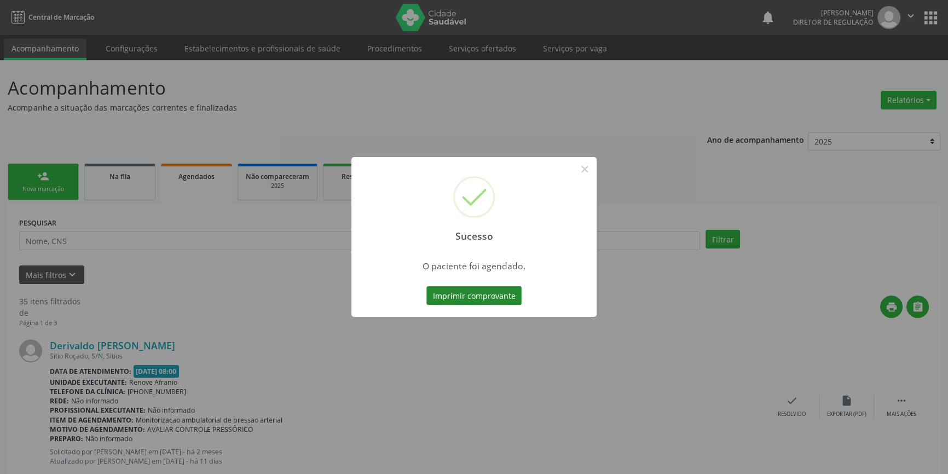
click at [505, 288] on button "Imprimir comprovante" at bounding box center [473, 295] width 95 height 19
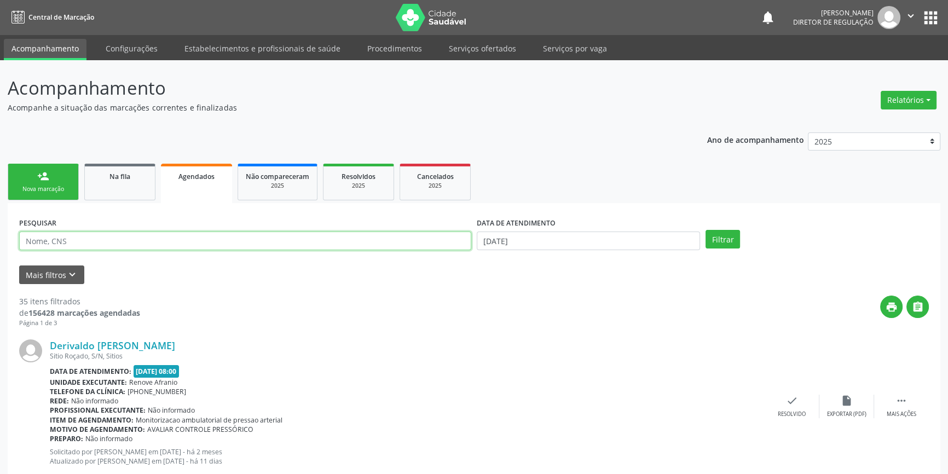
click at [143, 234] on input "text" at bounding box center [245, 240] width 452 height 19
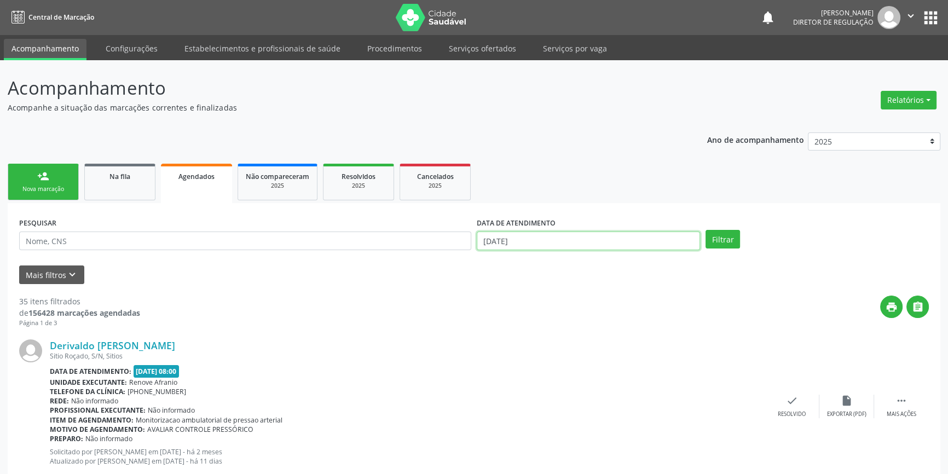
click at [639, 237] on input "[DATE]" at bounding box center [588, 240] width 223 height 19
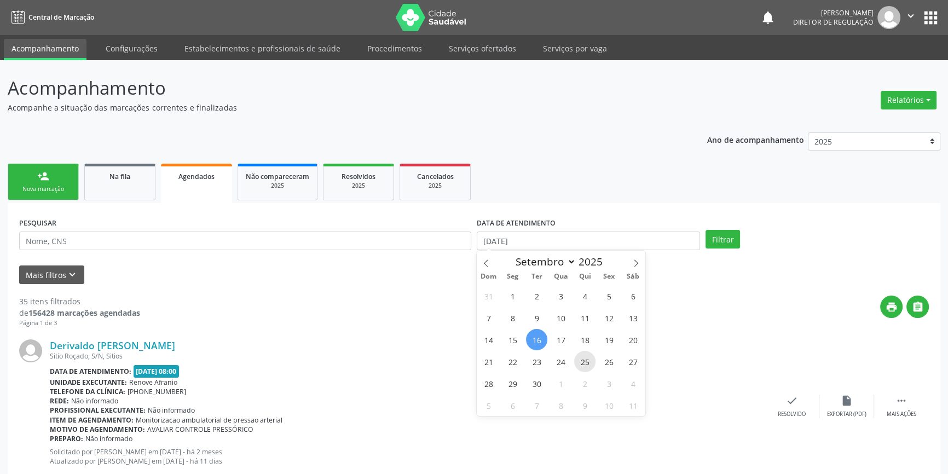
click at [584, 351] on span "25" at bounding box center [584, 361] width 21 height 21
type input "25/09/2025"
click at [584, 344] on span "18" at bounding box center [584, 339] width 21 height 21
click at [584, 344] on div "Derivaldo [PERSON_NAME]" at bounding box center [407, 345] width 715 height 12
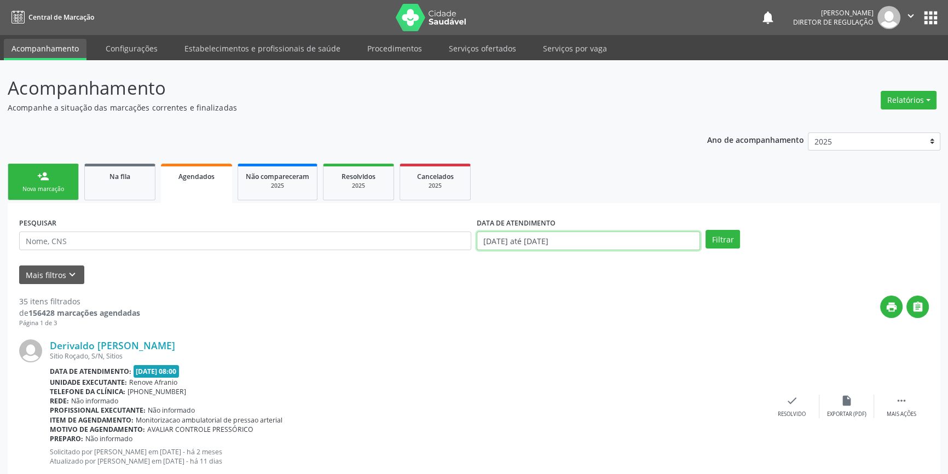
click at [591, 237] on input "[DATE] até [DATE]" at bounding box center [588, 240] width 223 height 19
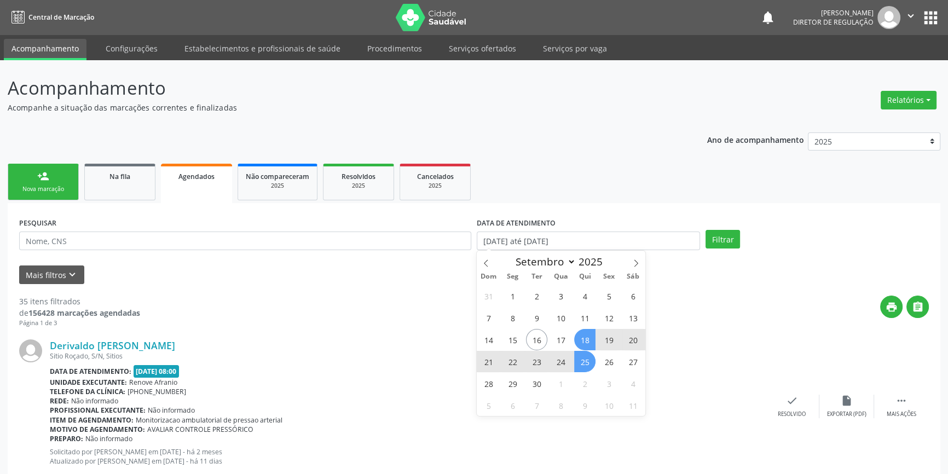
click at [588, 341] on span "18" at bounding box center [584, 339] width 21 height 21
type input "1[DATE]"
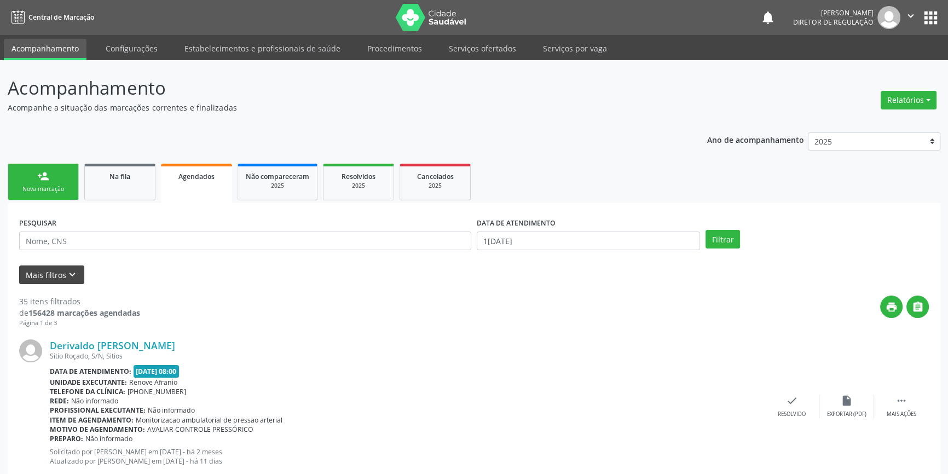
click at [60, 269] on button "Mais filtros keyboard_arrow_down" at bounding box center [51, 274] width 65 height 19
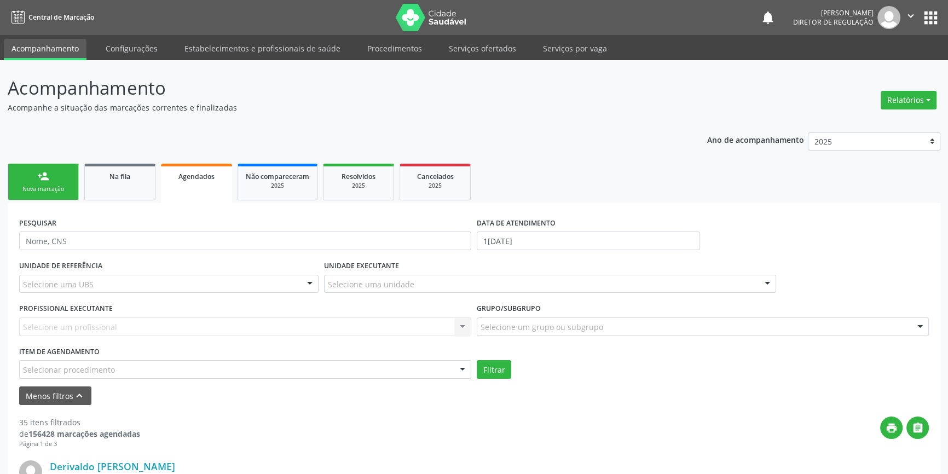
click at [102, 358] on div "Item de agendamento Selecionar procedimento 0604320140 - Abatacepte 125 mg inje…" at bounding box center [245, 361] width 452 height 35
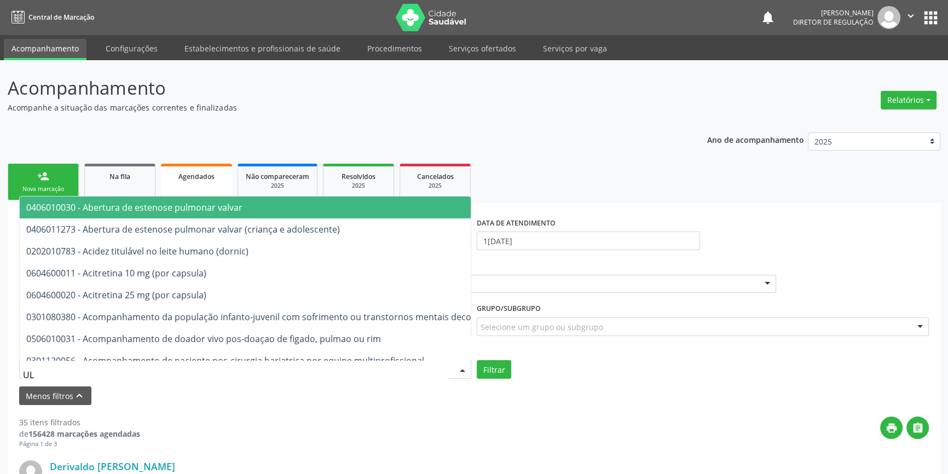
type input "U"
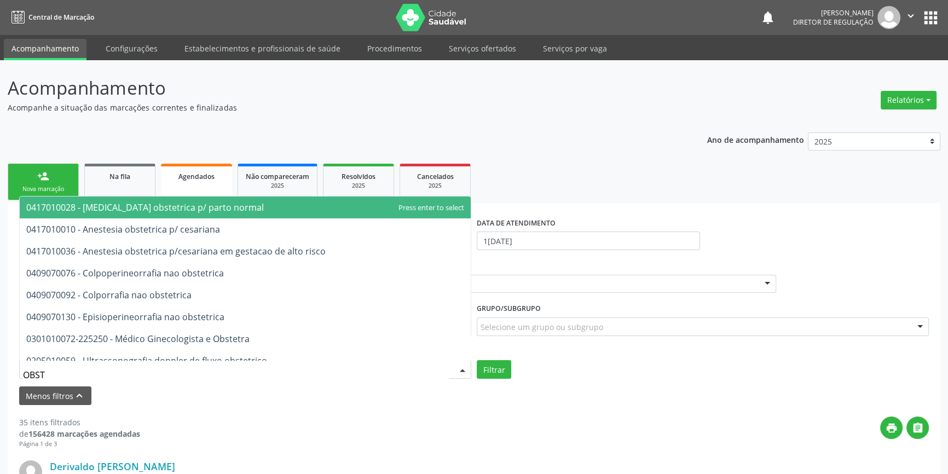
type input "OBSTE"
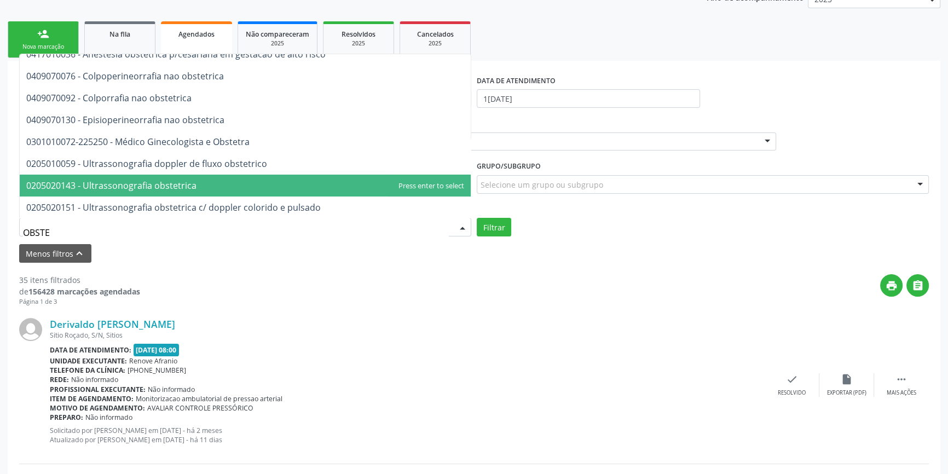
scroll to position [99, 0]
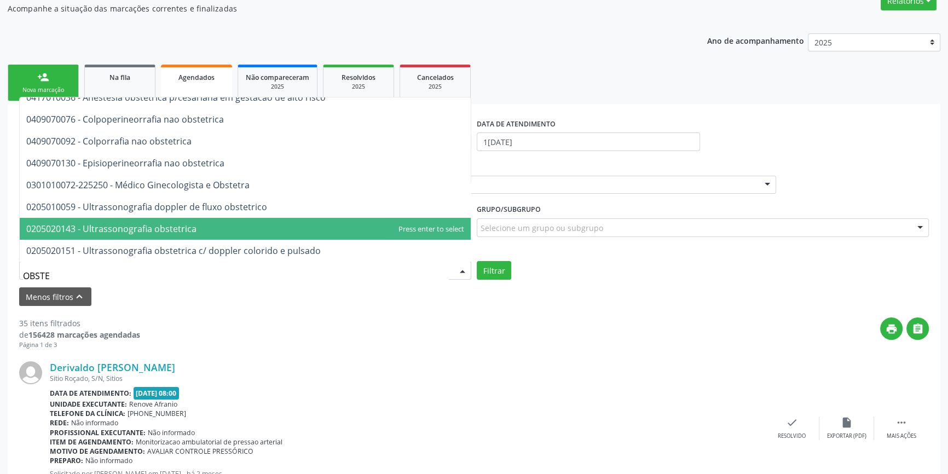
click at [181, 231] on span "0205020143 - Ultrassonografia obstetrica" at bounding box center [111, 229] width 170 height 12
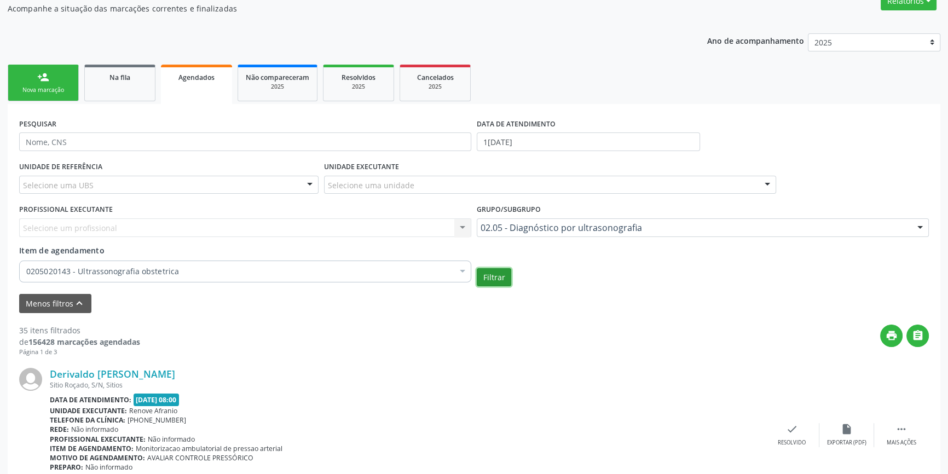
click at [504, 274] on button "Filtrar" at bounding box center [494, 277] width 34 height 19
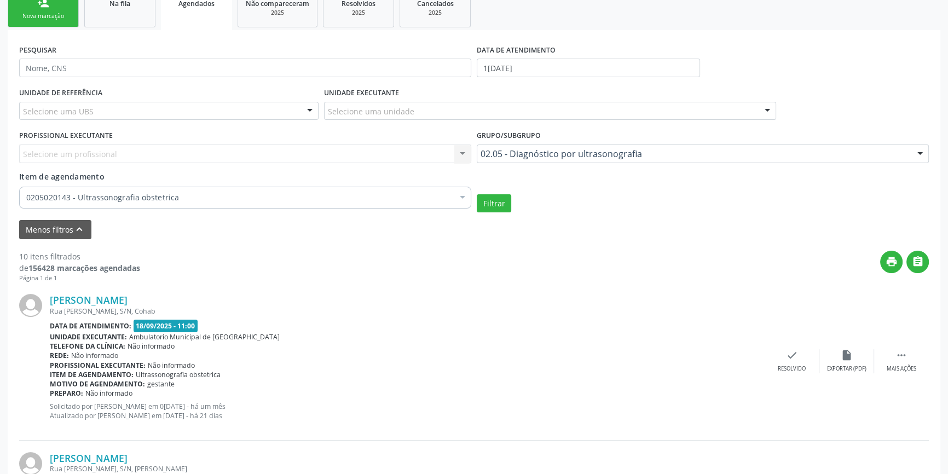
scroll to position [24, 0]
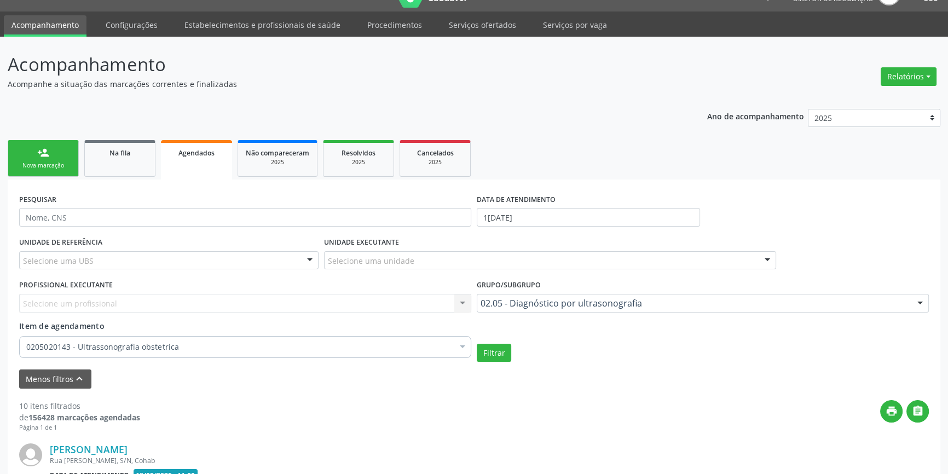
click at [44, 155] on div "person_add" at bounding box center [43, 153] width 12 height 12
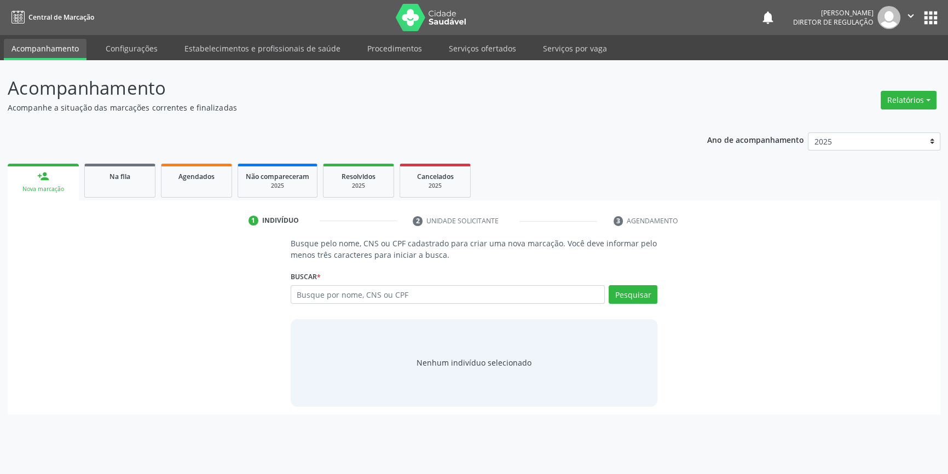
scroll to position [0, 0]
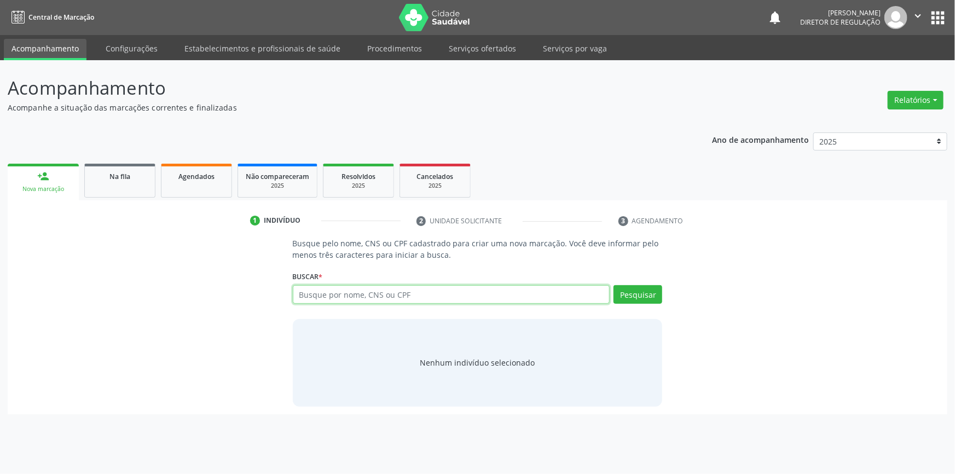
click at [300, 289] on input "text" at bounding box center [451, 294] width 317 height 19
type input "706403332638890"
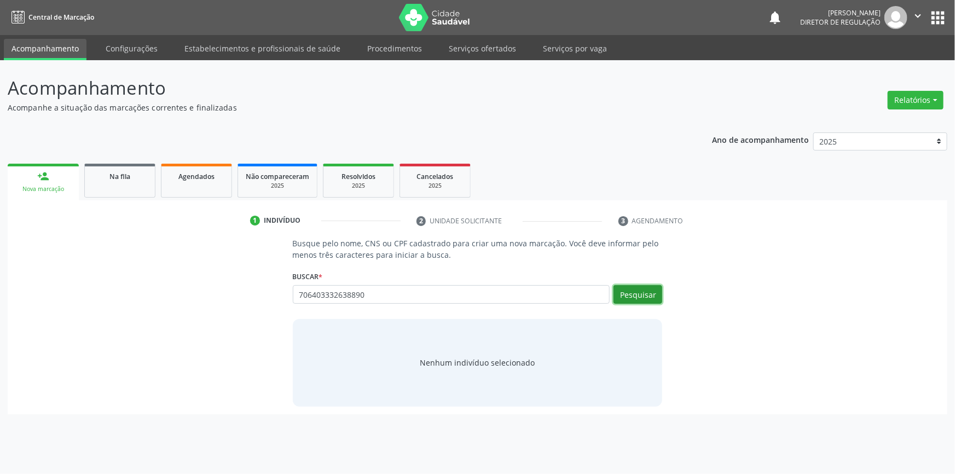
click at [655, 294] on button "Pesquisar" at bounding box center [637, 294] width 49 height 19
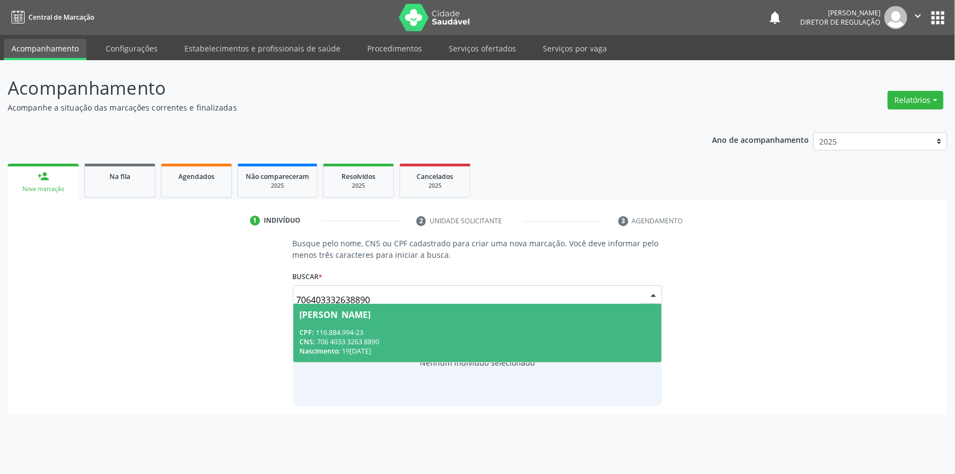
click at [612, 334] on div "CPF: 116.884.994-23" at bounding box center [478, 332] width 356 height 9
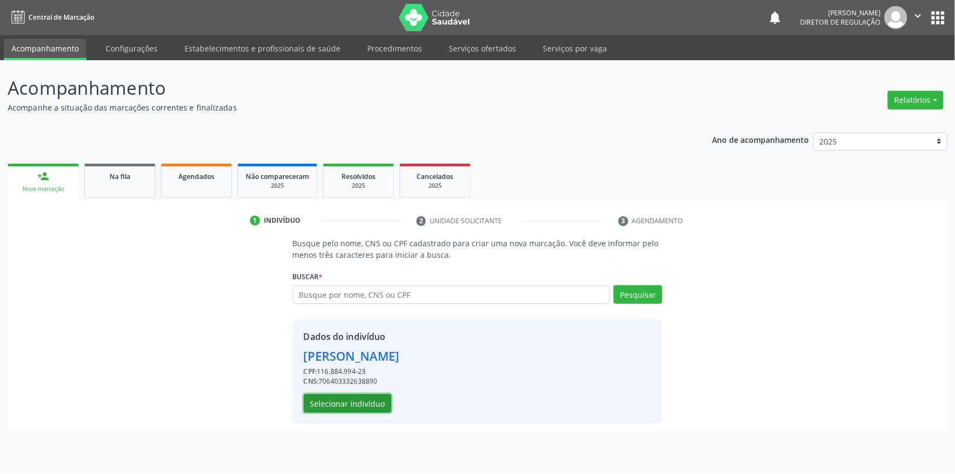
click at [365, 407] on button "Selecionar indivíduo" at bounding box center [348, 403] width 88 height 19
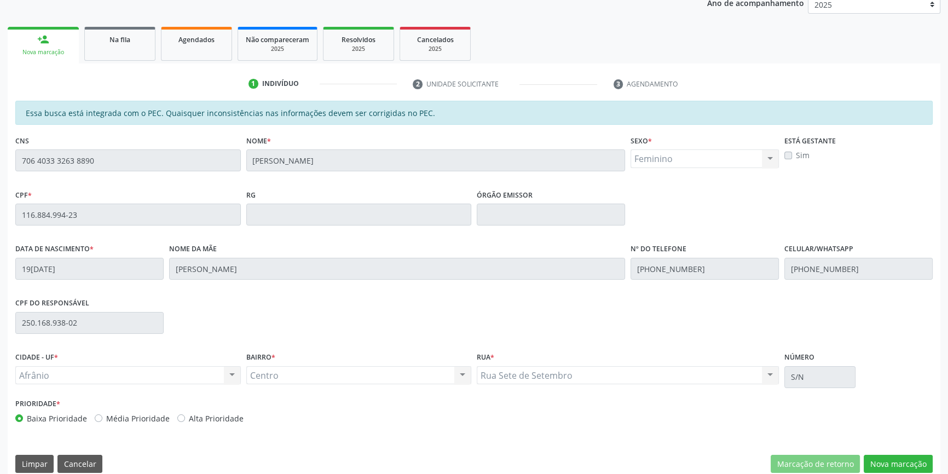
scroll to position [150, 0]
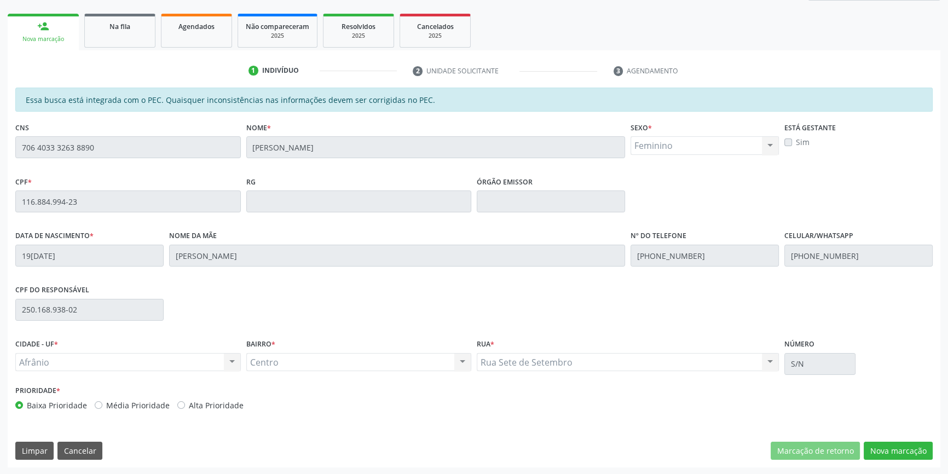
click at [897, 465] on div "Essa busca está integrada com o PEC. Quaisquer inconsistências nas informações …" at bounding box center [474, 278] width 932 height 380
click at [895, 455] on button "Nova marcação" at bounding box center [897, 451] width 69 height 19
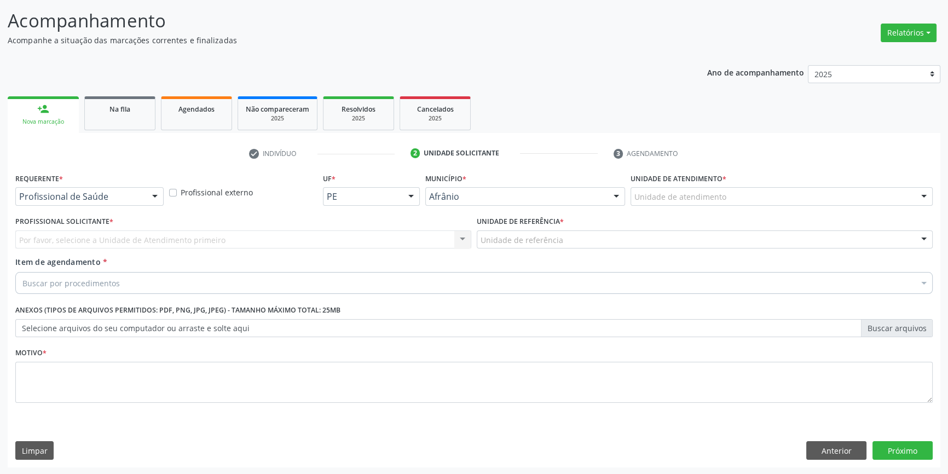
click at [718, 202] on div "Unidade de atendimento" at bounding box center [781, 196] width 302 height 19
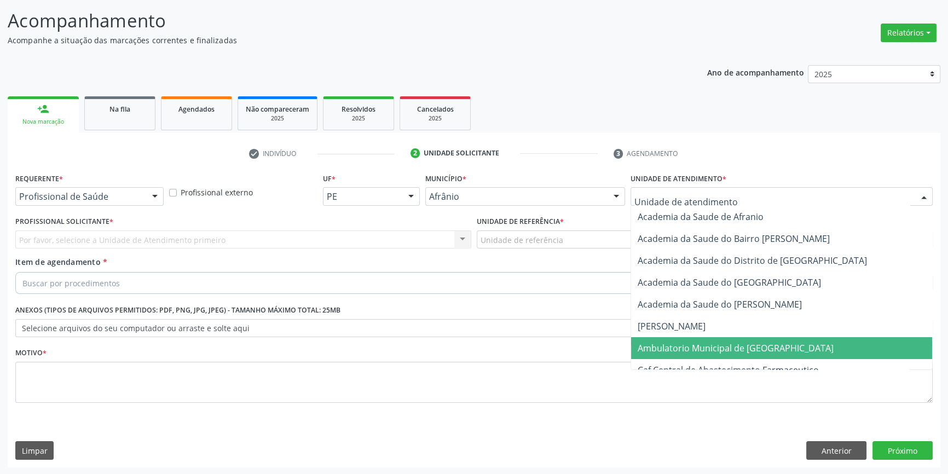
drag, startPoint x: 703, startPoint y: 339, endPoint x: 619, endPoint y: 299, distance: 93.2
click at [702, 340] on span "Ambulatorio Municipal de [GEOGRAPHIC_DATA]" at bounding box center [781, 348] width 301 height 22
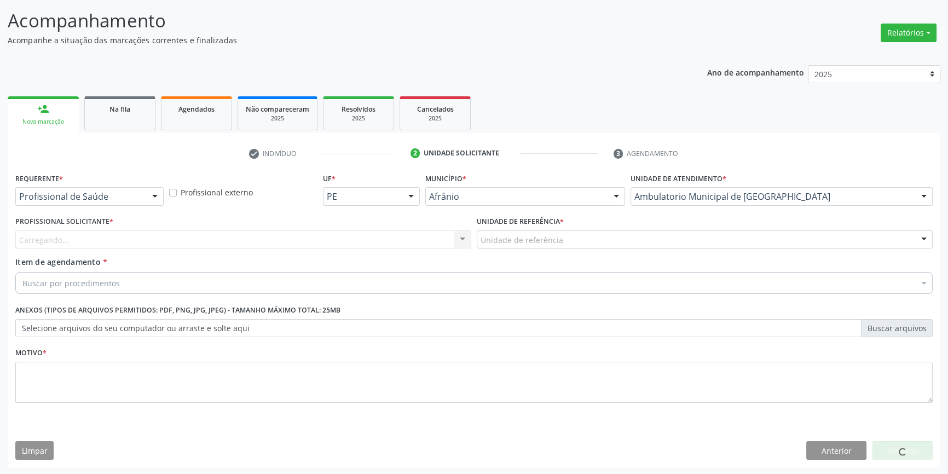
click at [566, 242] on div "Unidade de referência" at bounding box center [705, 239] width 456 height 19
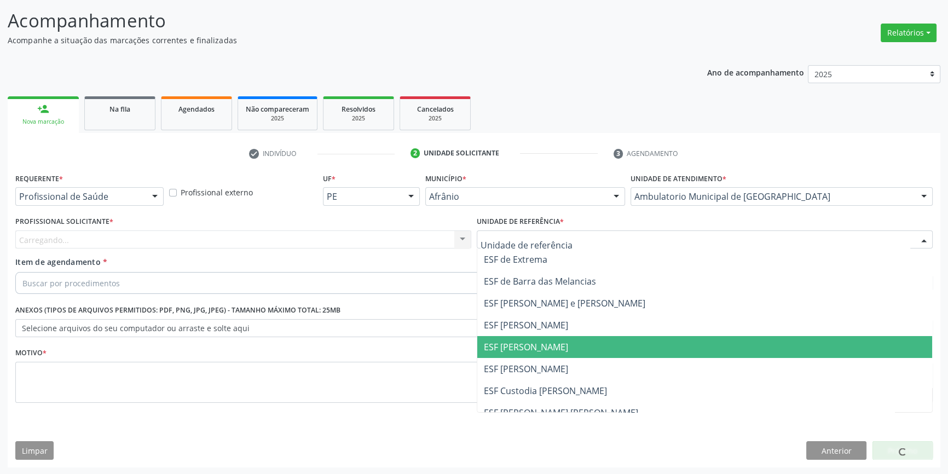
drag, startPoint x: 544, startPoint y: 351, endPoint x: 381, endPoint y: 252, distance: 191.2
click at [544, 351] on span "ESF [PERSON_NAME]" at bounding box center [526, 347] width 84 height 12
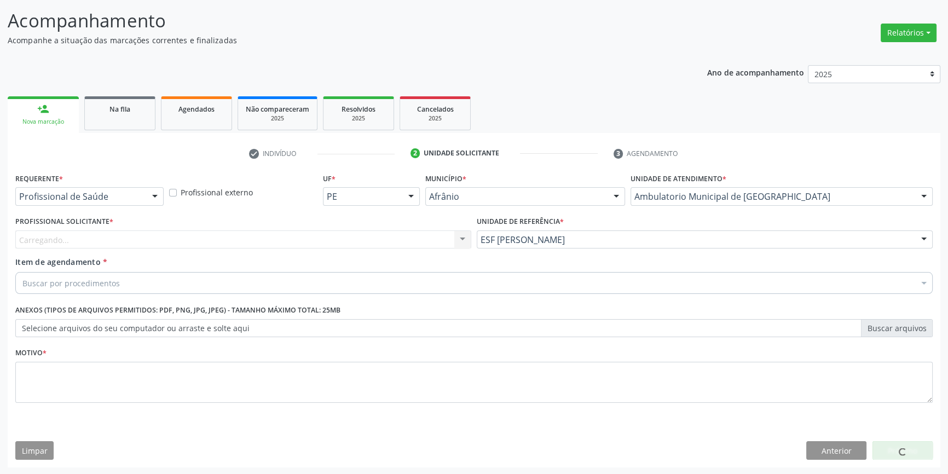
click at [361, 239] on div "Carregando... Nenhum resultado encontrado para: " " Não há nenhuma opção para s…" at bounding box center [243, 239] width 456 height 19
click at [178, 291] on div "Buscar por procedimentos" at bounding box center [473, 283] width 917 height 22
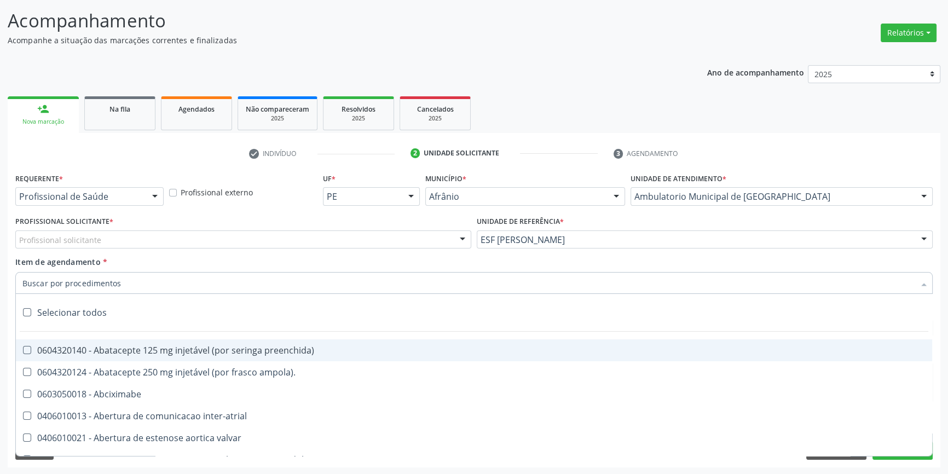
click at [177, 285] on input "Item de agendamento *" at bounding box center [468, 283] width 892 height 22
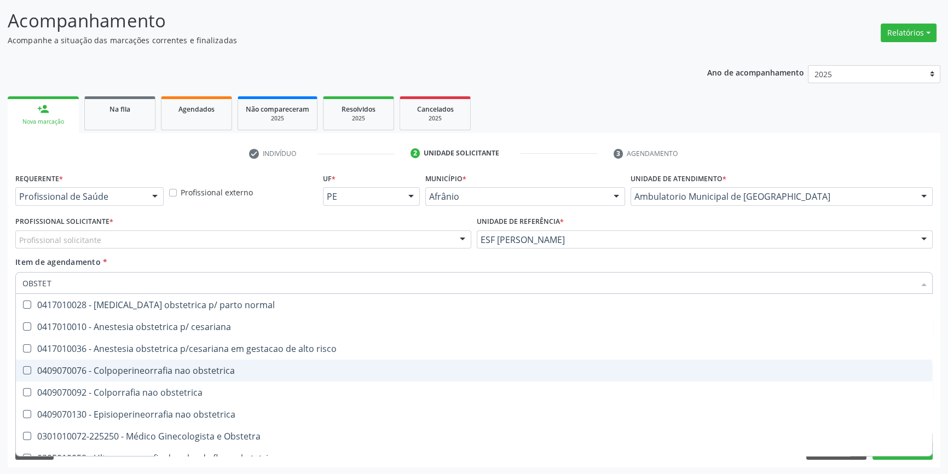
type input "OBSTETR"
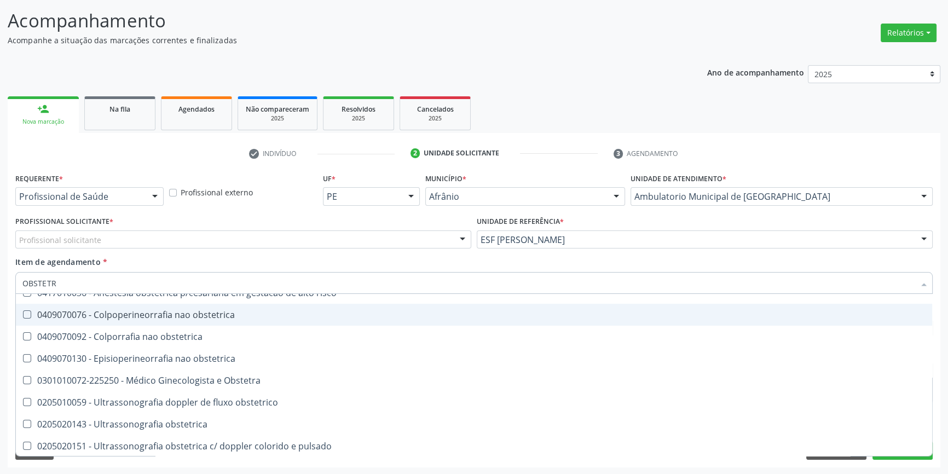
scroll to position [56, 0]
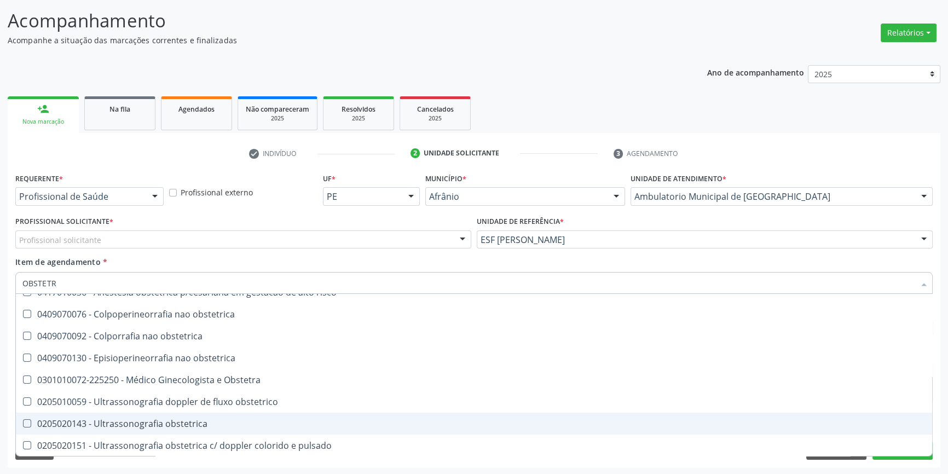
click at [168, 420] on div "0205020143 - Ultrassonografia obstetrica" at bounding box center [473, 423] width 903 height 9
checkbox obstetrica "true"
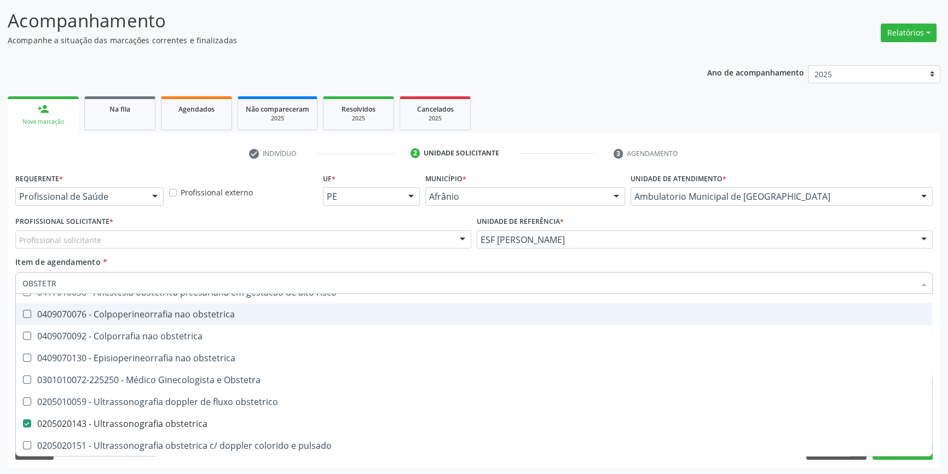
click at [175, 242] on div "Profissional solicitante" at bounding box center [243, 239] width 456 height 19
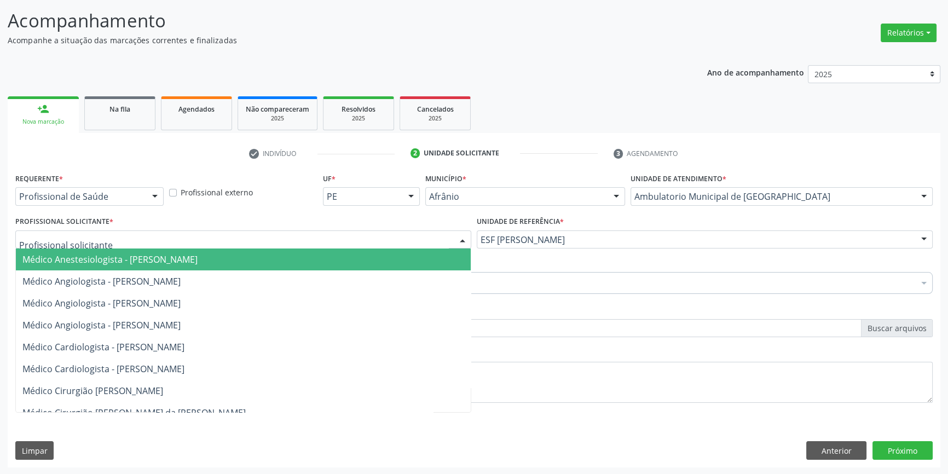
scroll to position [0, 0]
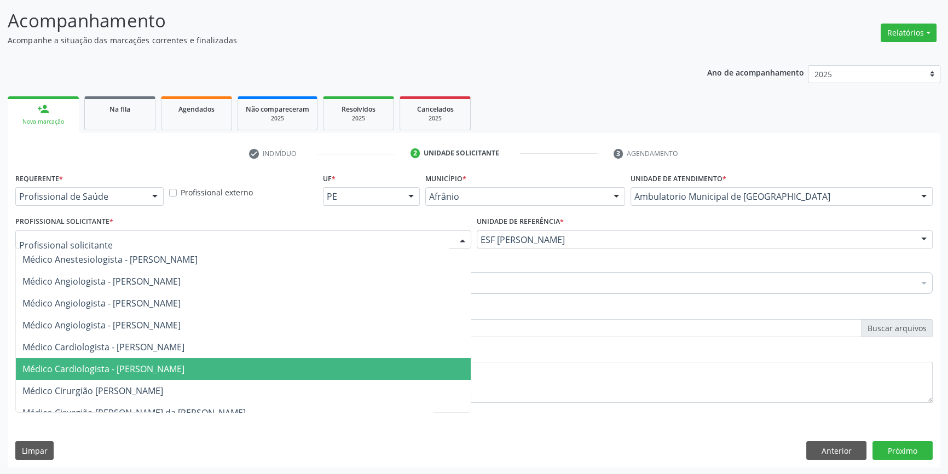
click at [170, 378] on span "Médico Cardiologista - [PERSON_NAME]" at bounding box center [243, 369] width 455 height 22
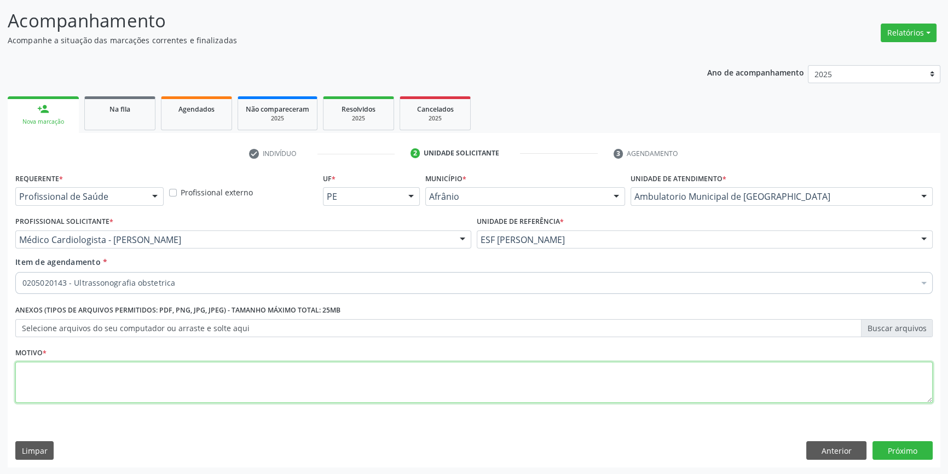
click at [156, 376] on textarea at bounding box center [473, 383] width 917 height 42
type textarea "'"
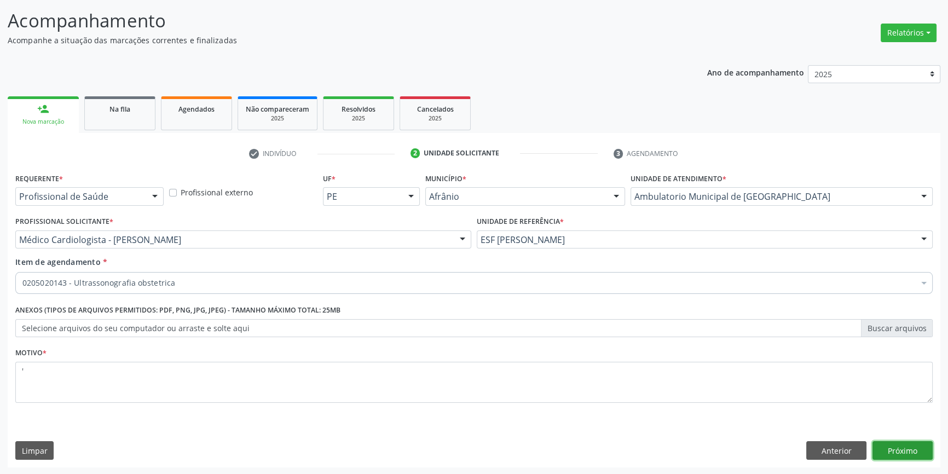
click at [926, 456] on button "Próximo" at bounding box center [902, 450] width 60 height 19
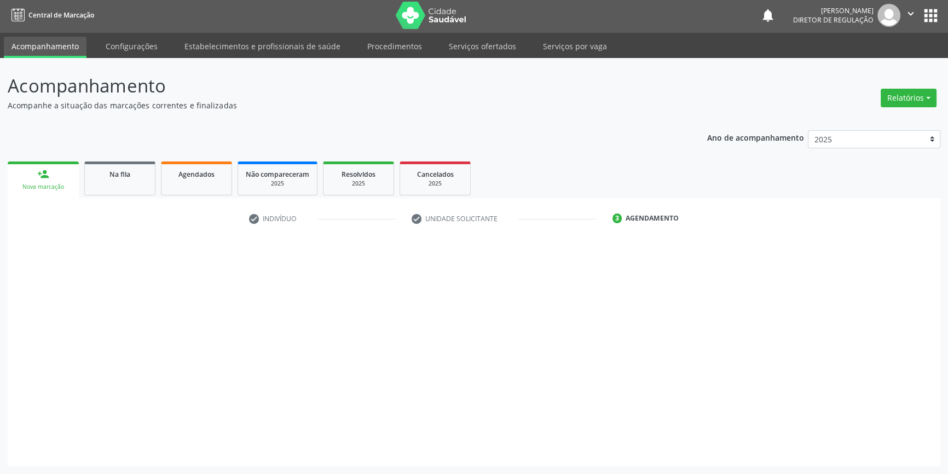
scroll to position [1, 0]
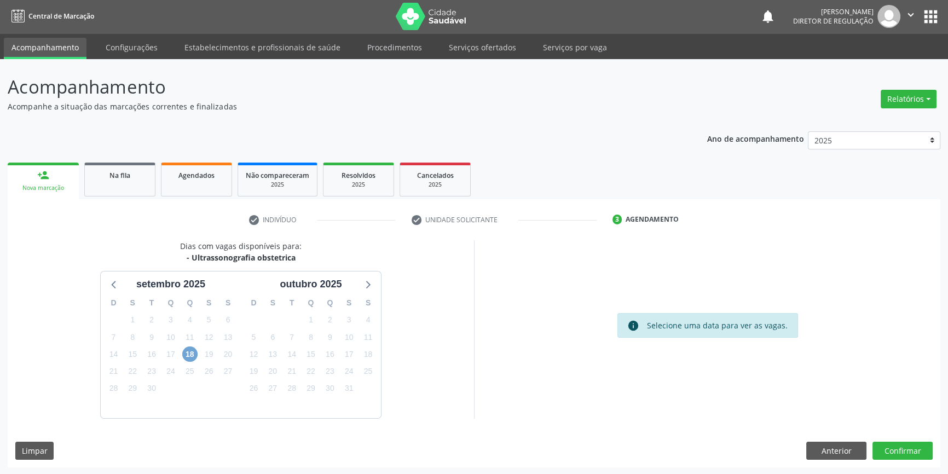
click at [195, 353] on span "18" at bounding box center [189, 353] width 15 height 15
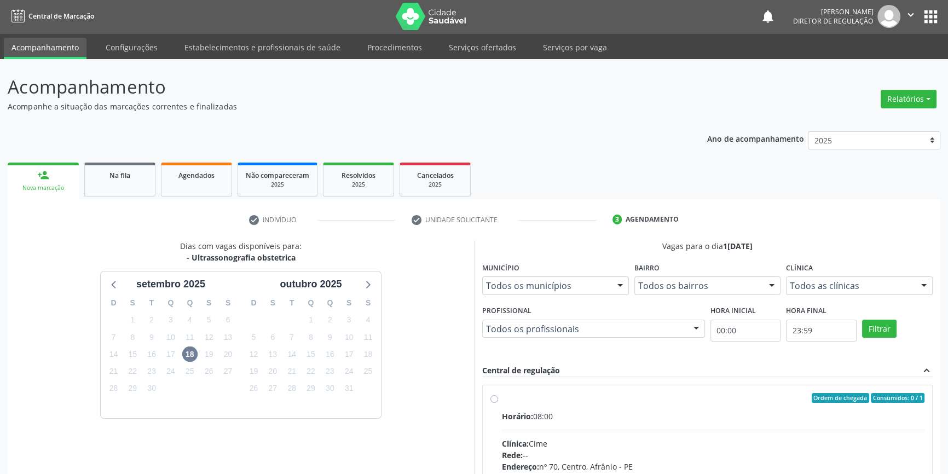
click at [513, 401] on div "Ordem de chegada Consumidos: 0 / 1" at bounding box center [713, 398] width 422 height 10
click at [498, 401] on input "Ordem de chegada Consumidos: 0 / 1 Horário: 08:00 Clínica: Cime Rede: -- Endere…" at bounding box center [494, 398] width 8 height 10
radio input "true"
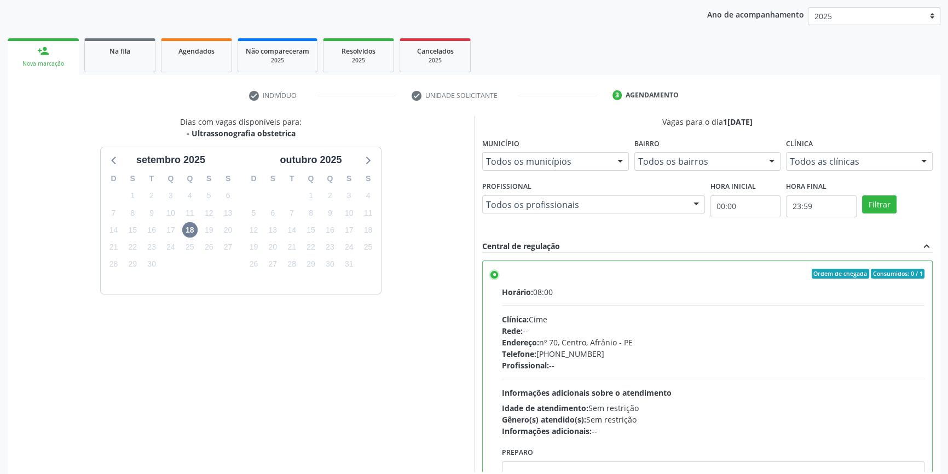
scroll to position [179, 0]
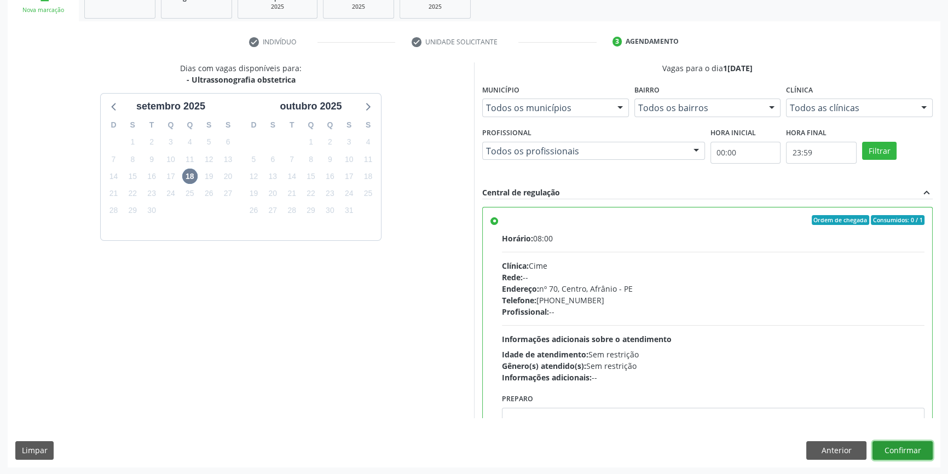
click at [903, 454] on button "Confirmar" at bounding box center [902, 450] width 60 height 19
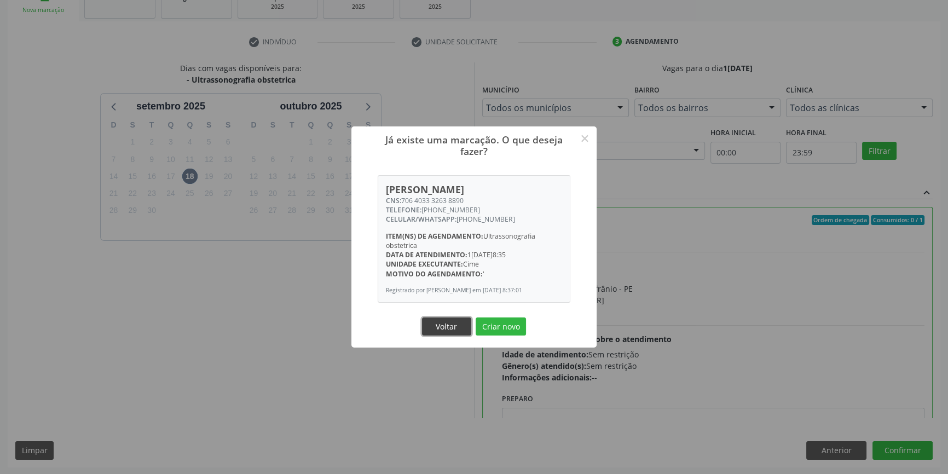
click at [448, 330] on button "Voltar" at bounding box center [446, 326] width 49 height 19
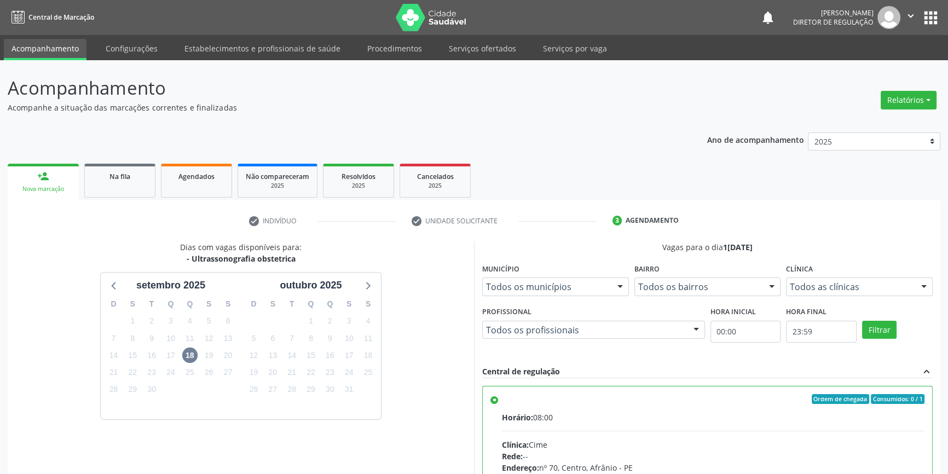
scroll to position [0, 0]
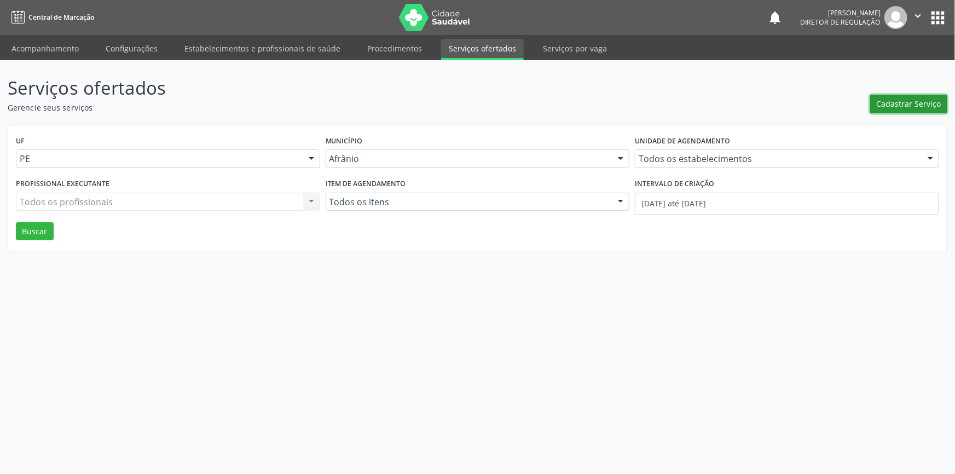
click at [925, 108] on span "Cadastrar Serviço" at bounding box center [909, 103] width 65 height 11
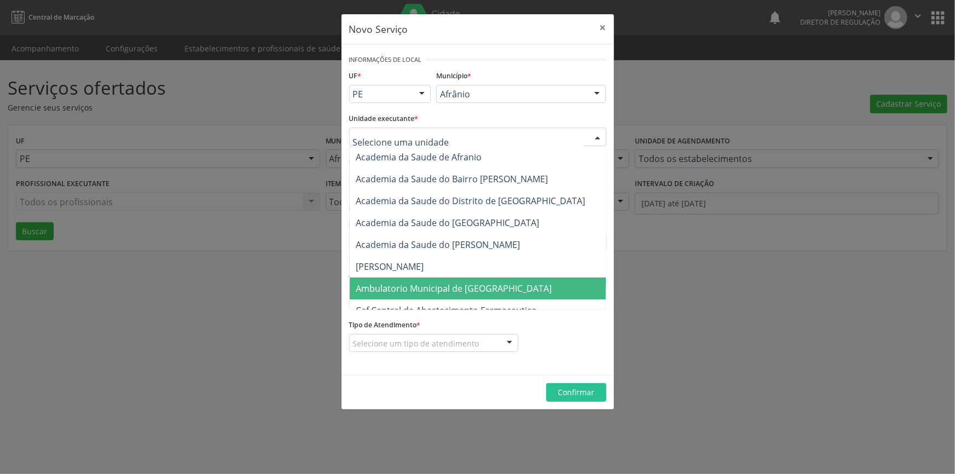
click at [477, 286] on span "Ambulatorio Municipal de [GEOGRAPHIC_DATA]" at bounding box center [454, 288] width 196 height 12
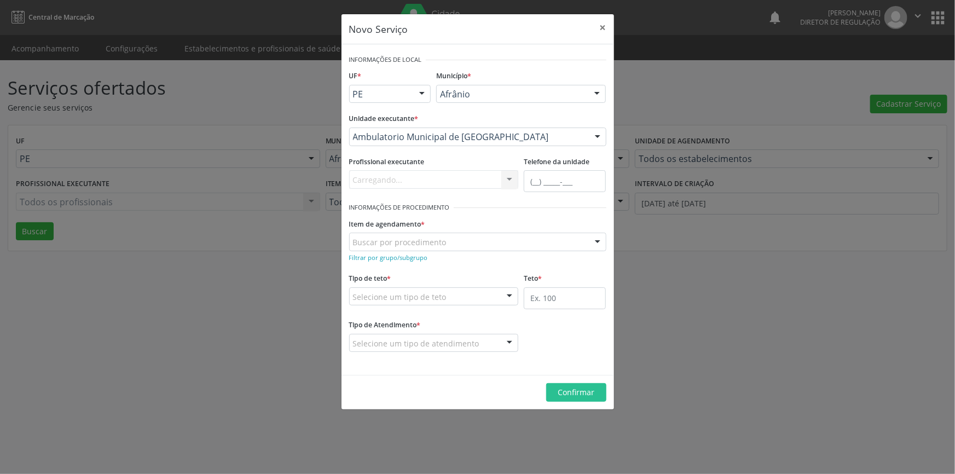
click at [459, 242] on div "Buscar por procedimento" at bounding box center [477, 242] width 257 height 19
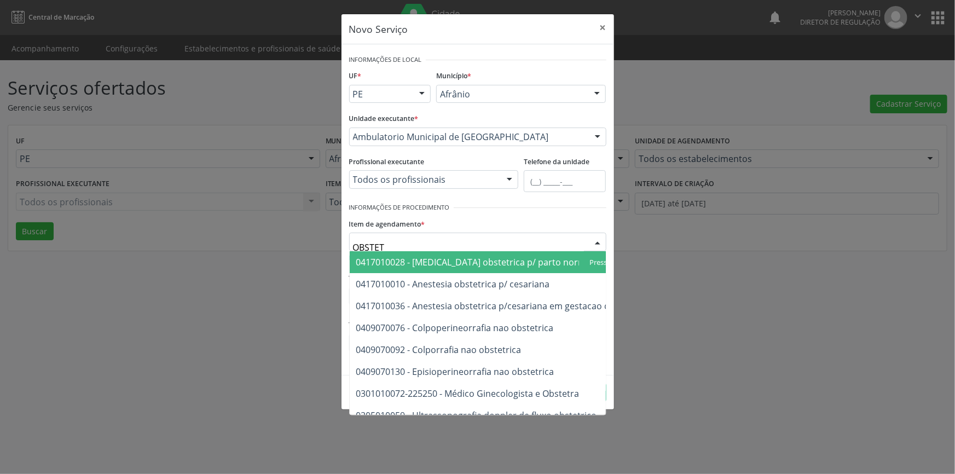
type input "OBSTETR"
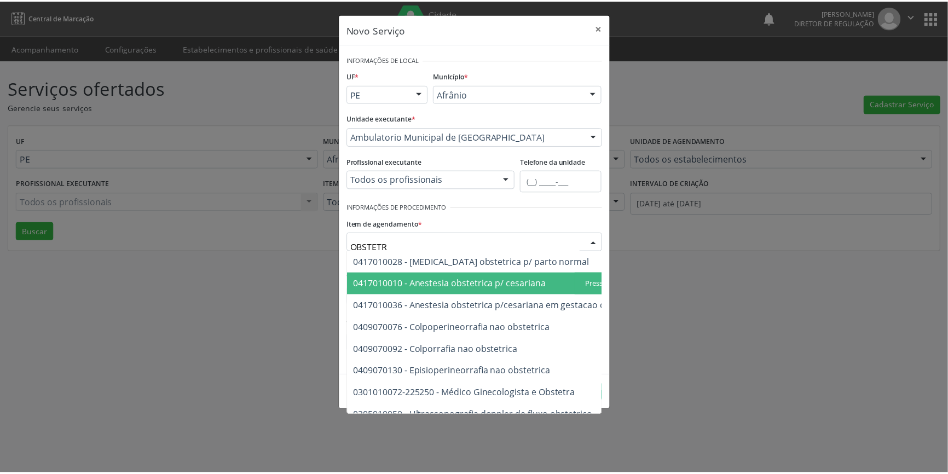
scroll to position [62, 0]
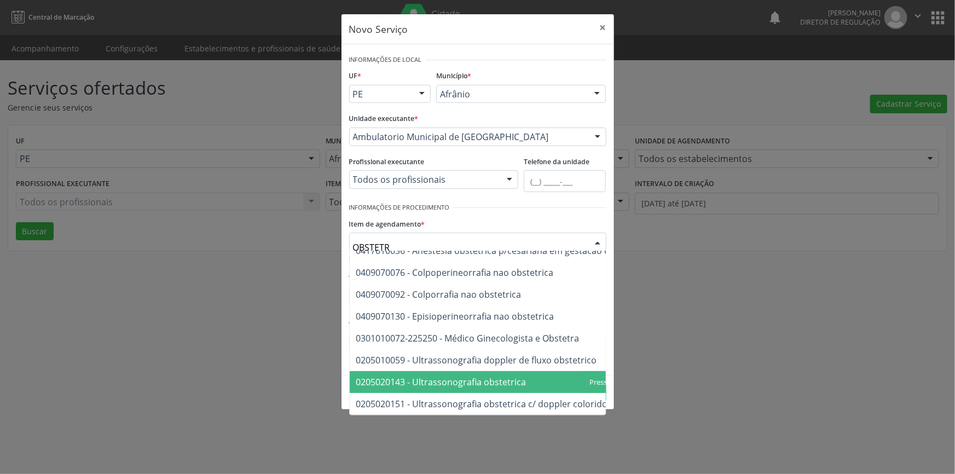
click at [491, 376] on span "0205020143 - Ultrassonografia obstetrica" at bounding box center [441, 382] width 170 height 12
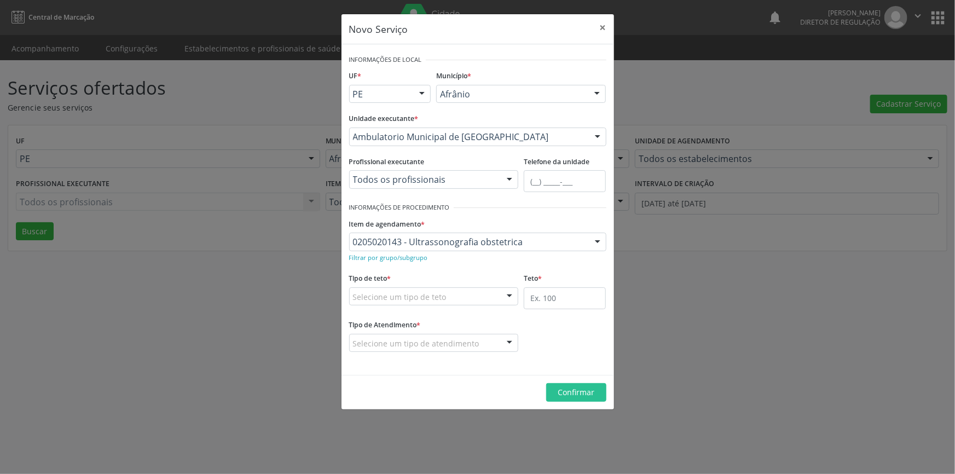
click at [449, 297] on div "Selecione um tipo de teto" at bounding box center [434, 296] width 170 height 19
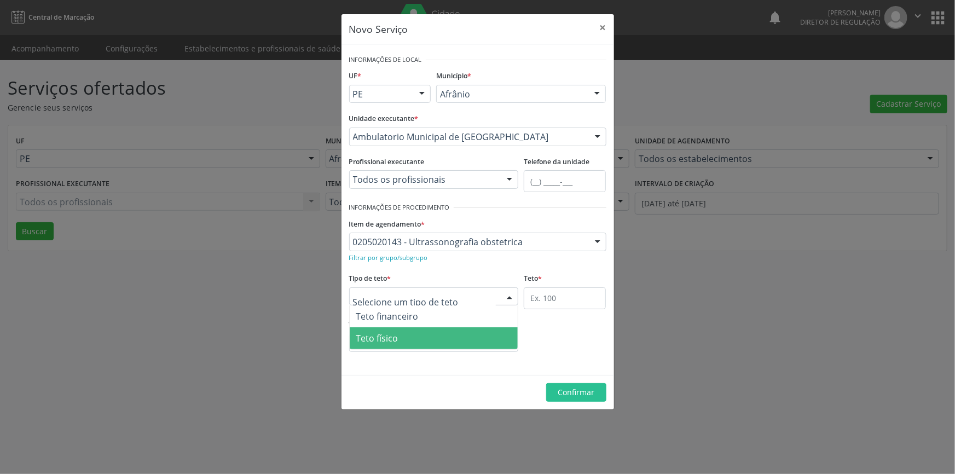
click at [434, 342] on span "Teto físico" at bounding box center [434, 338] width 169 height 22
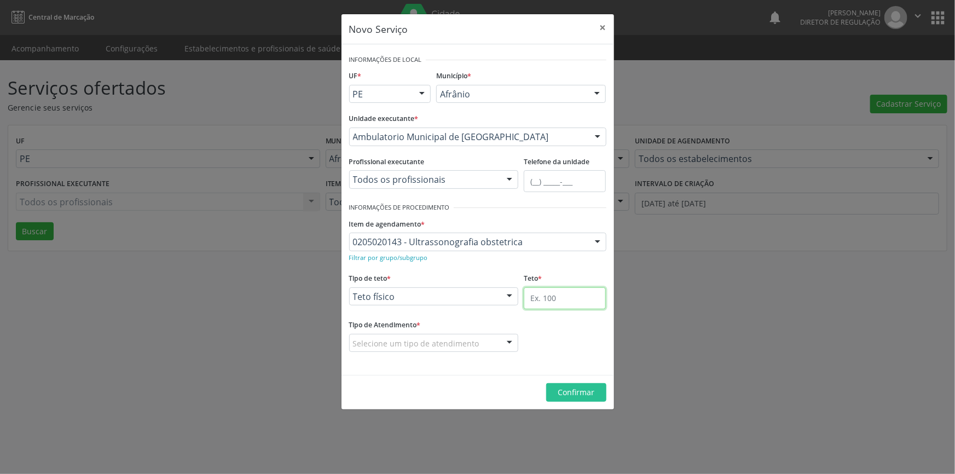
click at [558, 288] on input "text" at bounding box center [565, 298] width 82 height 22
type input "1"
drag, startPoint x: 484, startPoint y: 339, endPoint x: 454, endPoint y: 353, distance: 33.5
click at [483, 339] on div "Selecione um tipo de atendimento" at bounding box center [434, 343] width 170 height 19
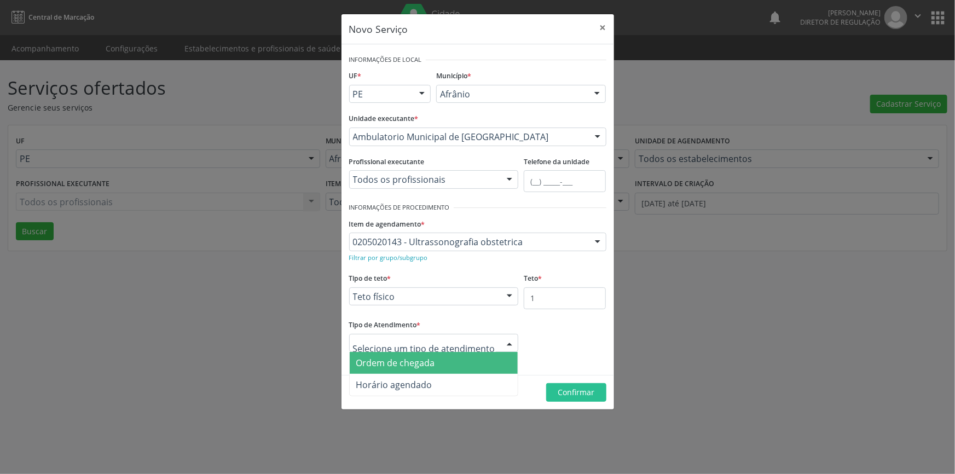
click at [434, 361] on span "Ordem de chegada" at bounding box center [434, 363] width 169 height 22
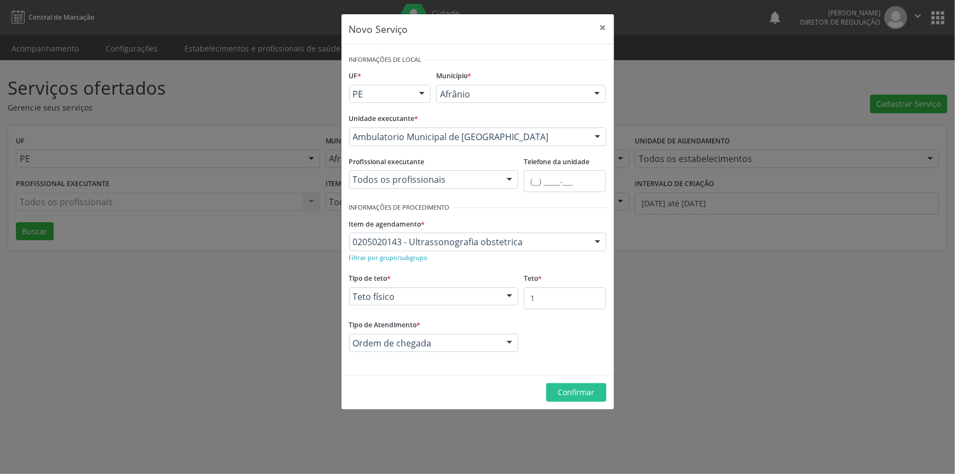
click at [564, 378] on footer "Confirmar" at bounding box center [477, 392] width 272 height 34
click at [562, 383] on button "Confirmar" at bounding box center [576, 392] width 60 height 19
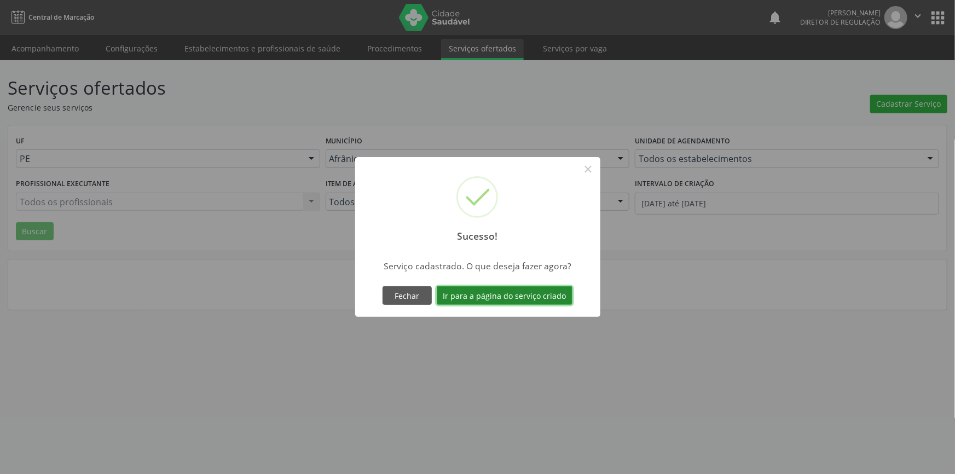
click at [497, 294] on button "Ir para a página do serviço criado" at bounding box center [505, 295] width 136 height 19
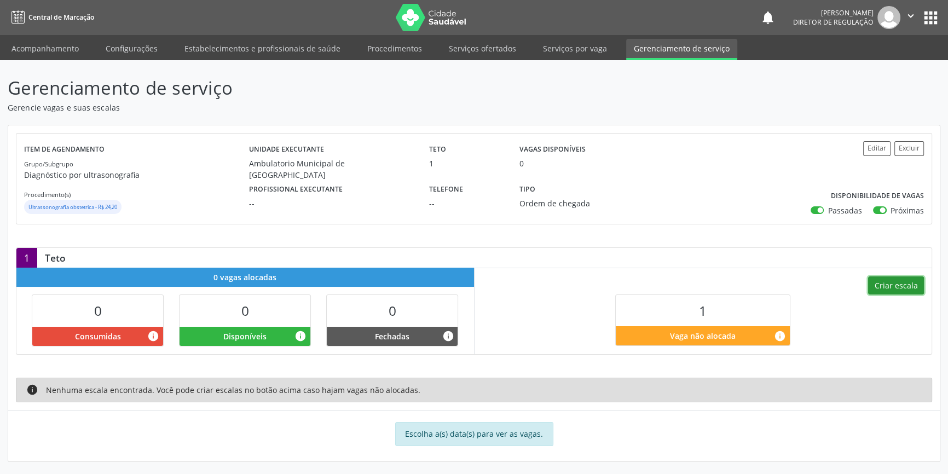
click at [882, 278] on button "Criar escala" at bounding box center [896, 285] width 56 height 19
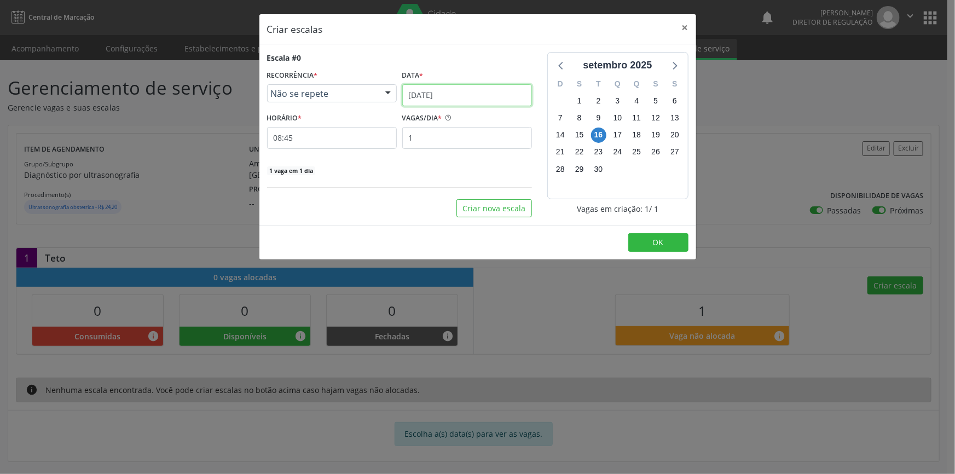
click at [472, 101] on input "[DATE]" at bounding box center [467, 95] width 130 height 22
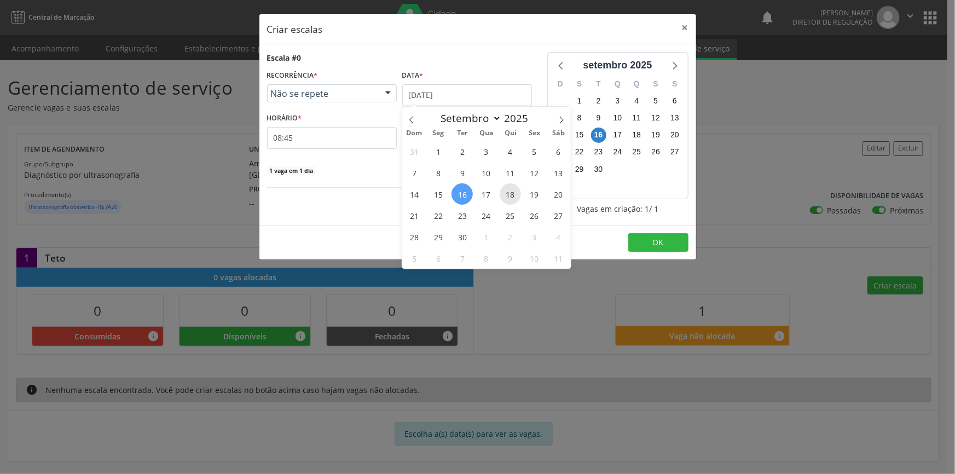
click at [516, 196] on span "18" at bounding box center [510, 193] width 21 height 21
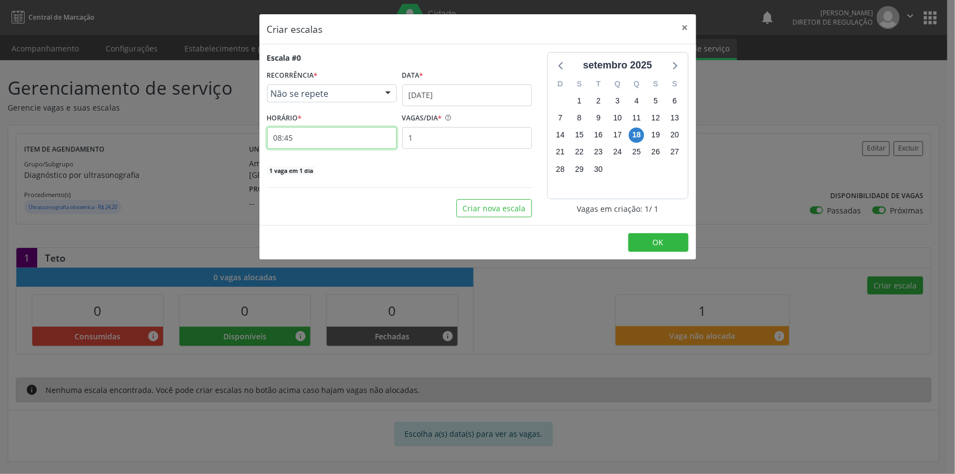
click at [328, 136] on input "08:45" at bounding box center [332, 138] width 130 height 22
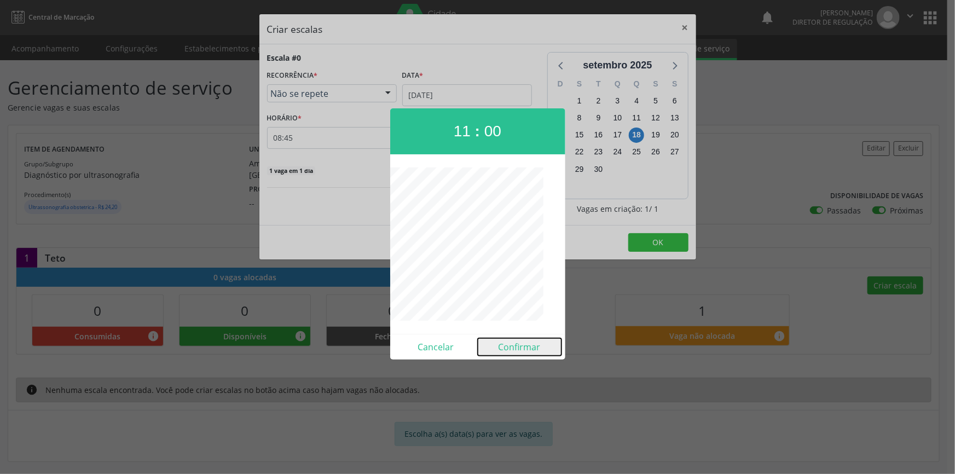
click at [515, 340] on button "Confirmar" at bounding box center [520, 347] width 84 height 18
type input "11:00"
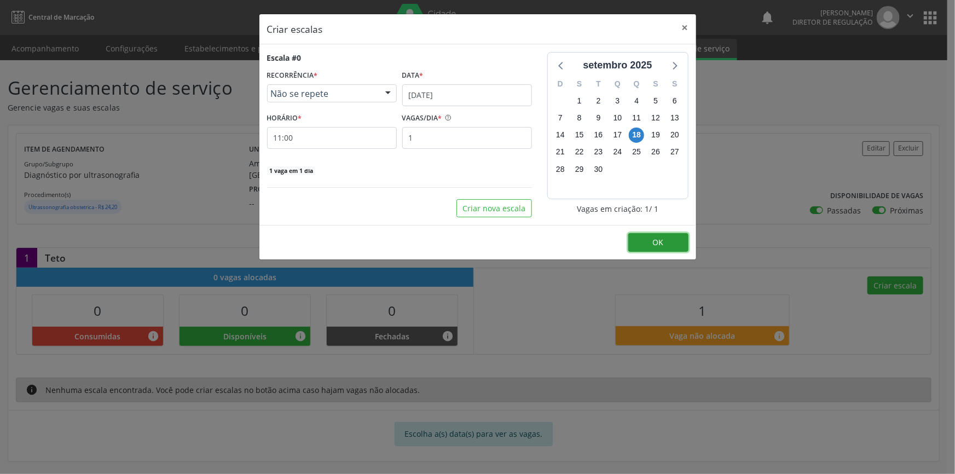
click at [646, 233] on button "OK" at bounding box center [658, 242] width 60 height 19
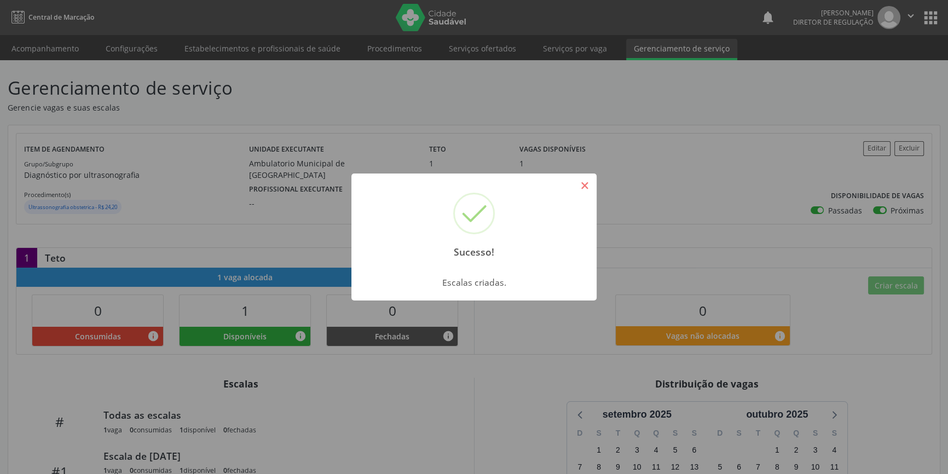
click at [579, 182] on button "×" at bounding box center [584, 185] width 19 height 19
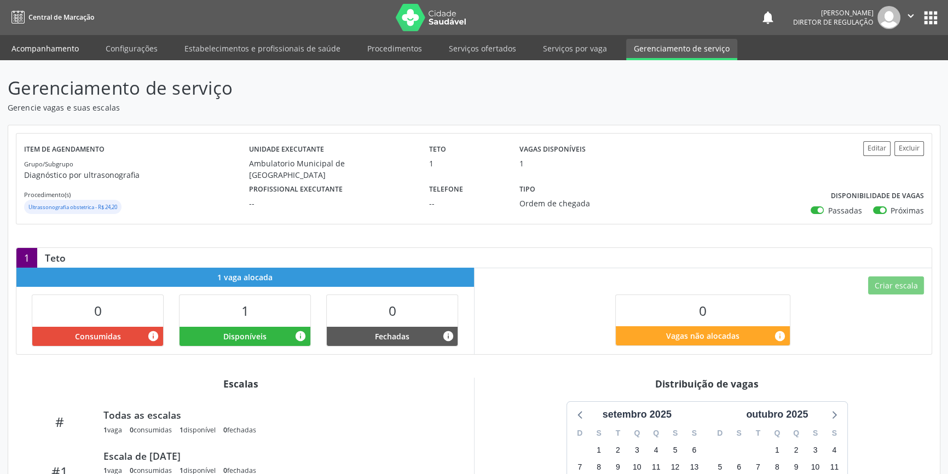
click at [13, 54] on link "Acompanhamento" at bounding box center [45, 48] width 83 height 19
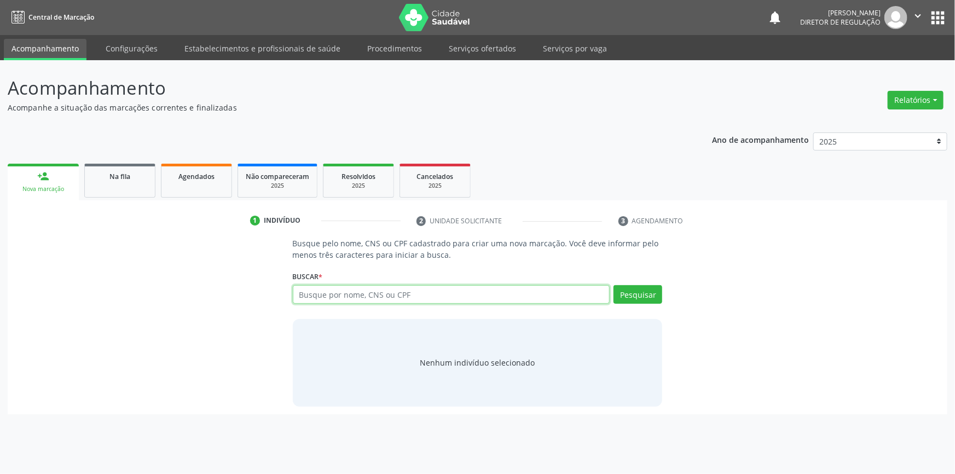
click at [322, 285] on input "text" at bounding box center [451, 294] width 317 height 19
type input "706403332638890"
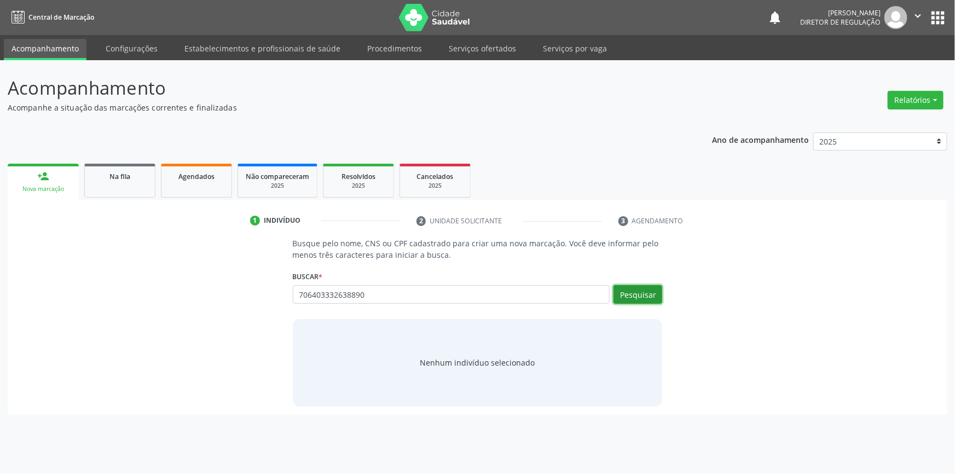
click at [643, 293] on button "Pesquisar" at bounding box center [637, 294] width 49 height 19
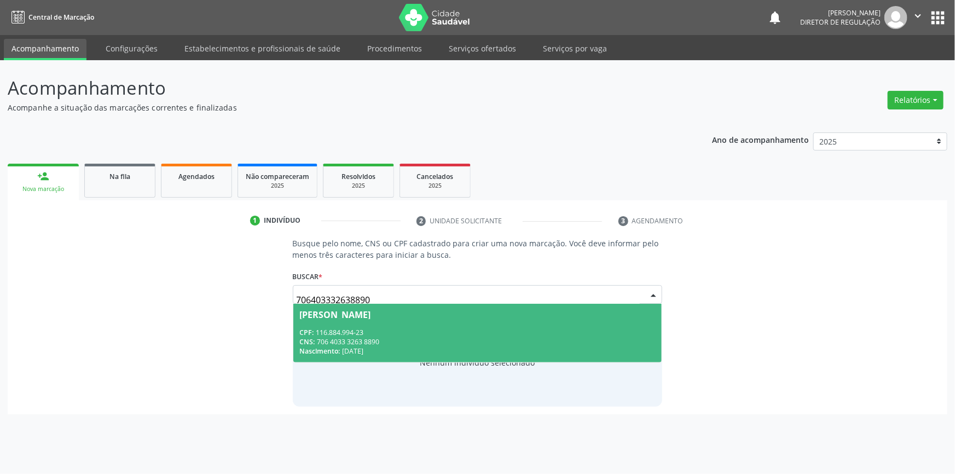
click at [324, 318] on span "[PERSON_NAME] CPF: 116.884.994-23 CNS: 706 4033 3263 8890 Nascimento: 1[DATE]" at bounding box center [477, 333] width 369 height 59
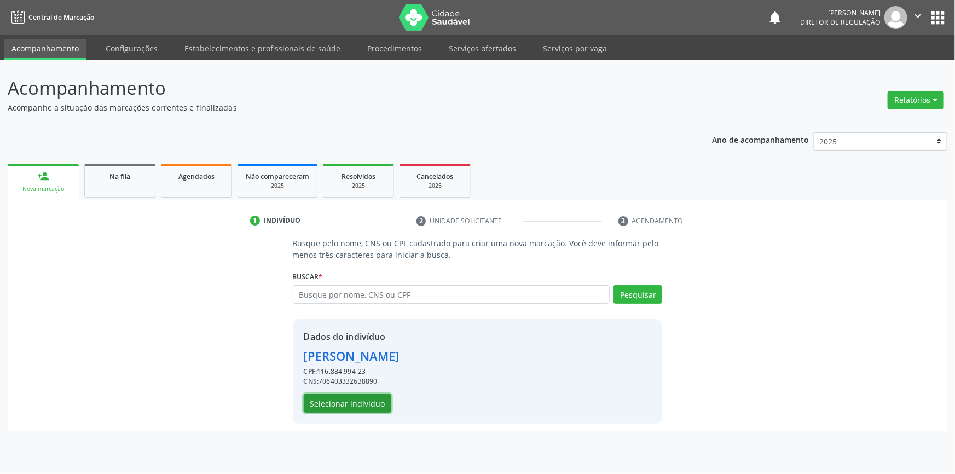
click at [345, 402] on button "Selecionar indivíduo" at bounding box center [348, 403] width 88 height 19
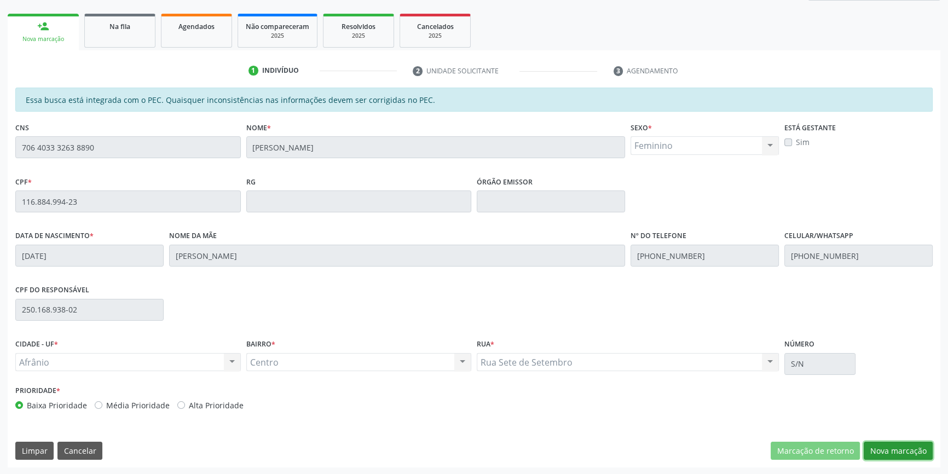
click at [912, 455] on button "Nova marcação" at bounding box center [897, 451] width 69 height 19
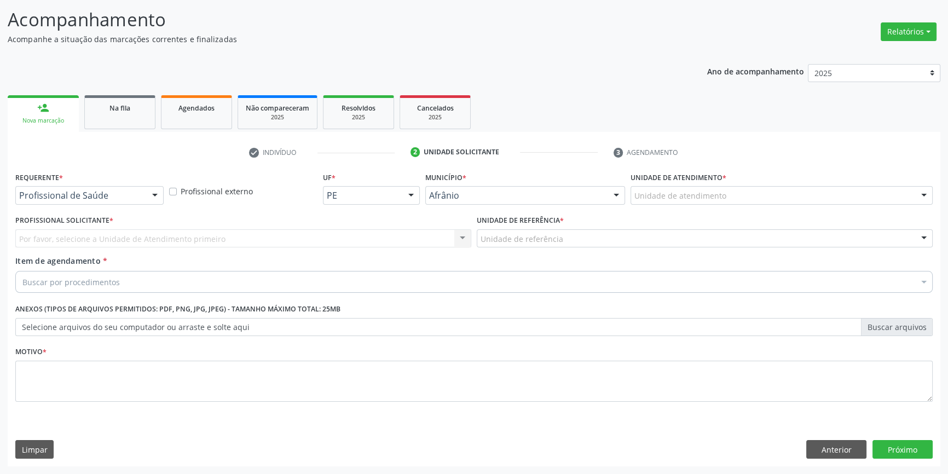
scroll to position [67, 0]
click at [675, 203] on div "Unidade de atendimento" at bounding box center [781, 196] width 302 height 19
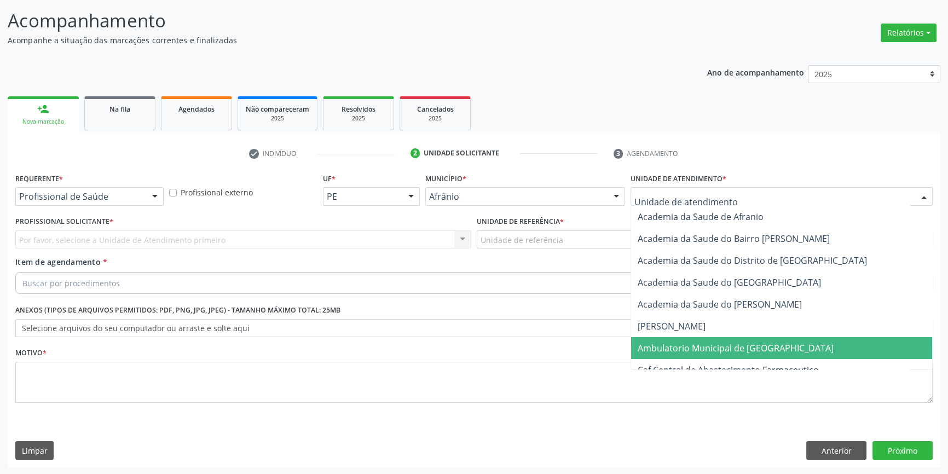
click at [674, 338] on span "Ambulatorio Municipal de [GEOGRAPHIC_DATA]" at bounding box center [781, 348] width 301 height 22
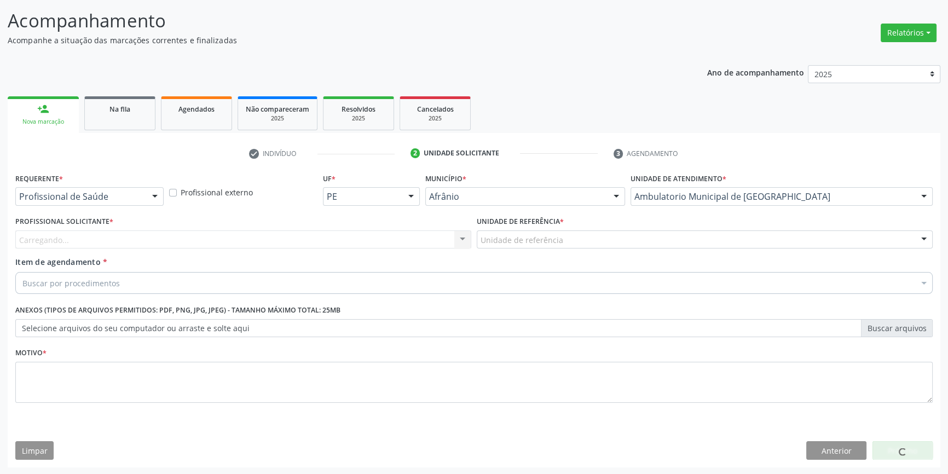
click at [572, 248] on div "Unidade de referência * Unidade de referência ESF de Extrema ESF de Barra das M…" at bounding box center [704, 234] width 461 height 43
click at [566, 244] on div "Unidade de referência" at bounding box center [705, 239] width 456 height 19
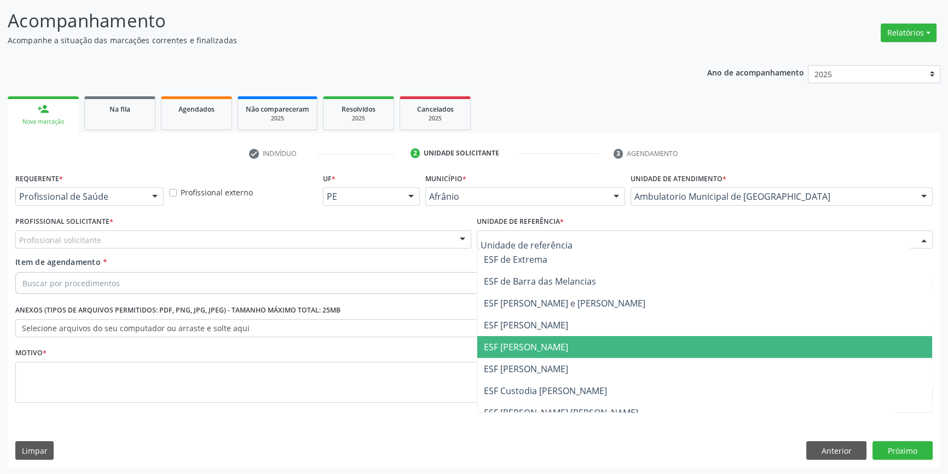
click at [531, 343] on span "ESF [PERSON_NAME]" at bounding box center [526, 347] width 84 height 12
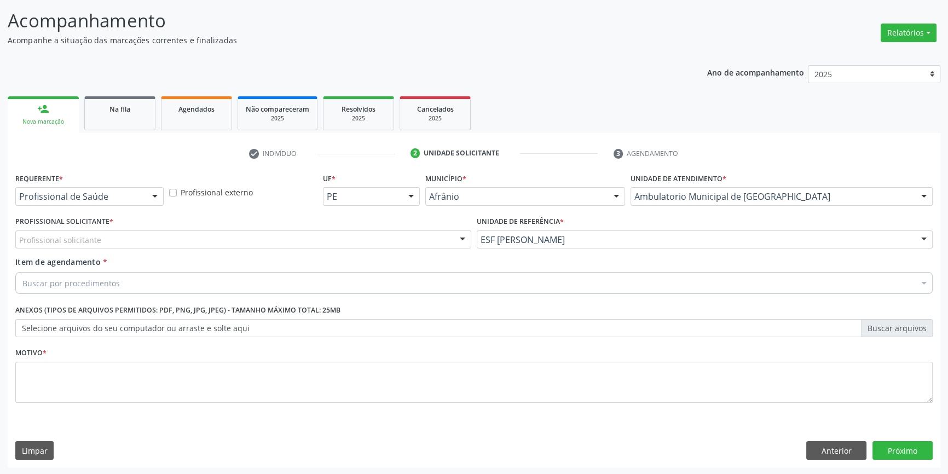
click at [375, 230] on div "Profissional solicitante" at bounding box center [243, 239] width 456 height 19
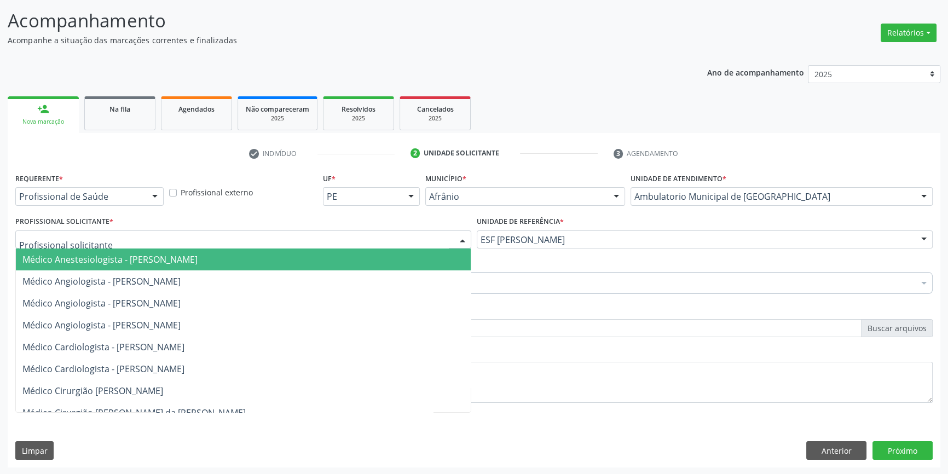
click at [369, 231] on div at bounding box center [243, 239] width 456 height 19
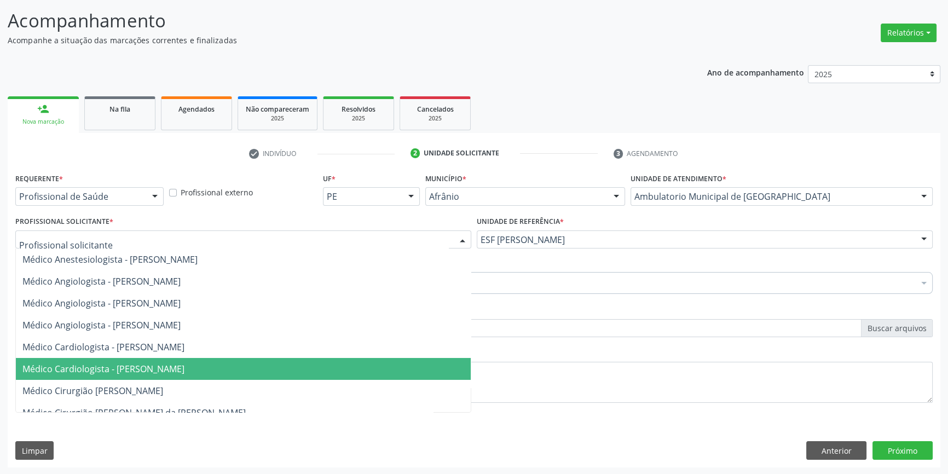
click at [184, 368] on span "Médico Cardiologista - [PERSON_NAME]" at bounding box center [103, 369] width 162 height 12
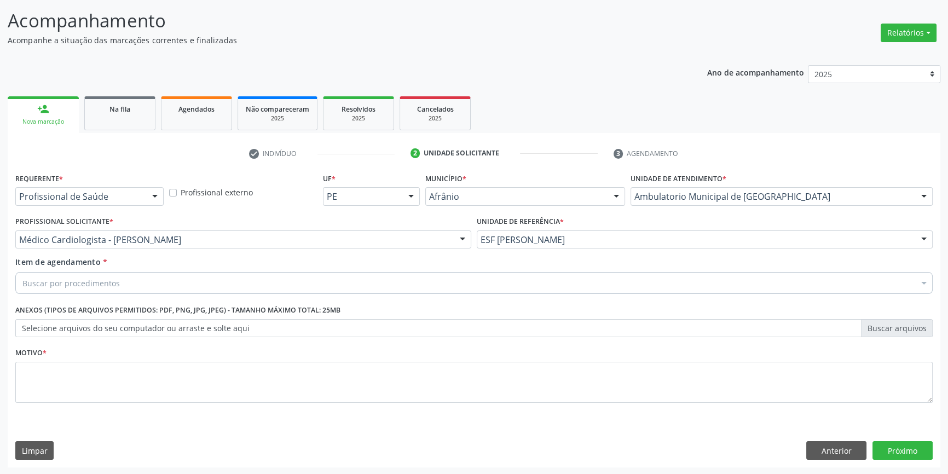
click at [141, 278] on div "Buscar por procedimentos" at bounding box center [473, 283] width 917 height 22
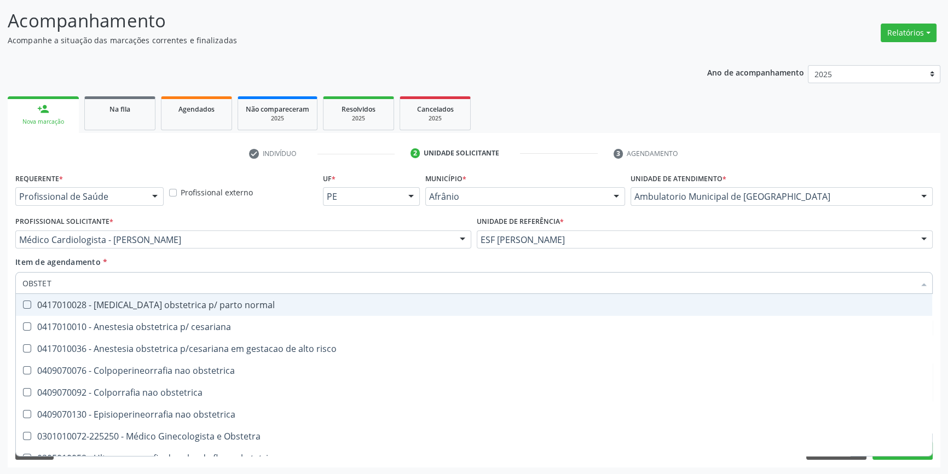
type input "OBSTETR"
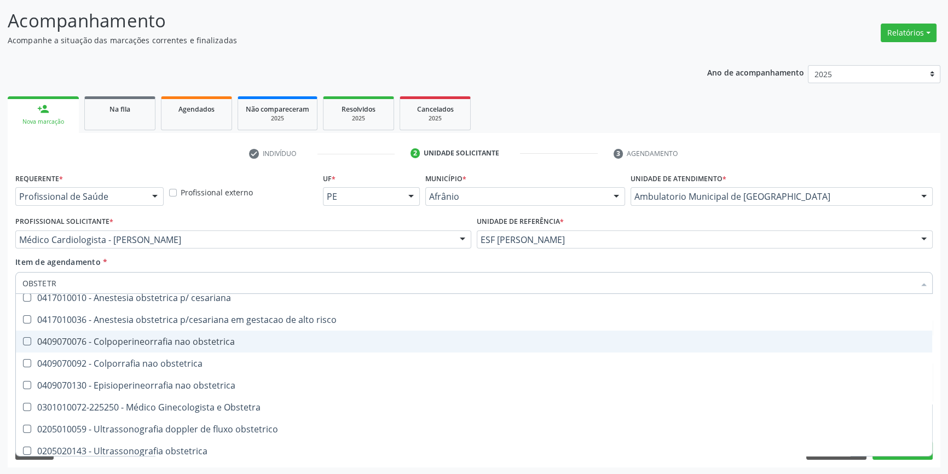
scroll to position [56, 0]
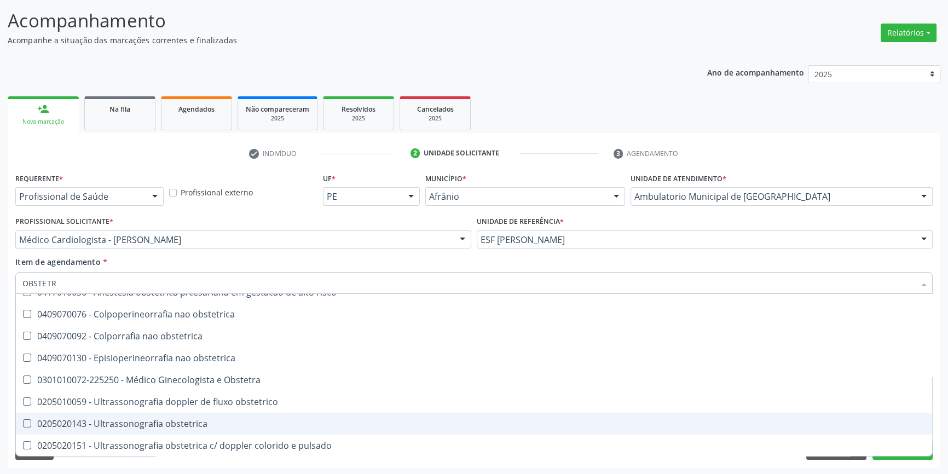
click at [186, 431] on span "0205020143 - Ultrassonografia obstetrica" at bounding box center [474, 424] width 916 height 22
checkbox obstetrica "true"
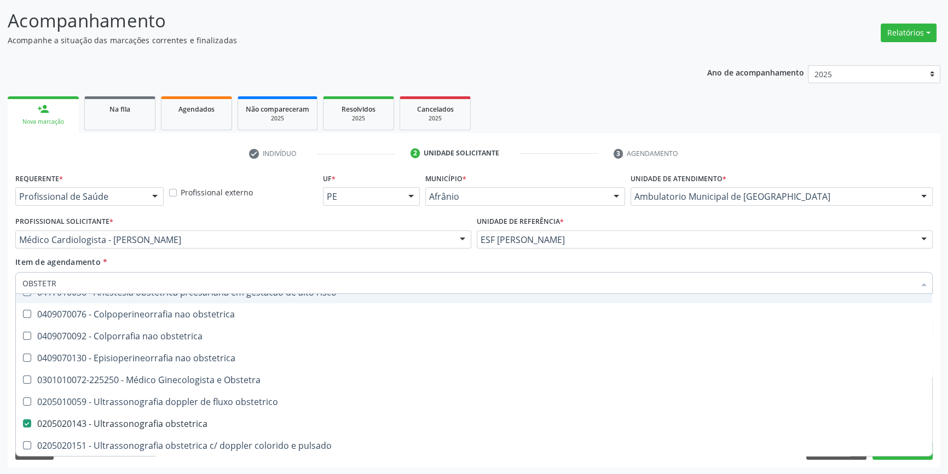
click at [285, 257] on div "Item de agendamento * OBSTETR Desfazer seleção 0417010028 - Analgesia obstetric…" at bounding box center [473, 273] width 917 height 34
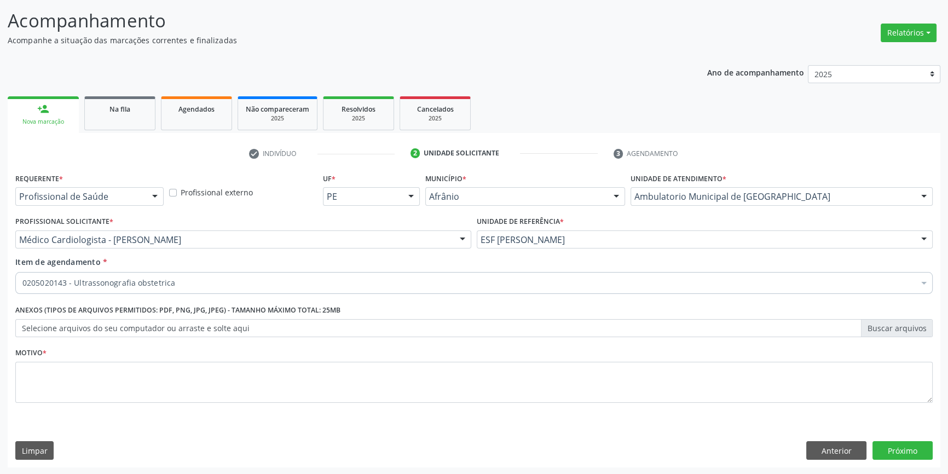
scroll to position [0, 0]
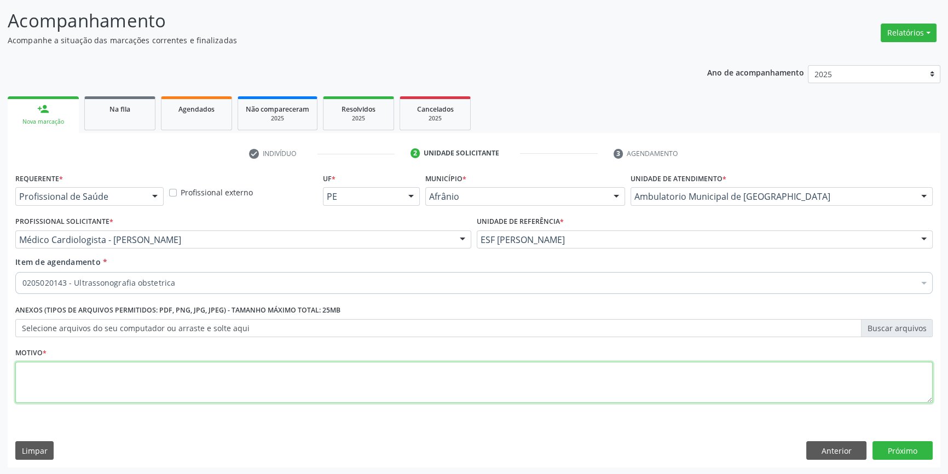
click at [185, 380] on textarea at bounding box center [473, 383] width 917 height 42
type textarea "'"
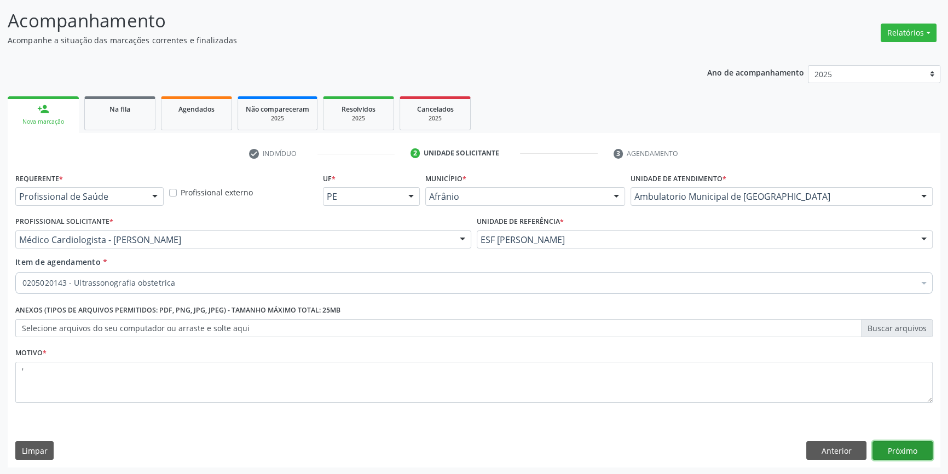
click at [918, 458] on button "Próximo" at bounding box center [902, 450] width 60 height 19
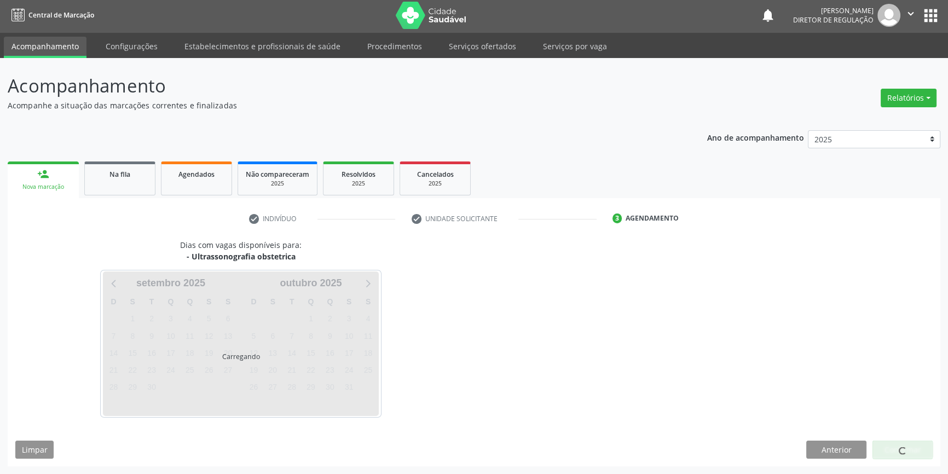
scroll to position [1, 0]
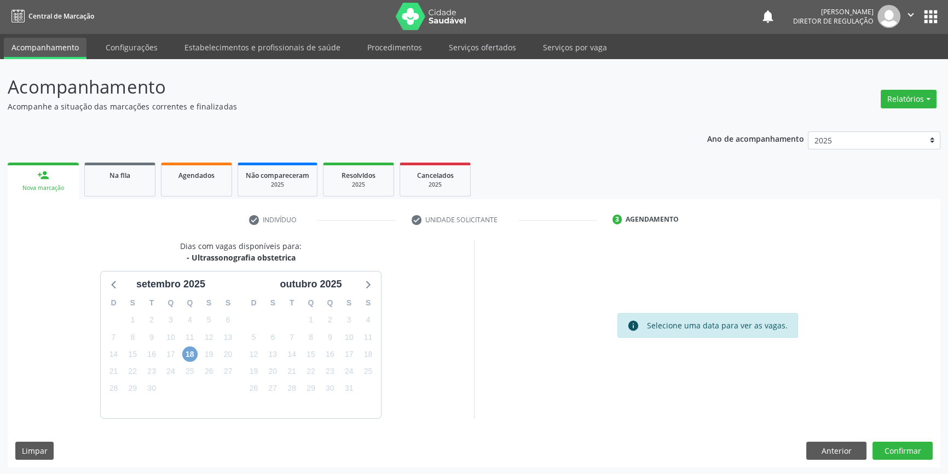
click at [193, 353] on span "18" at bounding box center [189, 353] width 15 height 15
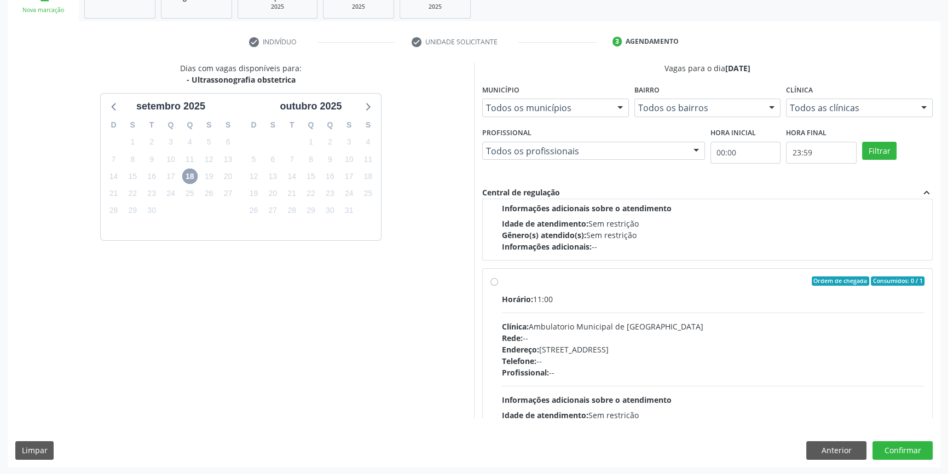
scroll to position [172, 0]
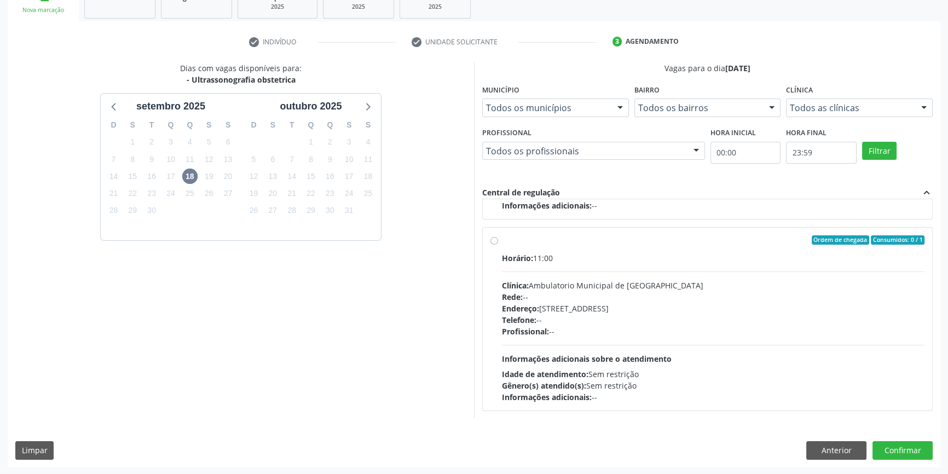
click at [497, 236] on div "Ordem de chegada Consumidos: 0 / 1 Horário: 11:00 Clínica: Ambulatorio Municipa…" at bounding box center [707, 319] width 434 height 168
radio input "true"
click at [897, 446] on button "Confirmar" at bounding box center [902, 450] width 60 height 19
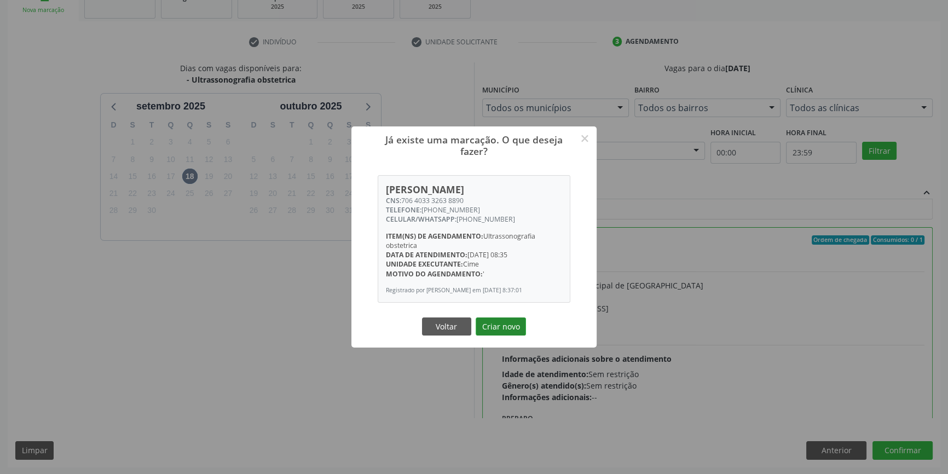
click at [513, 332] on button "Criar novo" at bounding box center [500, 326] width 50 height 19
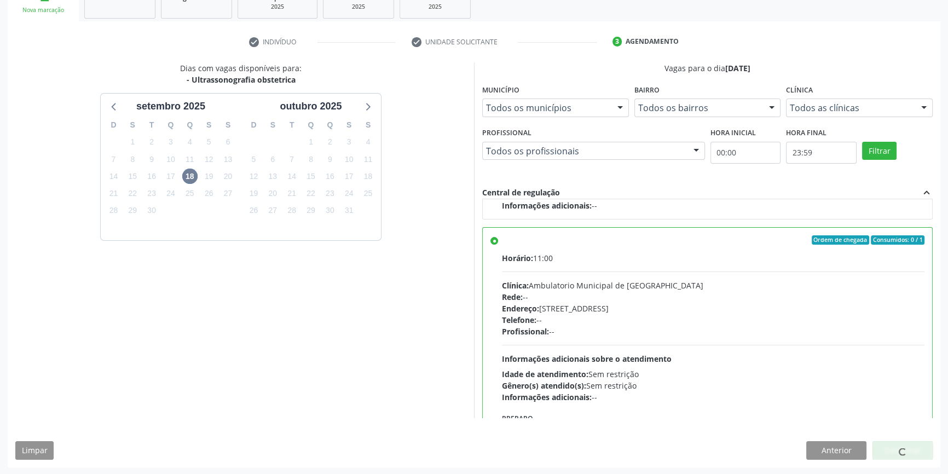
scroll to position [0, 0]
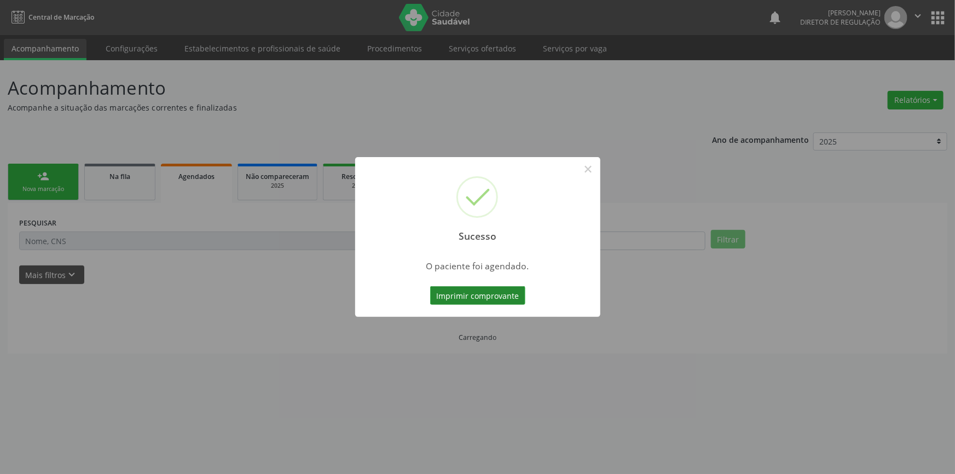
click at [503, 294] on button "Imprimir comprovante" at bounding box center [477, 295] width 95 height 19
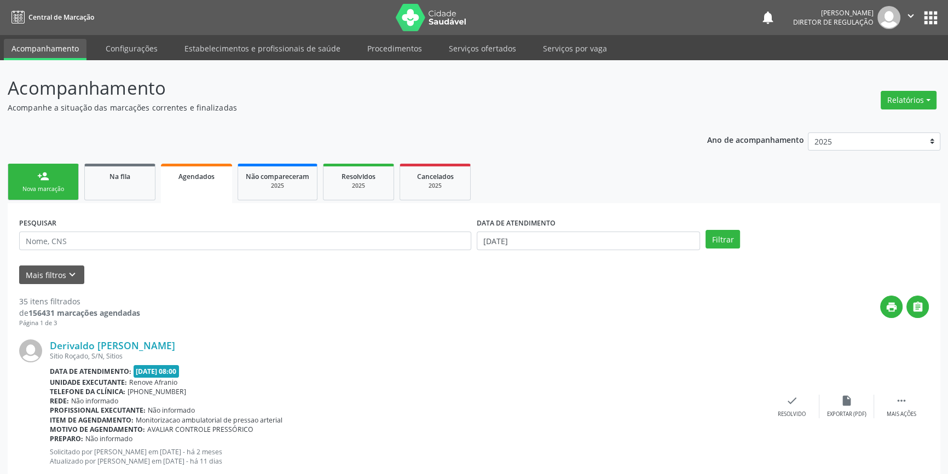
click at [65, 270] on div "Sucesso × O paciente foi agendado. Imprimir comprovante Cancel" at bounding box center [474, 237] width 948 height 474
click at [60, 272] on div "Sucesso × O paciente foi agendado. Imprimir comprovante Cancel" at bounding box center [474, 237] width 948 height 474
click at [67, 276] on div "Sucesso × O paciente foi agendado. Imprimir comprovante Cancel" at bounding box center [474, 237] width 948 height 474
